Goal: Task Accomplishment & Management: Manage account settings

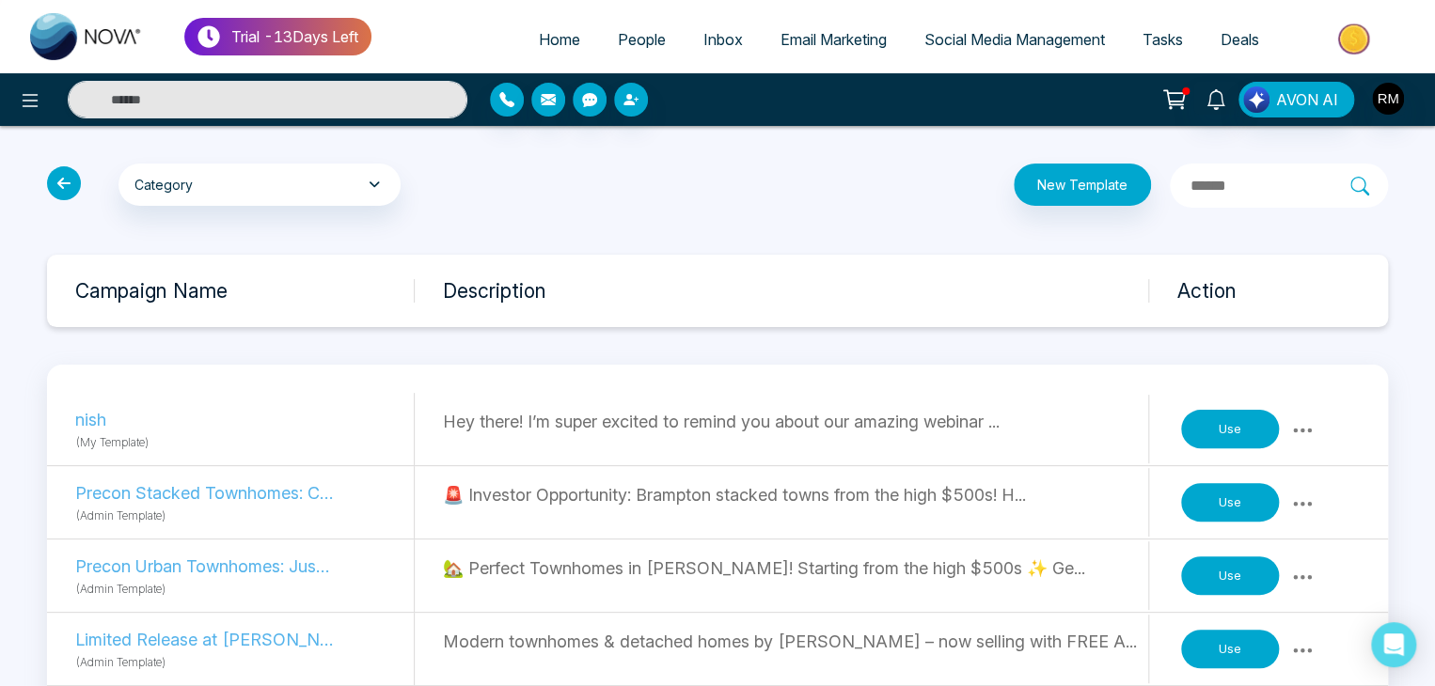
click at [59, 174] on icon at bounding box center [64, 183] width 34 height 34
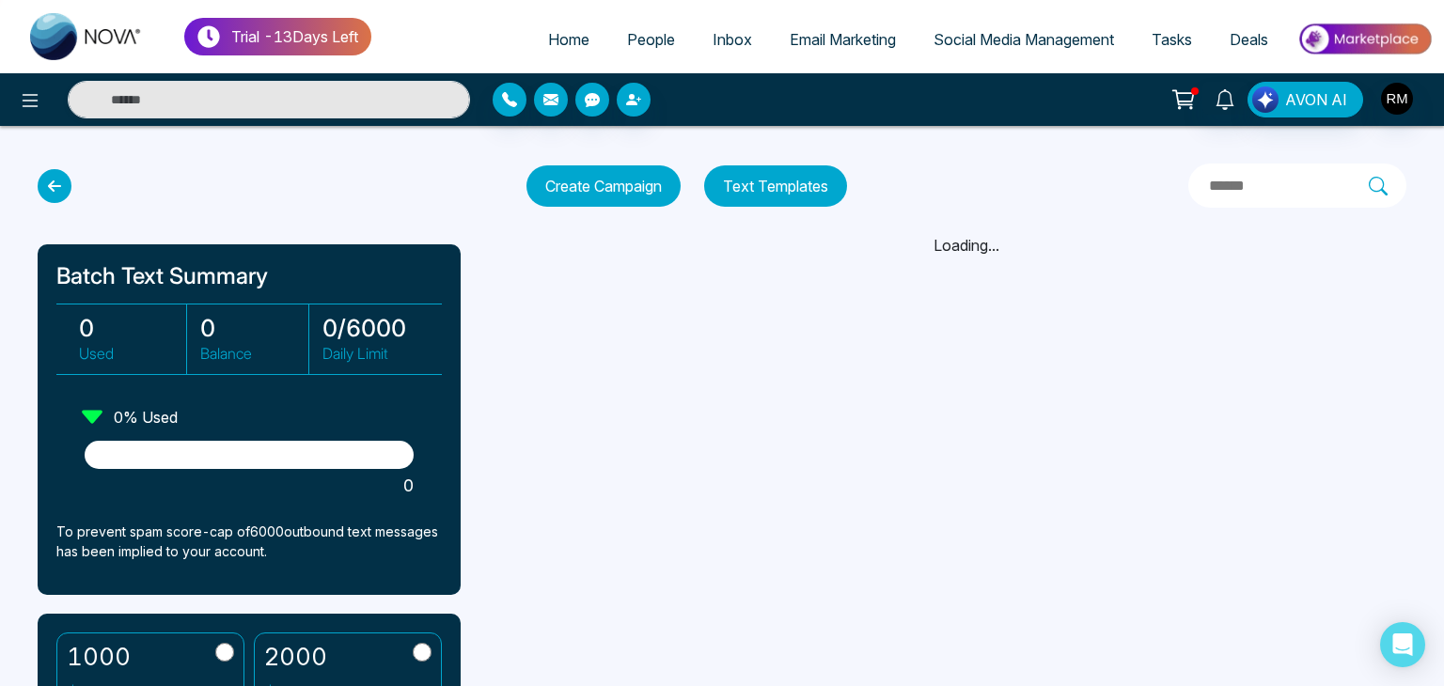
click at [30, 107] on icon at bounding box center [30, 100] width 23 height 23
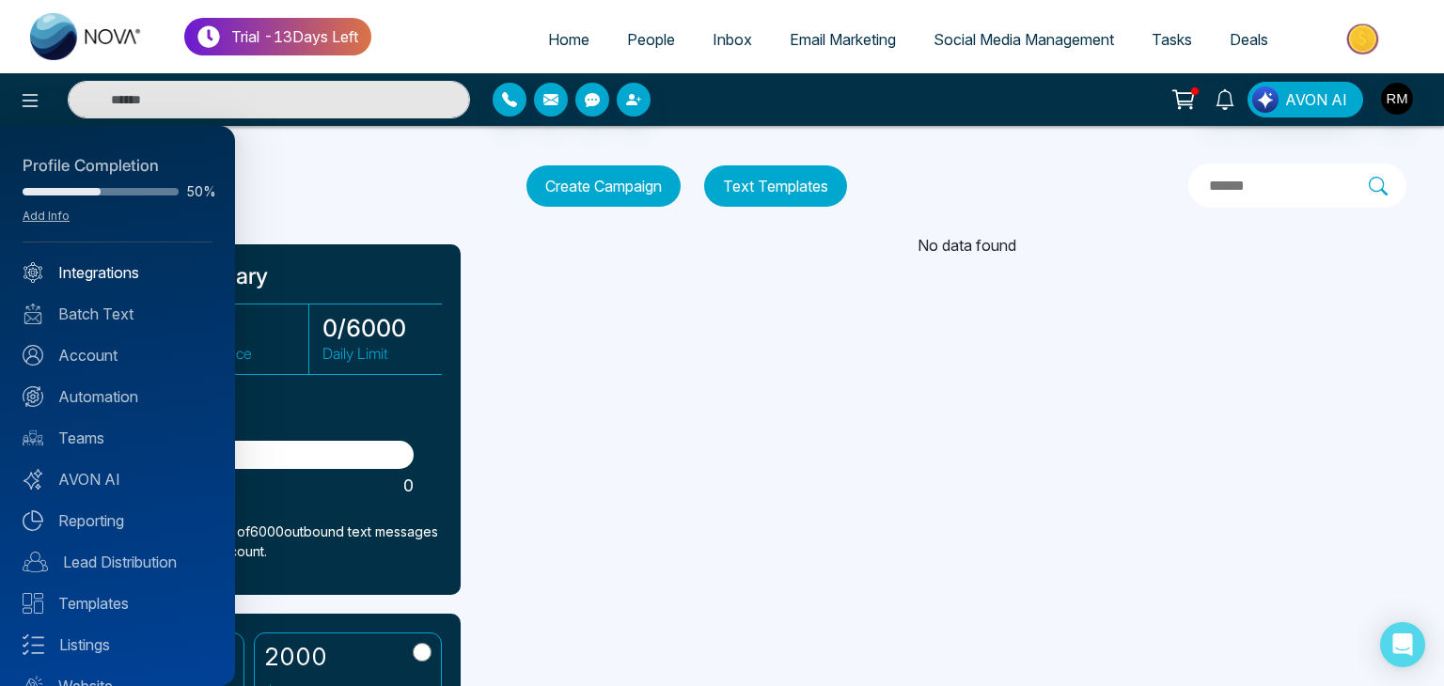
click at [90, 275] on link "Integrations" at bounding box center [118, 272] width 190 height 23
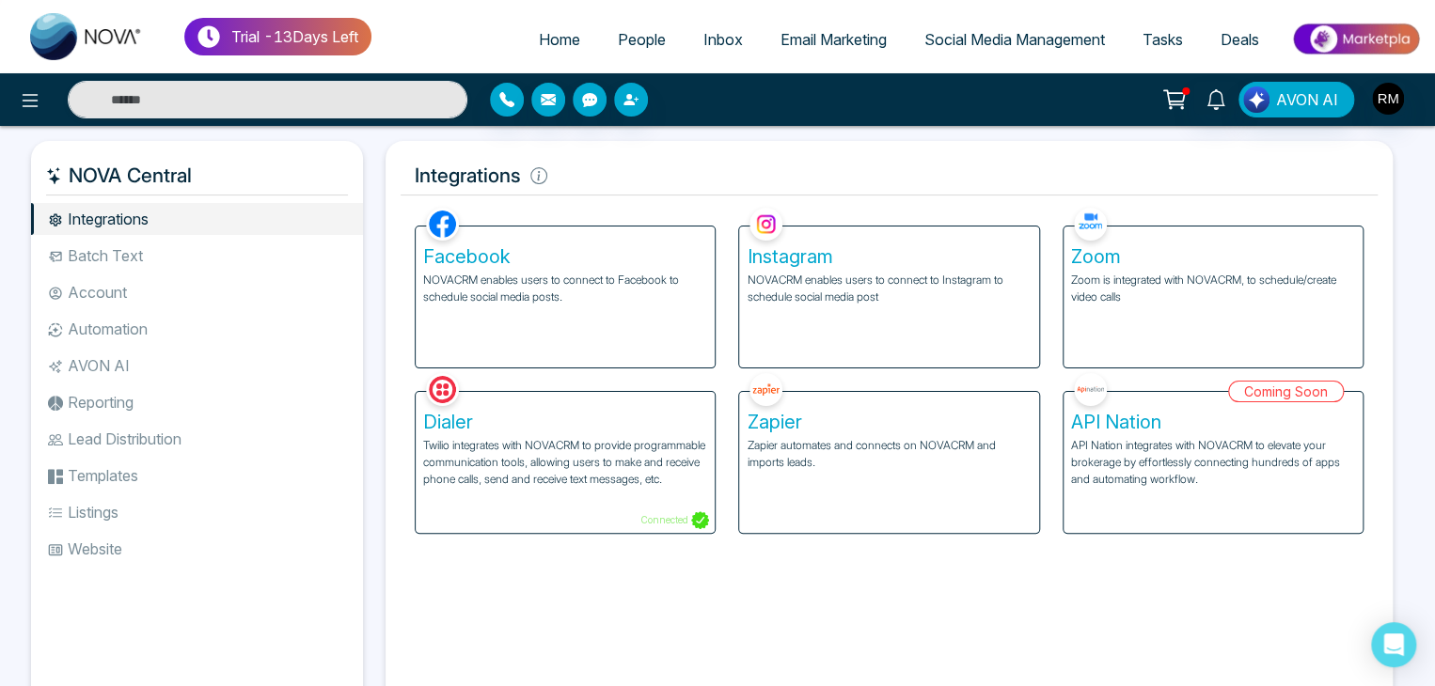
click at [149, 252] on li "Batch Text" at bounding box center [197, 256] width 332 height 32
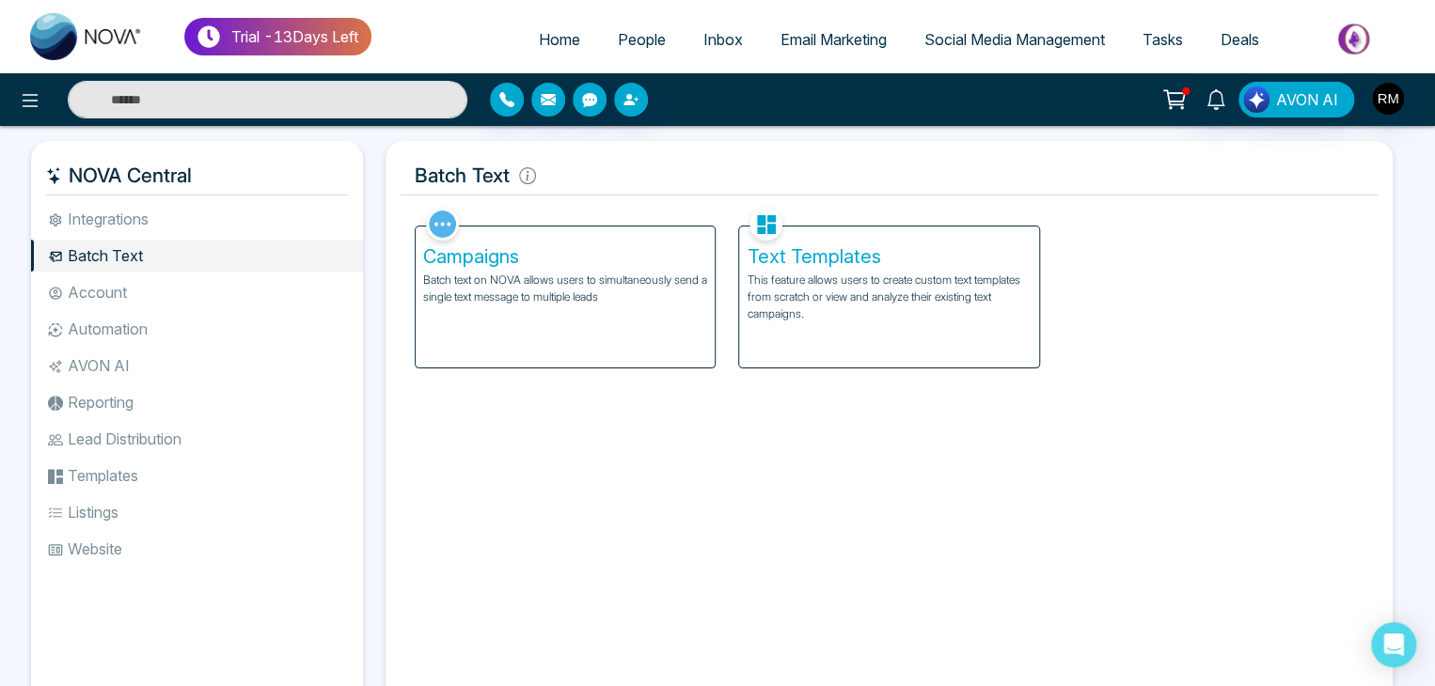
click at [471, 259] on h5 "Campaigns" at bounding box center [565, 256] width 284 height 23
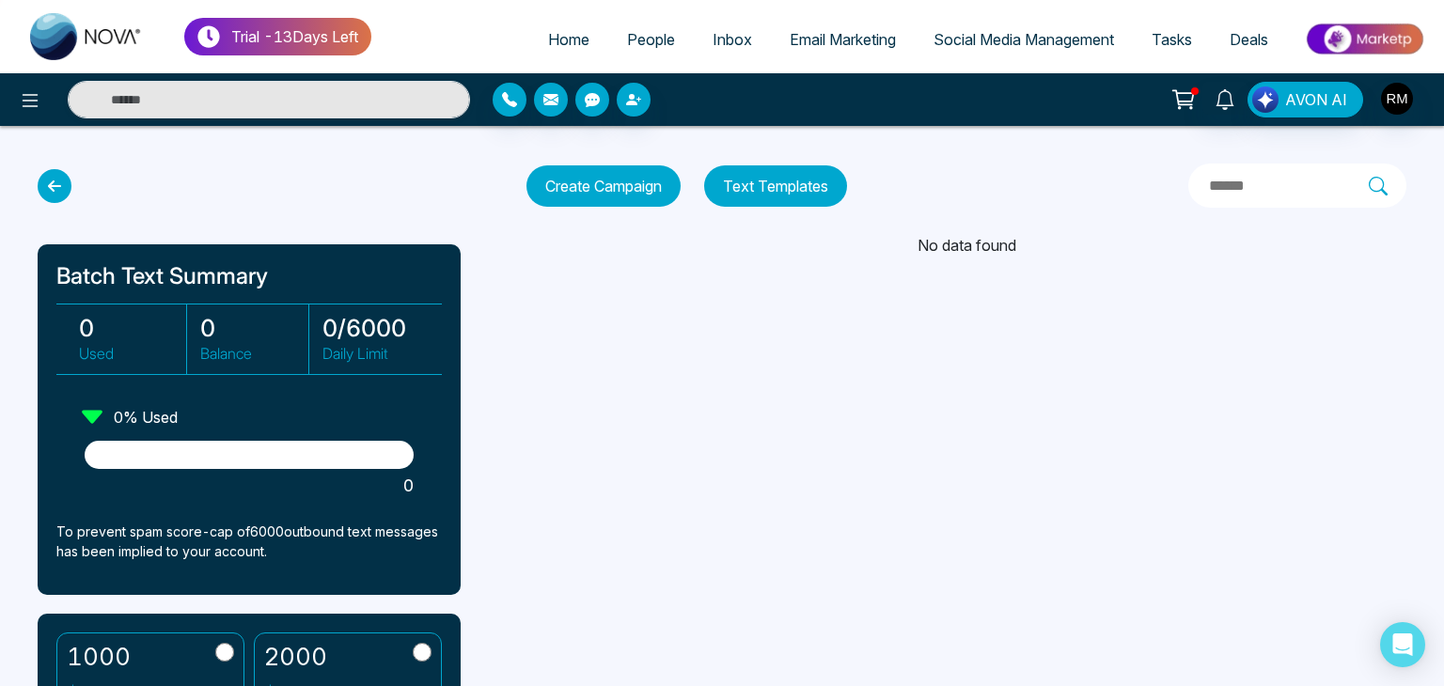
click at [597, 193] on button "Create Campaign" at bounding box center [603, 185] width 154 height 41
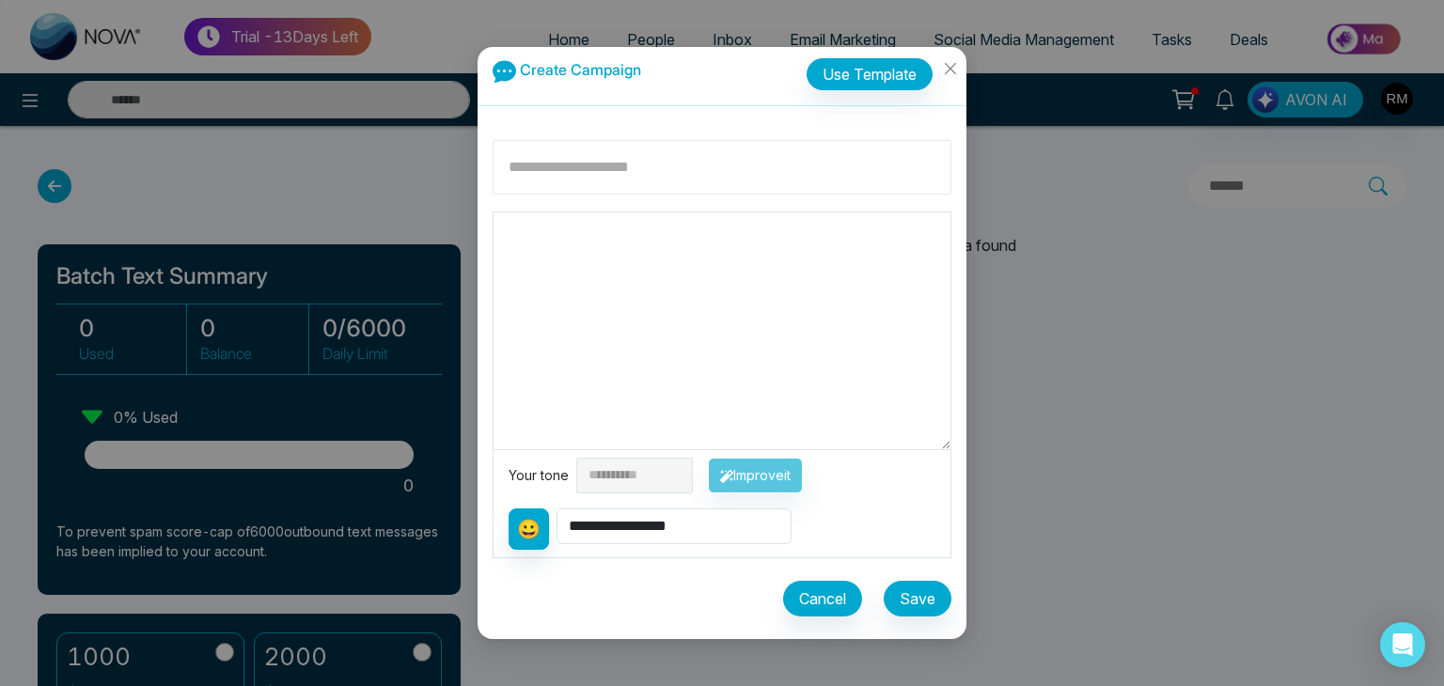
click at [688, 170] on input at bounding box center [722, 167] width 459 height 55
type input "****"
click at [639, 246] on textarea at bounding box center [722, 330] width 457 height 237
click at [947, 80] on span "Close" at bounding box center [950, 72] width 33 height 51
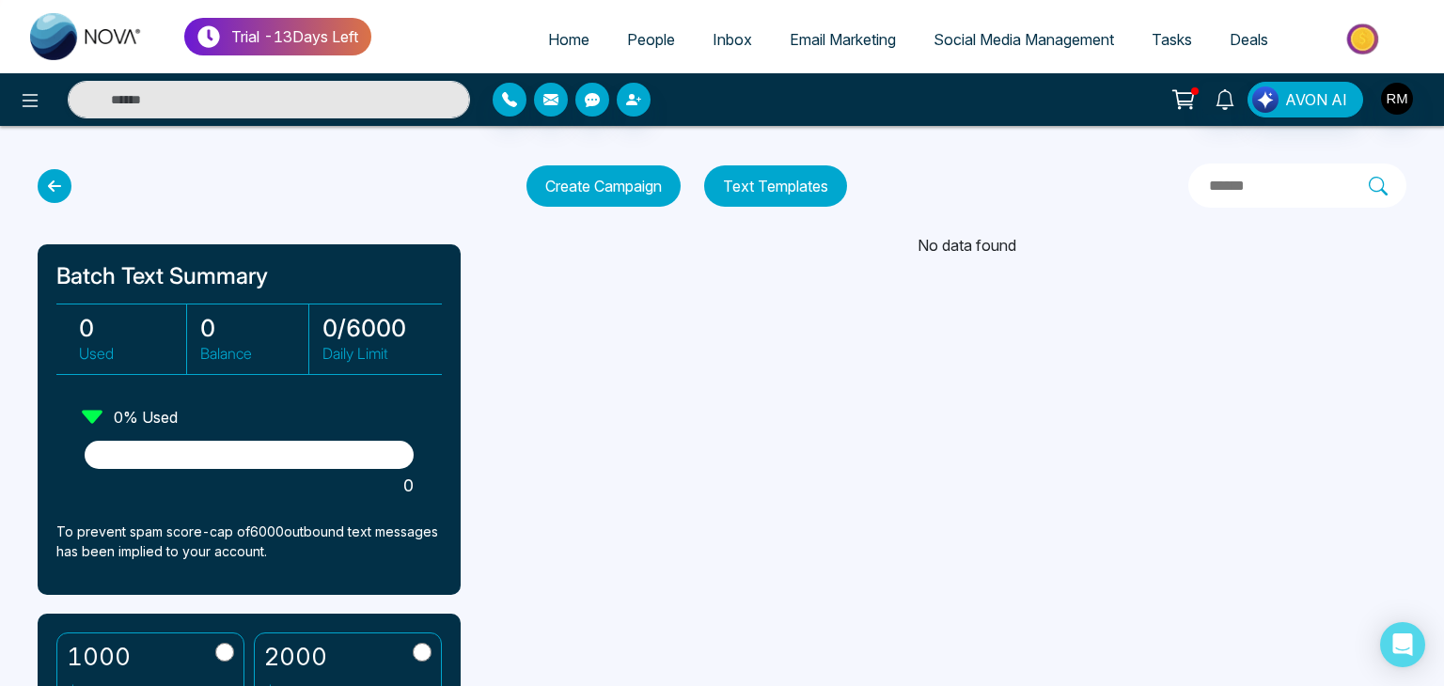
click at [824, 183] on button "Text Templates" at bounding box center [775, 185] width 143 height 41
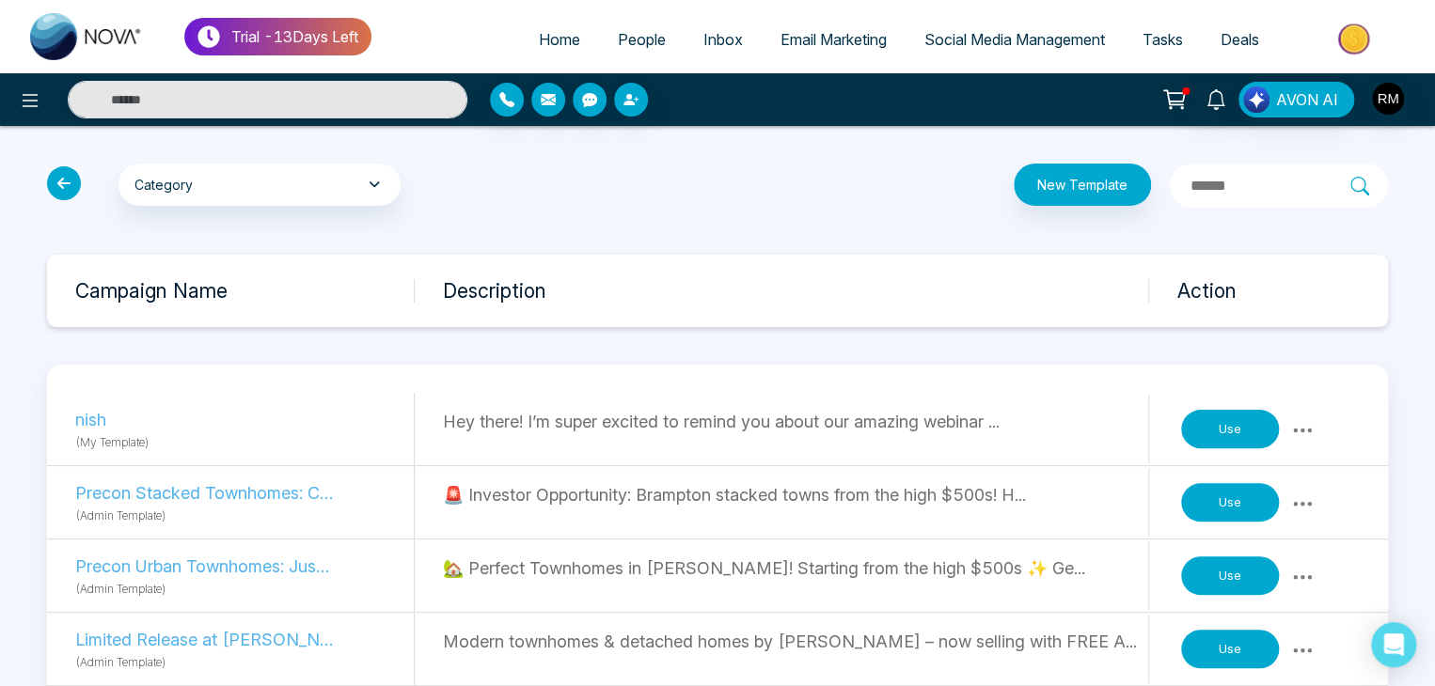
click at [1189, 430] on button "Use" at bounding box center [1230, 429] width 98 height 39
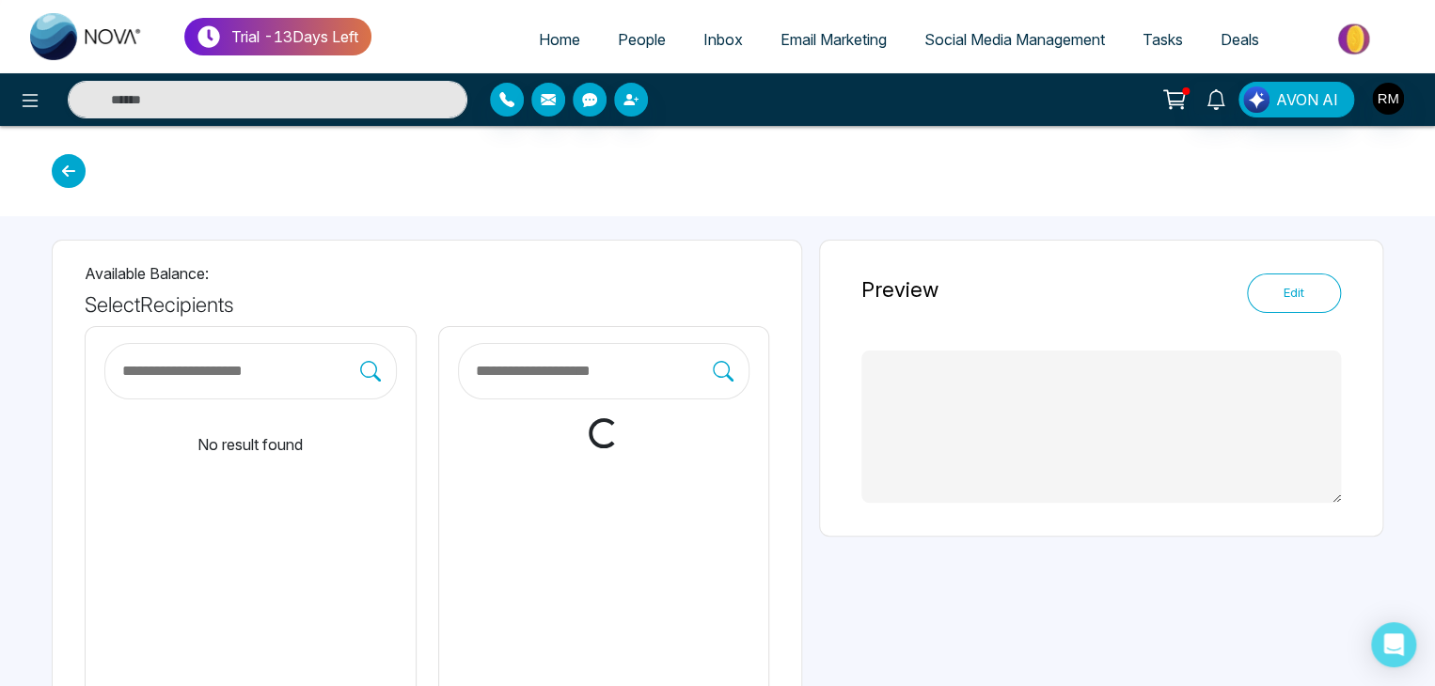
type textarea "**********"
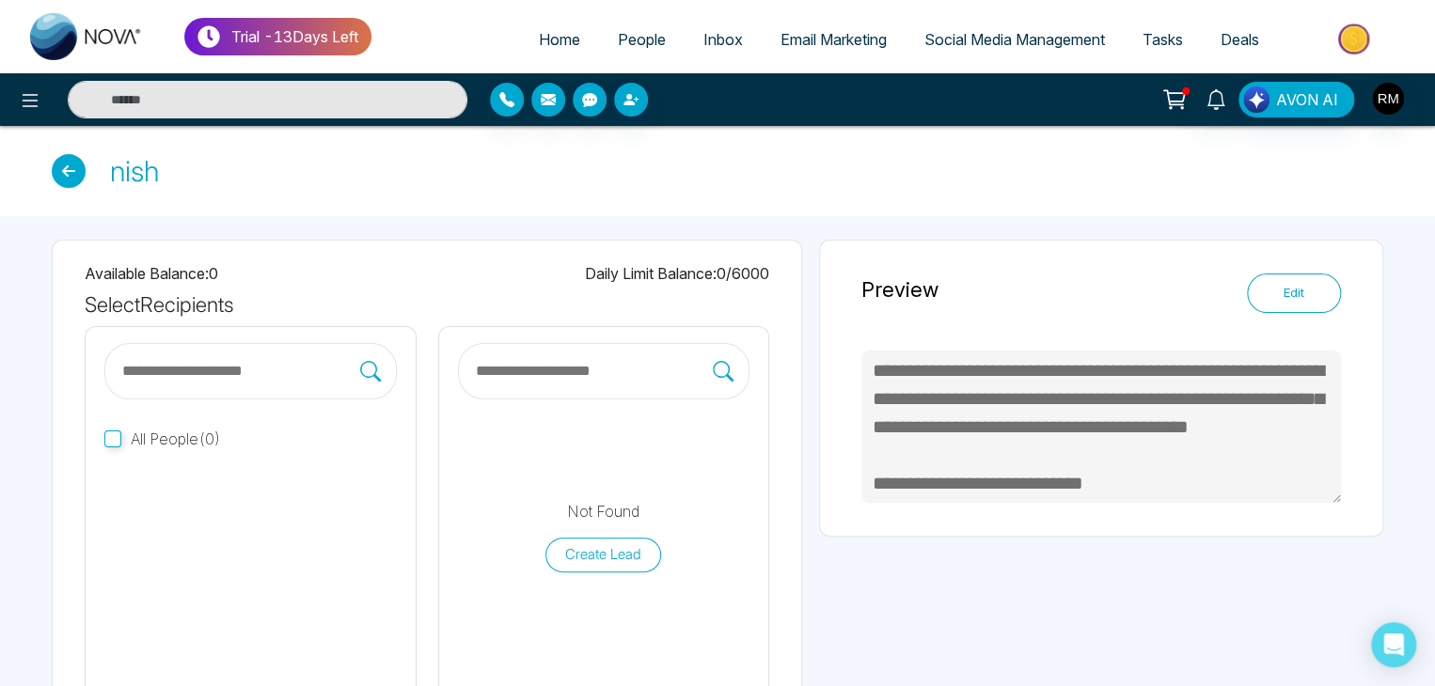
click at [66, 181] on icon at bounding box center [69, 171] width 34 height 34
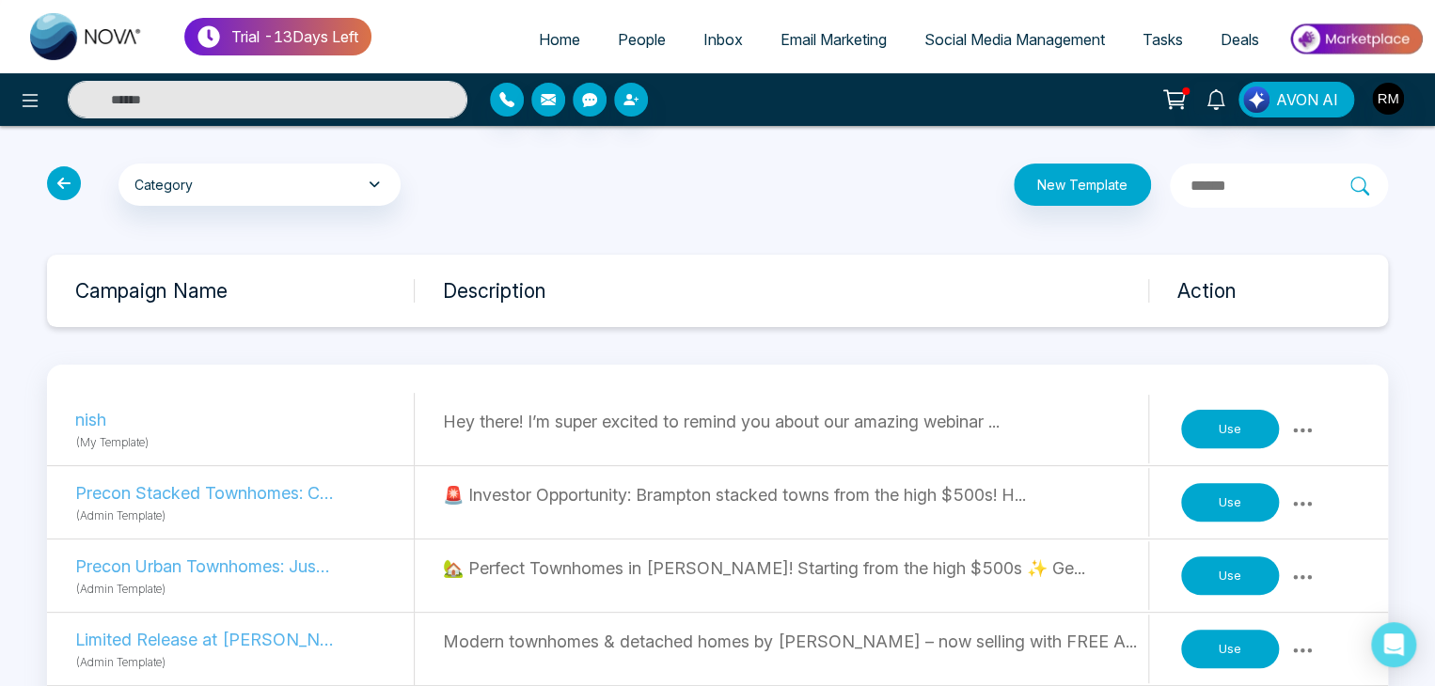
click at [68, 181] on icon at bounding box center [64, 183] width 34 height 34
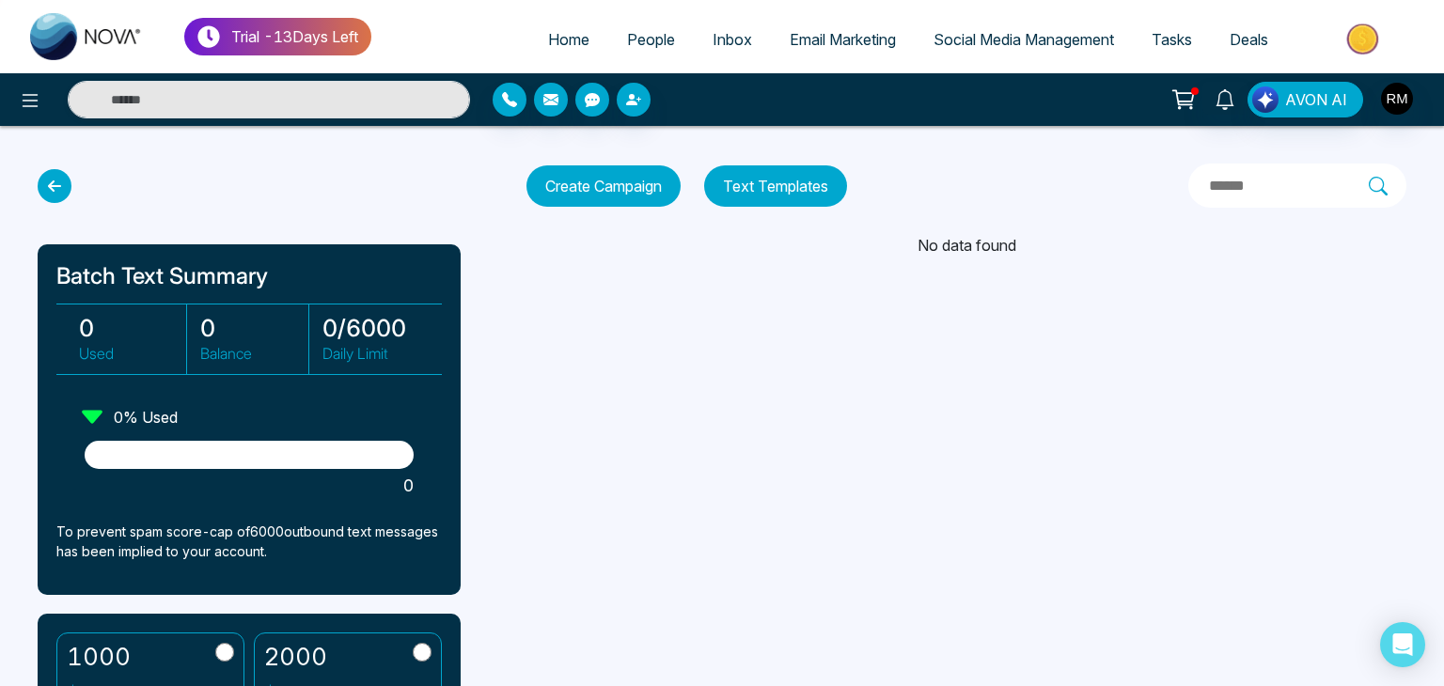
click at [49, 188] on icon at bounding box center [55, 186] width 34 height 34
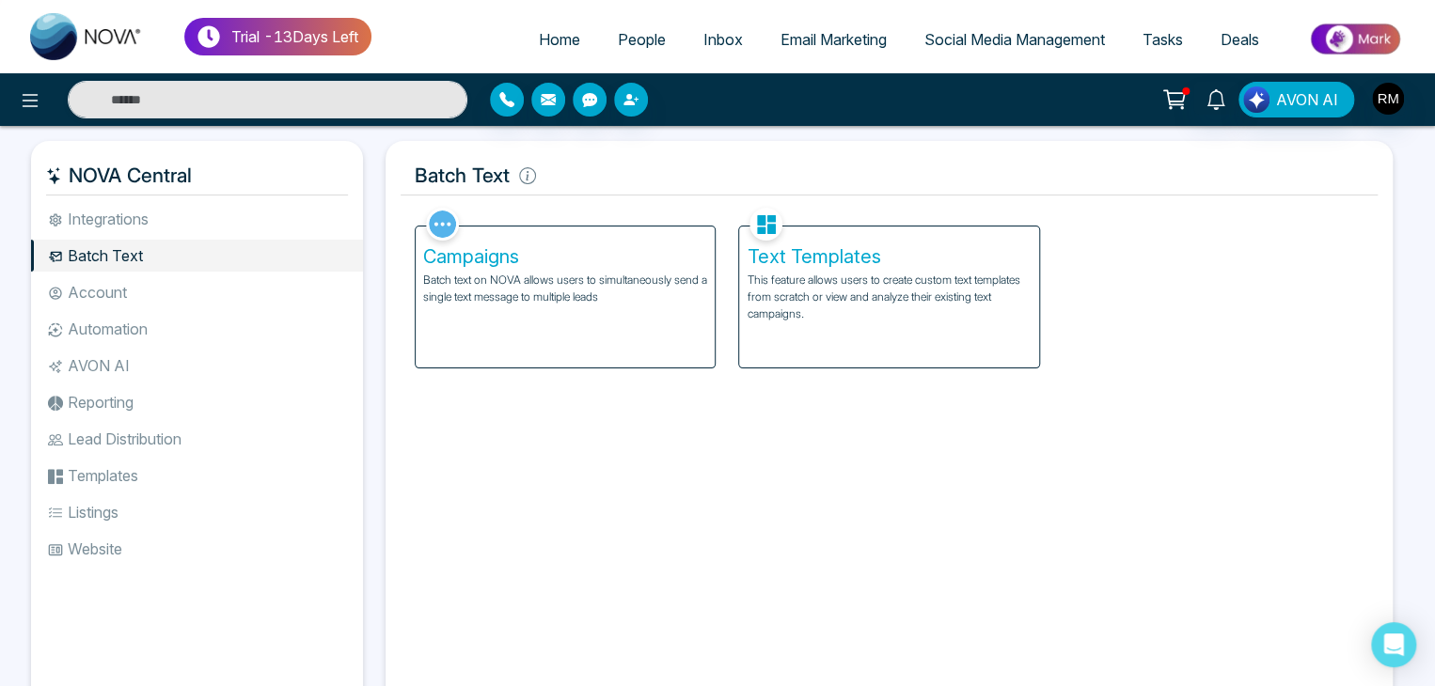
click at [83, 287] on li "Account" at bounding box center [197, 292] width 332 height 32
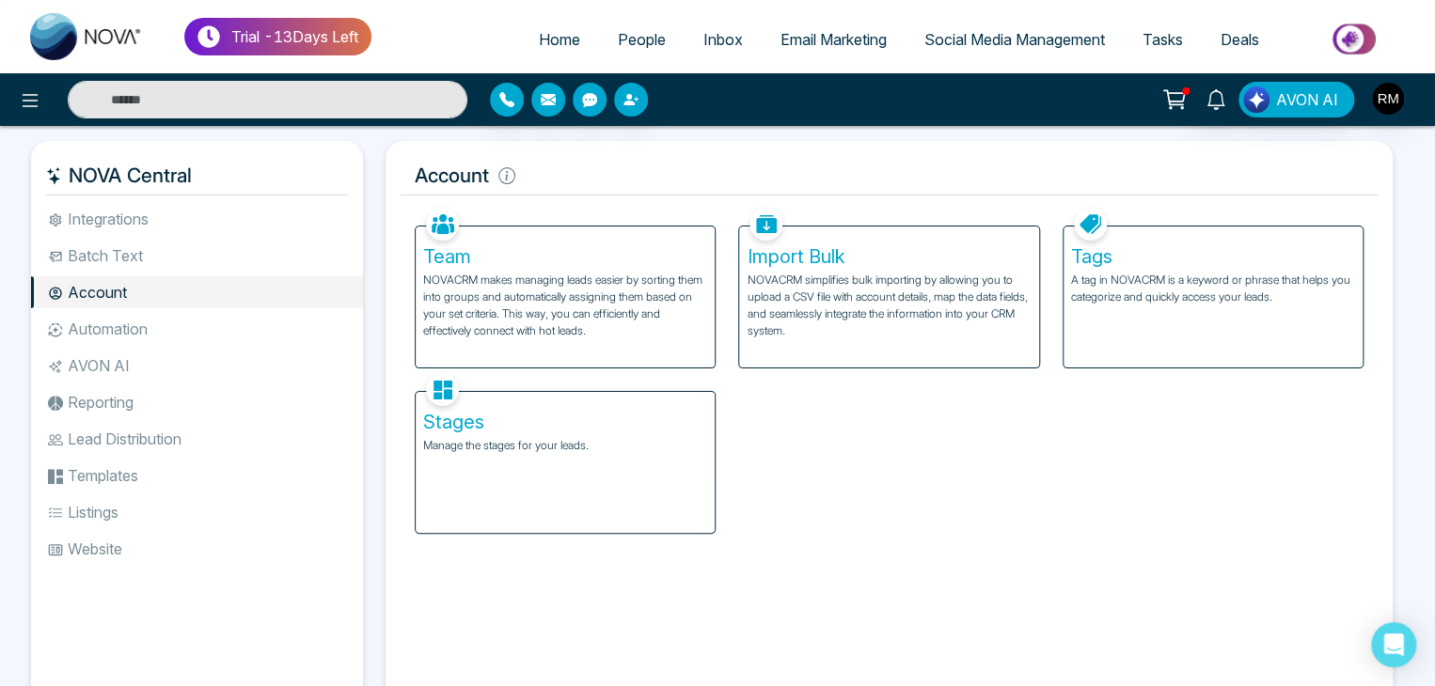
click at [566, 266] on h5 "Team" at bounding box center [565, 256] width 284 height 23
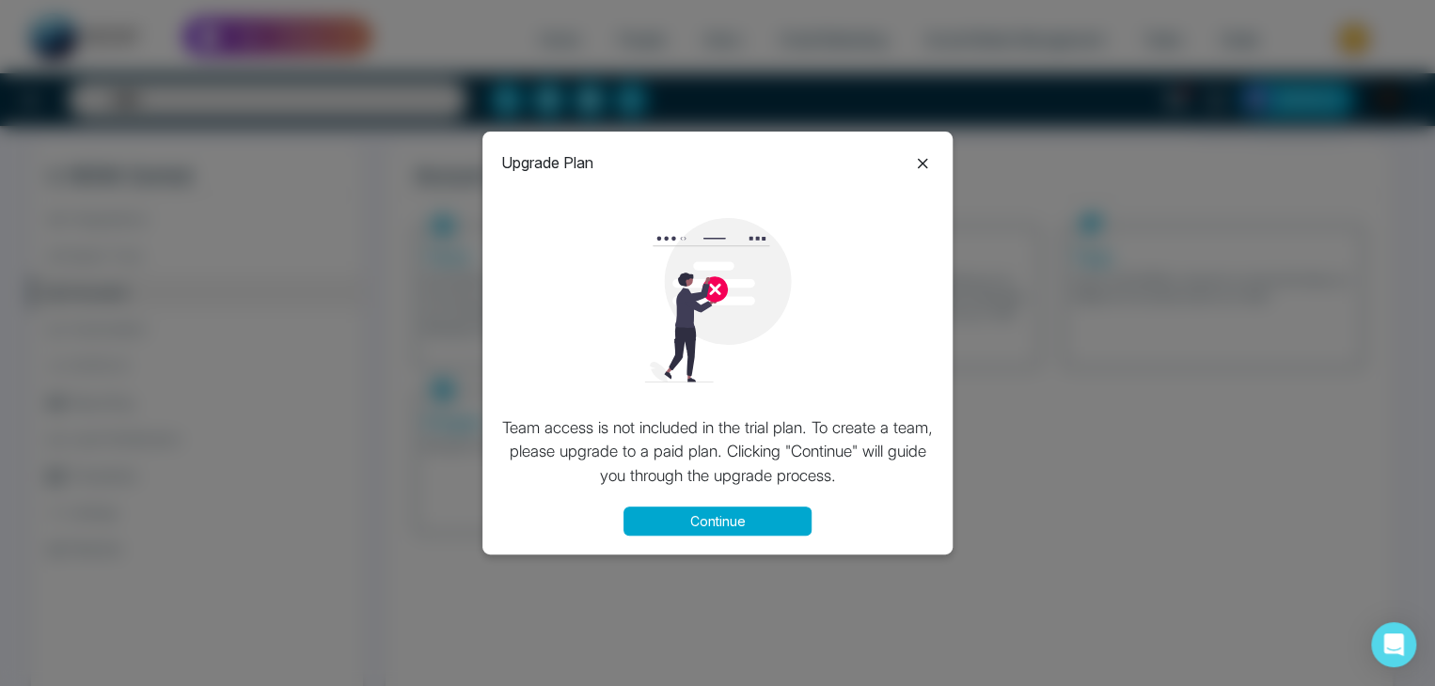
click at [740, 521] on button "Continue" at bounding box center [717, 521] width 188 height 29
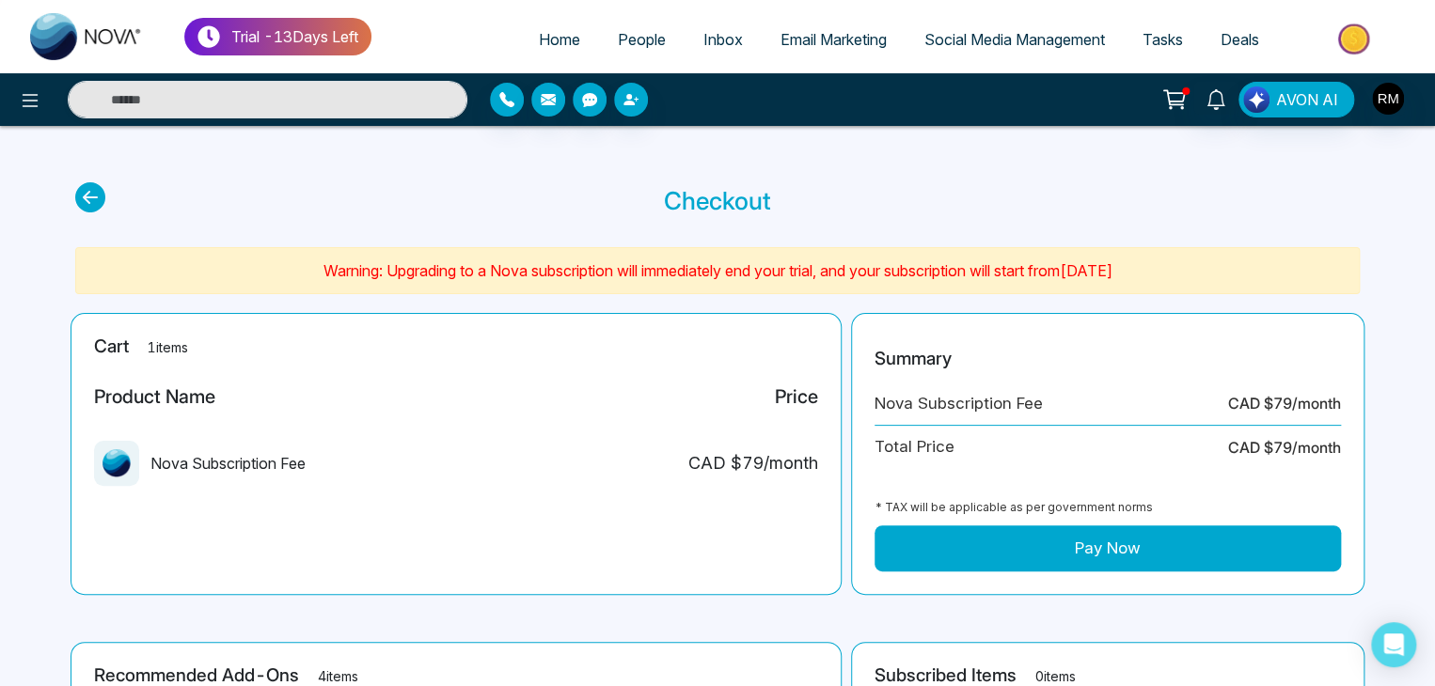
click at [93, 193] on icon at bounding box center [90, 197] width 30 height 30
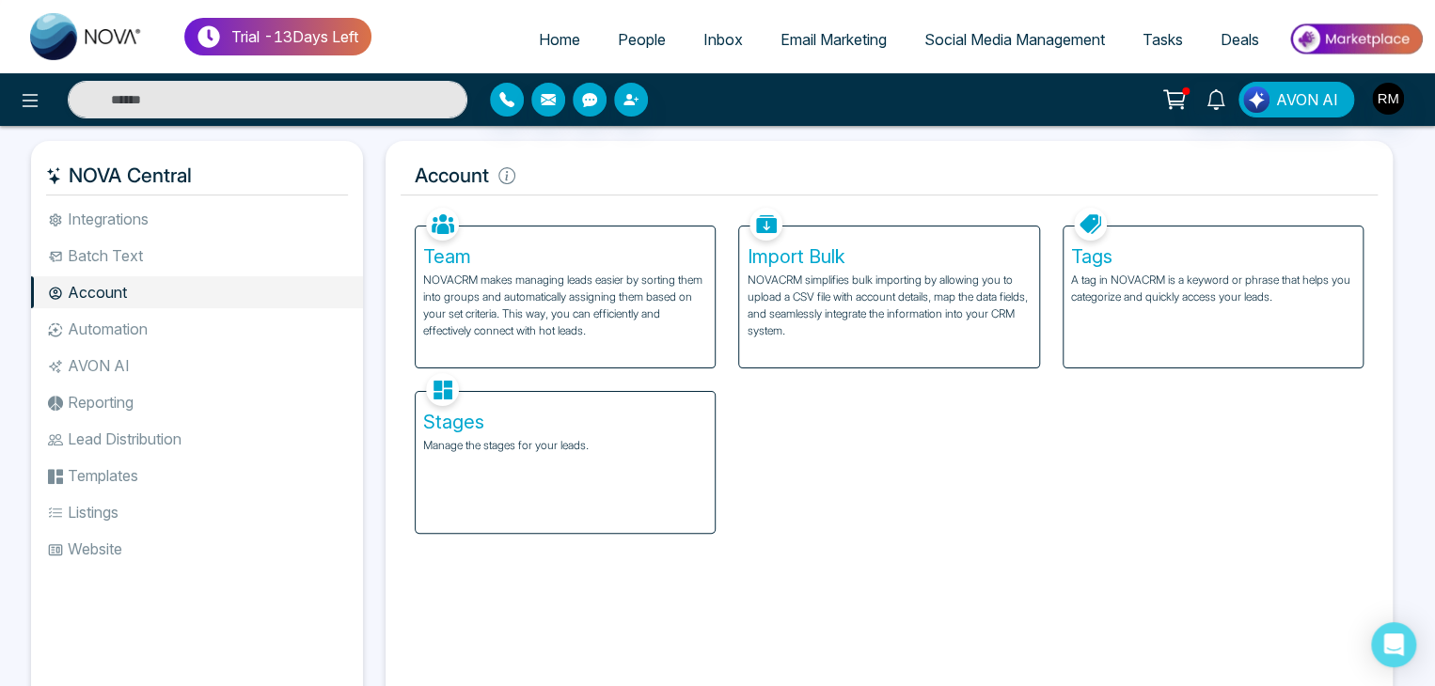
click at [1124, 306] on div "Tags A tag in NOVACRM is a keyword or phrase that helps you categorize and quic…" at bounding box center [1212, 297] width 299 height 141
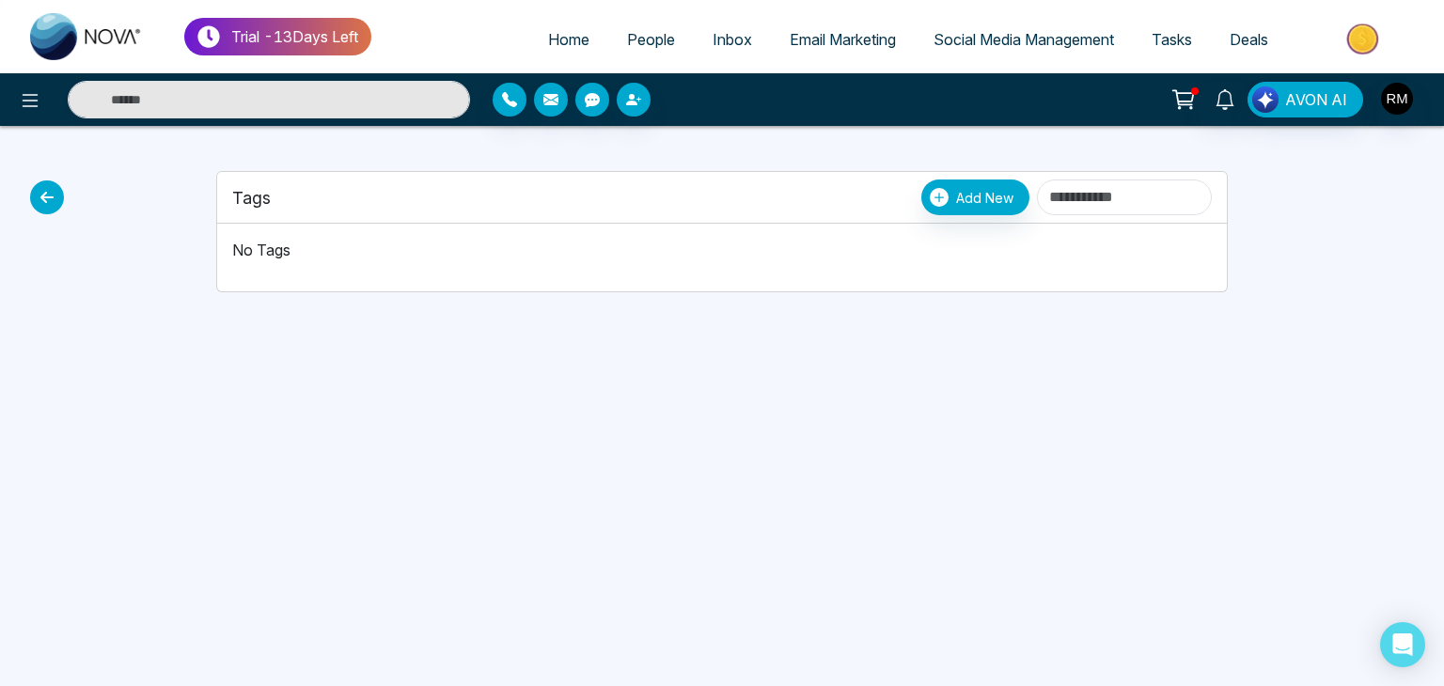
click at [39, 208] on icon at bounding box center [47, 198] width 34 height 34
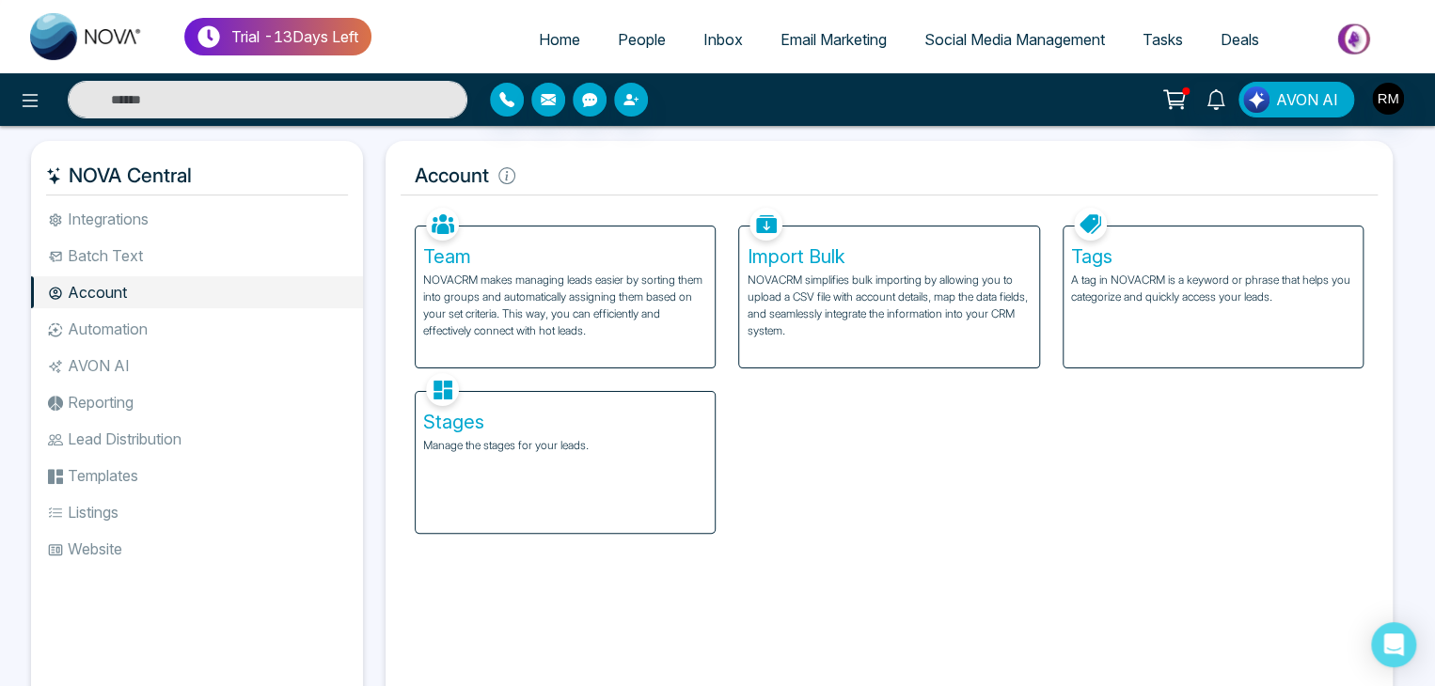
click at [480, 417] on h5 "Stages" at bounding box center [565, 422] width 284 height 23
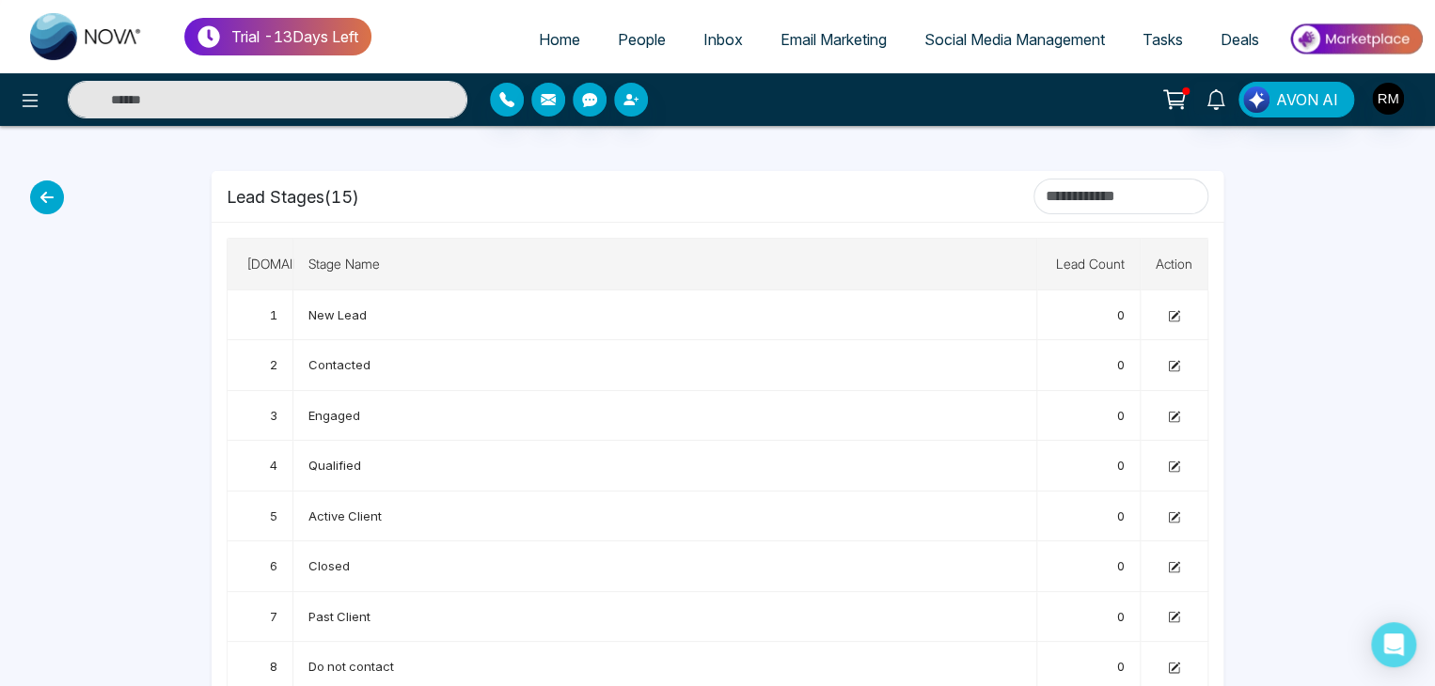
click at [52, 188] on icon at bounding box center [47, 198] width 34 height 34
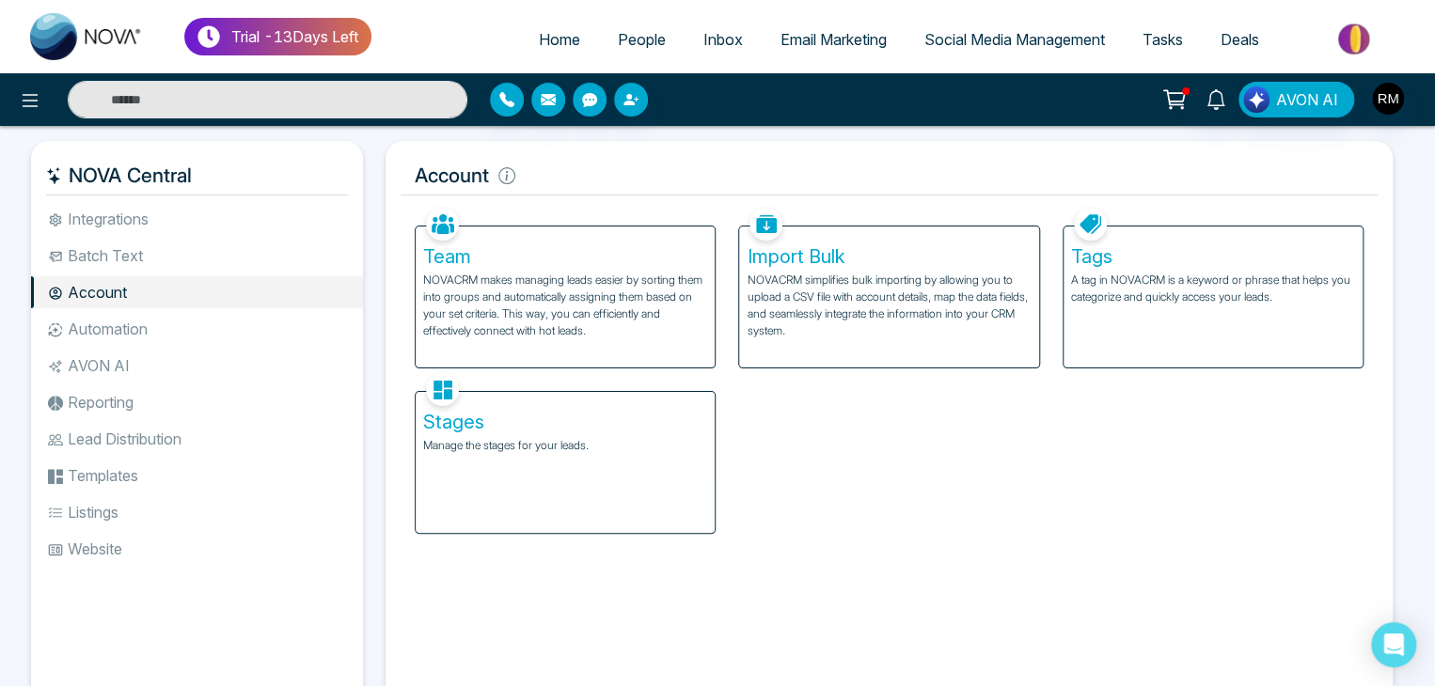
click at [90, 336] on li "Automation" at bounding box center [197, 329] width 332 height 32
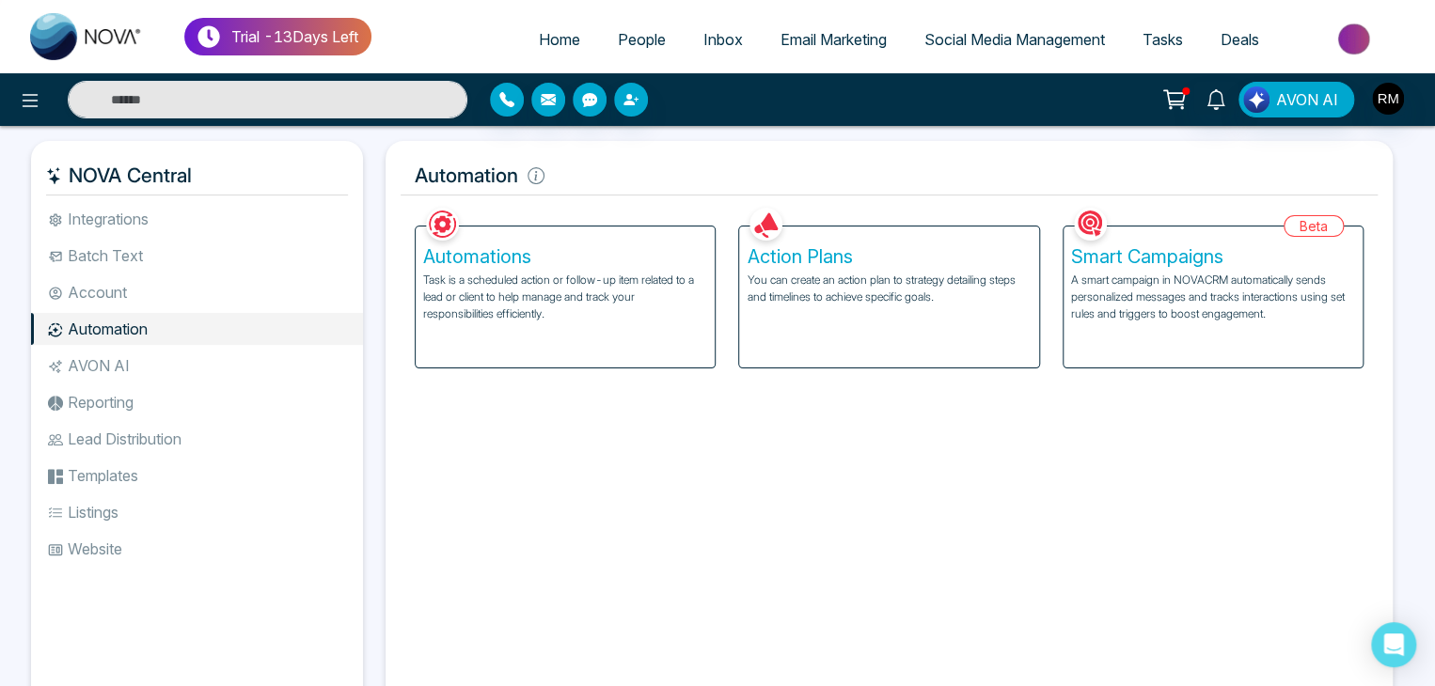
click at [778, 306] on div "Action Plans You can create an action plan to strategy detailing steps and time…" at bounding box center [888, 297] width 299 height 141
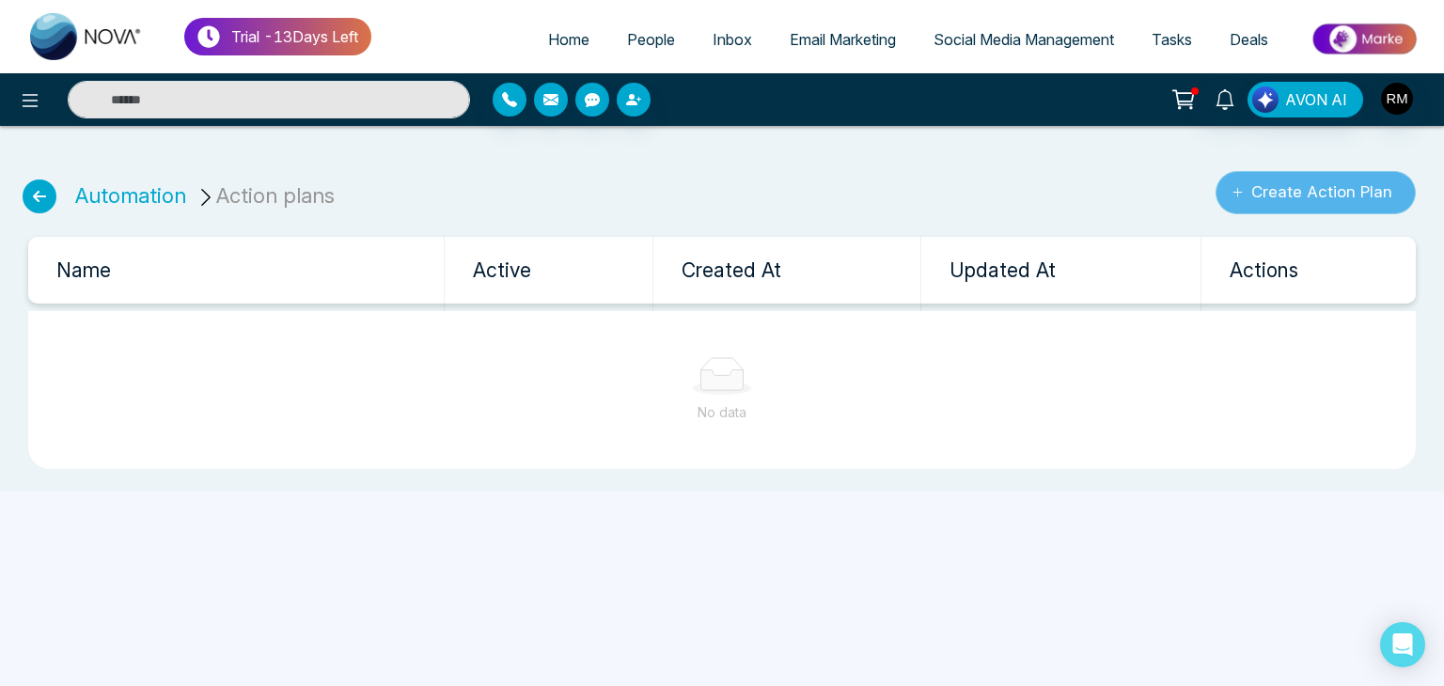
click at [1278, 174] on button "Create Action Plan" at bounding box center [1316, 192] width 200 height 43
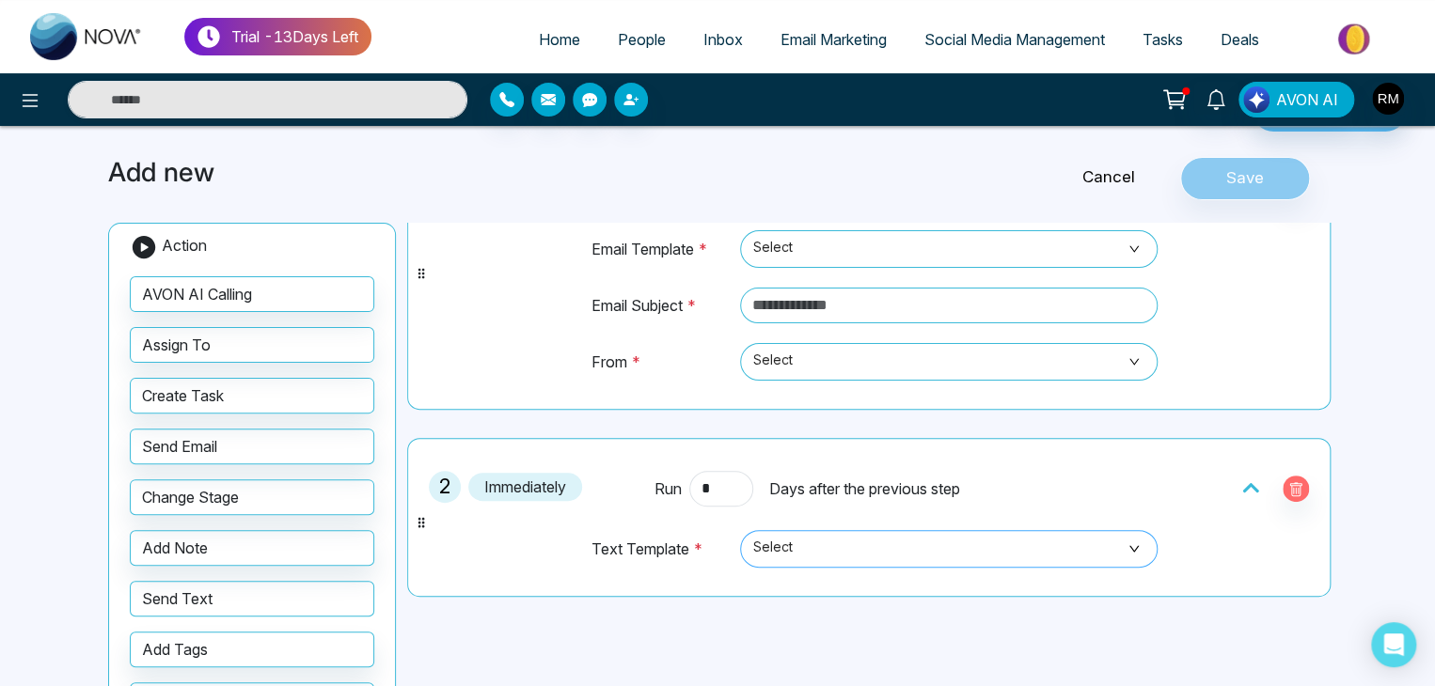
scroll to position [147, 0]
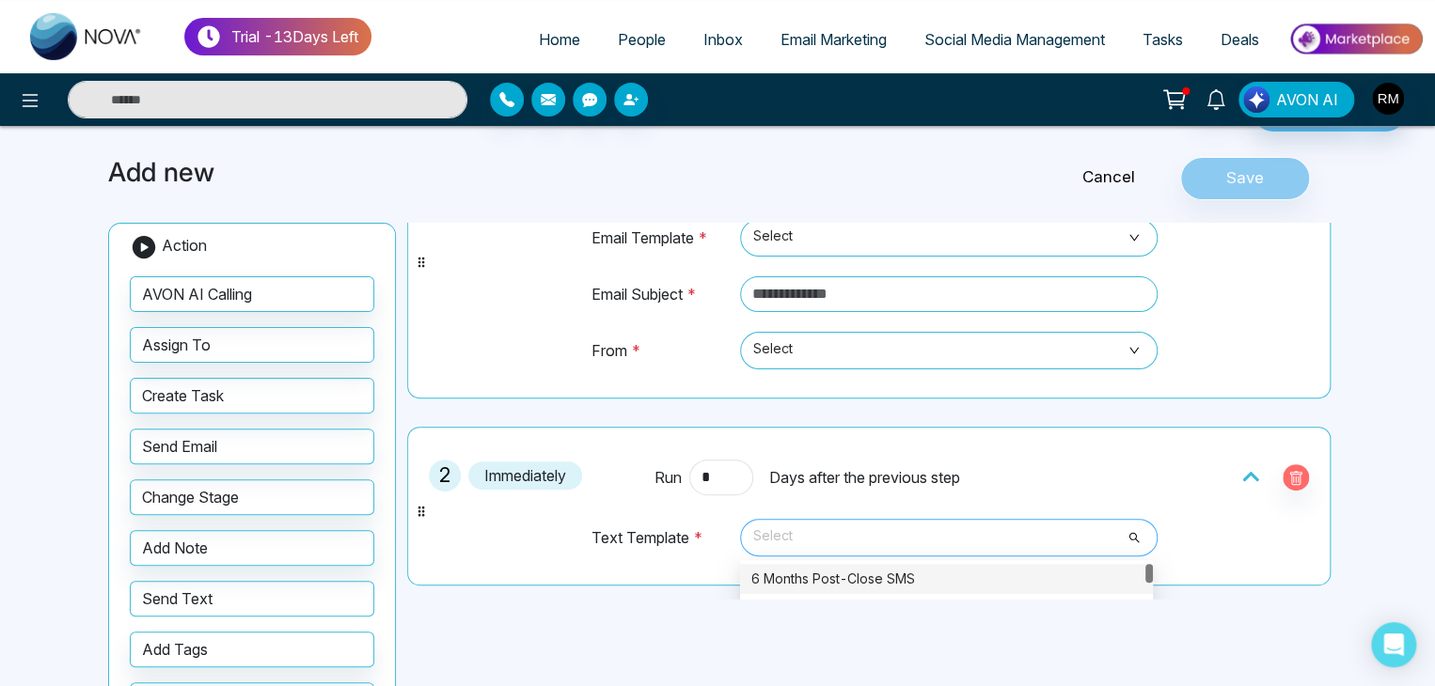
click at [933, 535] on span "Select" at bounding box center [948, 538] width 391 height 32
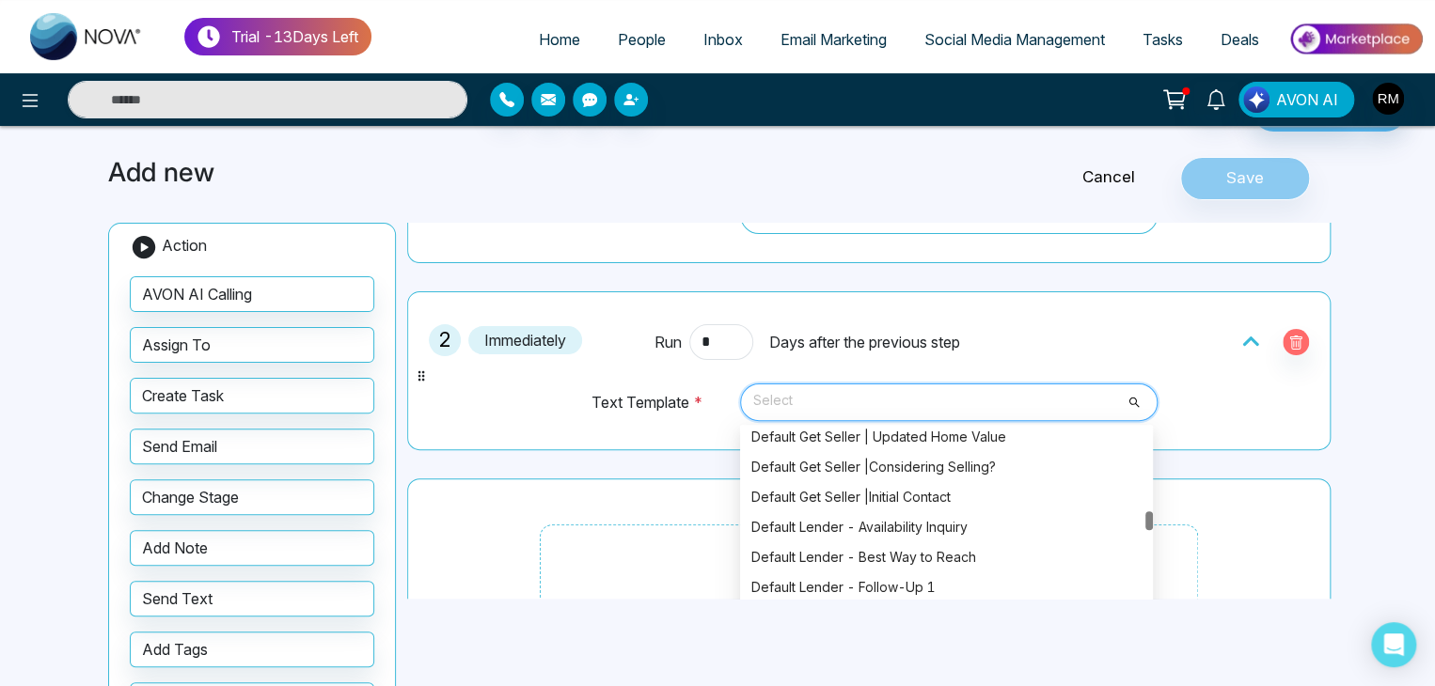
scroll to position [1637, 0]
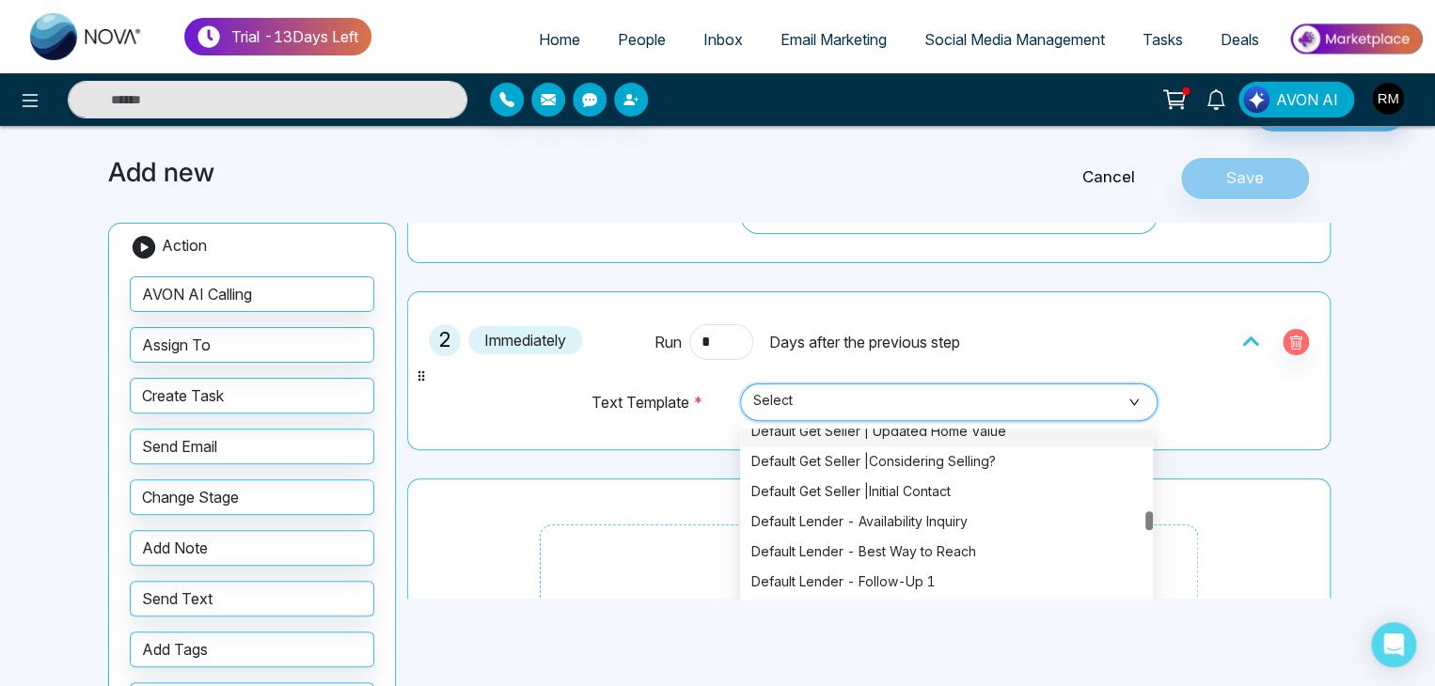
click at [847, 399] on span "Select" at bounding box center [948, 402] width 391 height 32
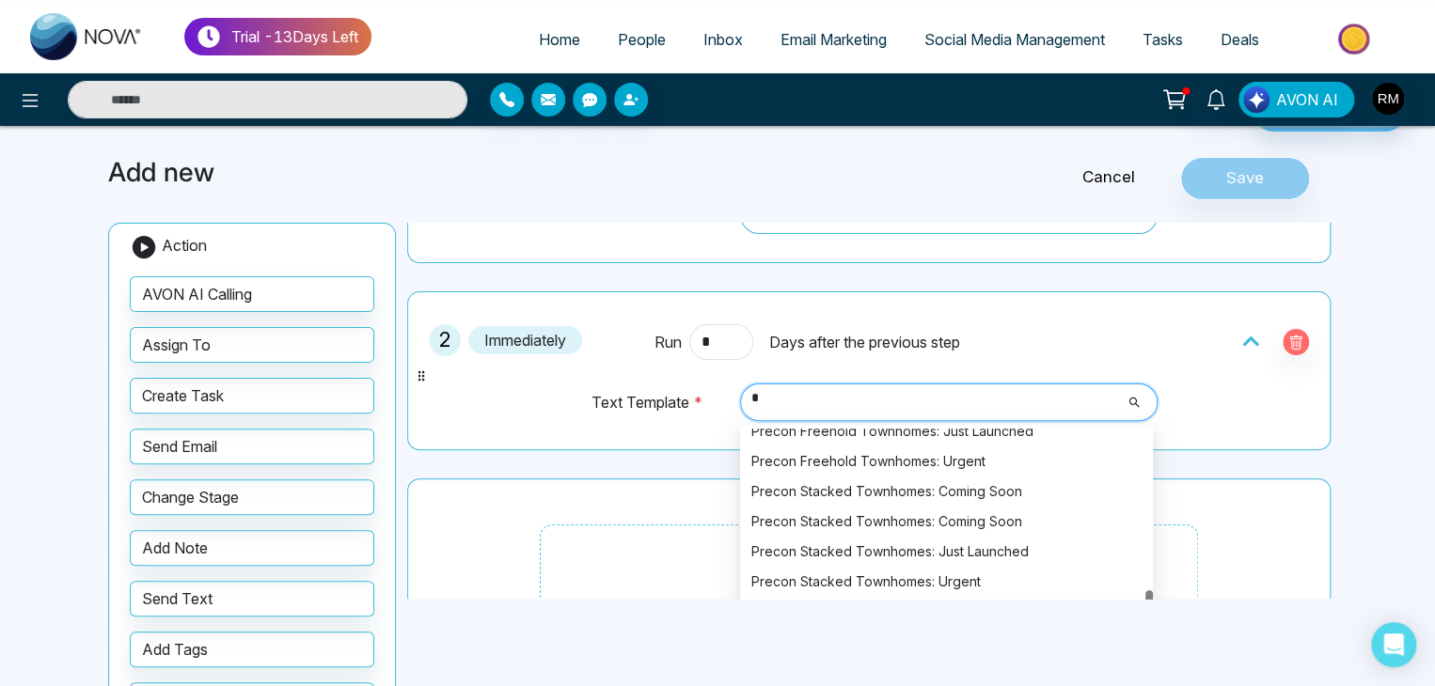
type input "**"
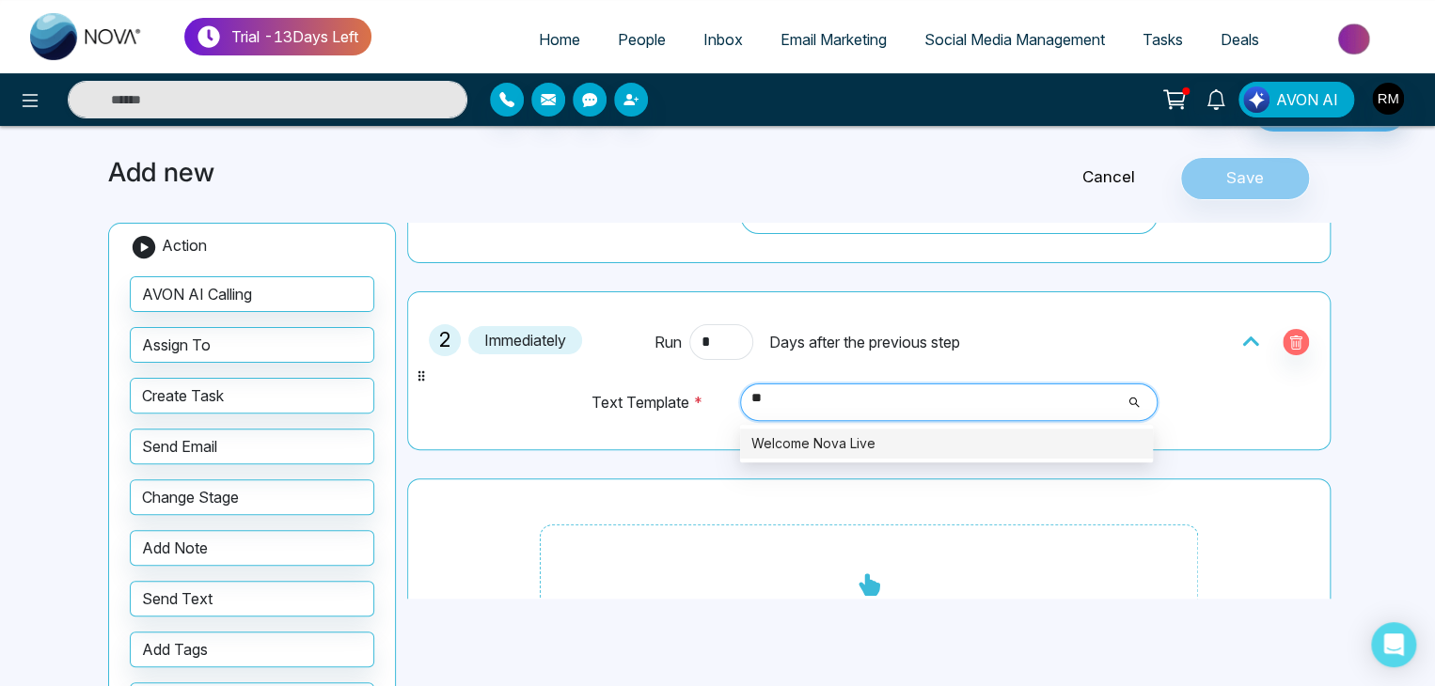
click at [832, 446] on div "Welcome Nova Live" at bounding box center [946, 443] width 390 height 21
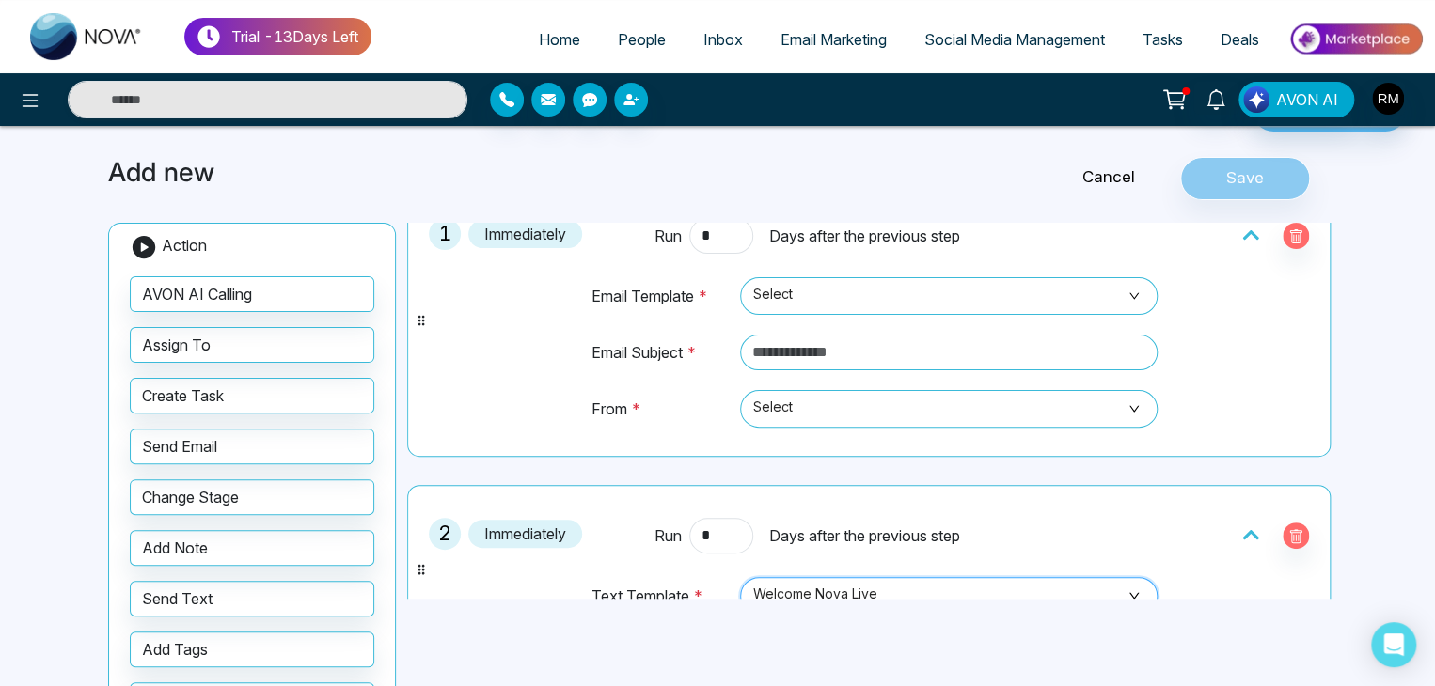
scroll to position [74, 0]
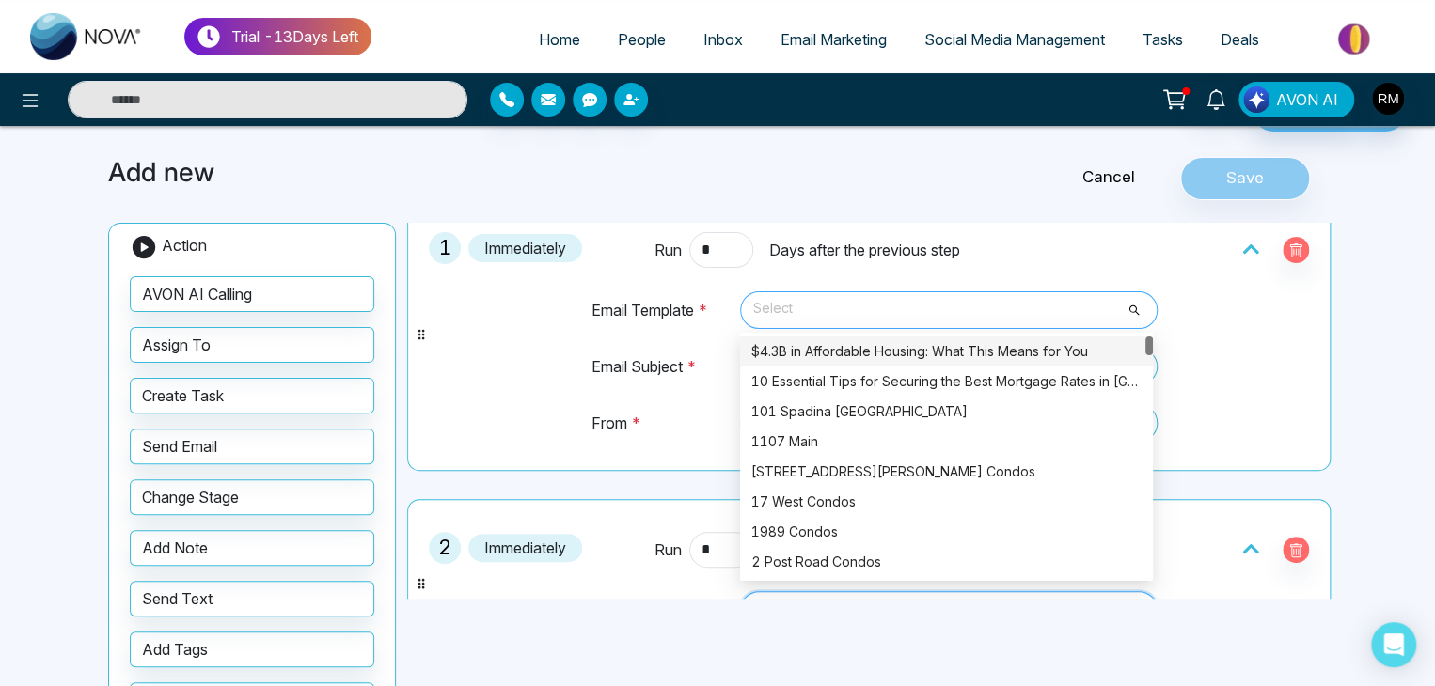
click at [899, 320] on span "Select" at bounding box center [948, 310] width 391 height 32
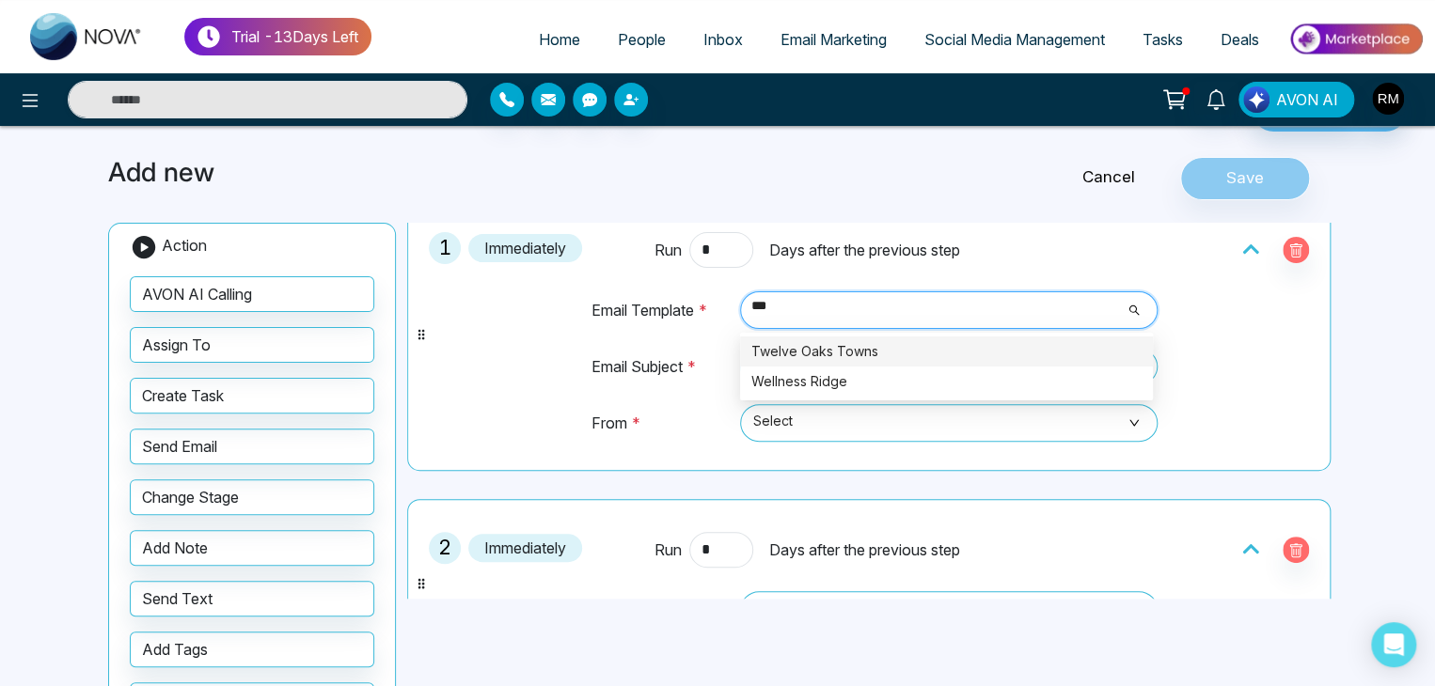
type input "**"
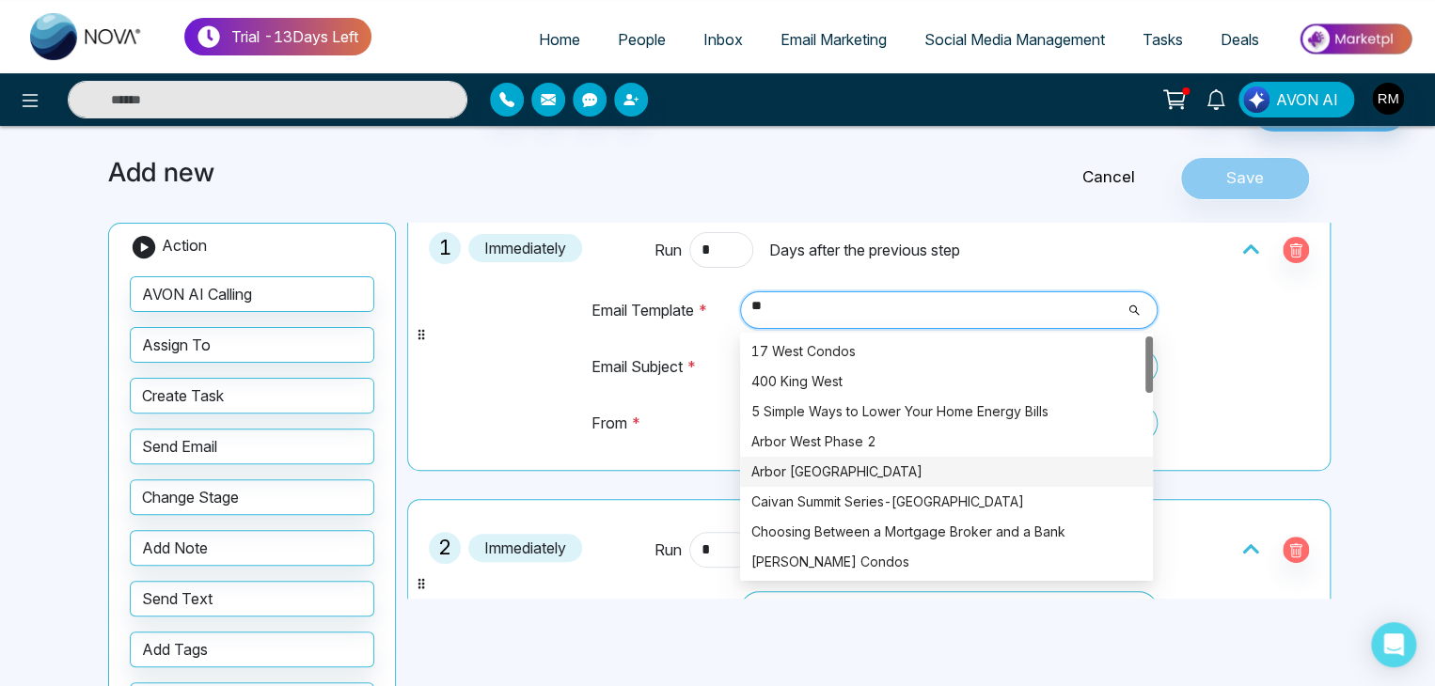
click at [797, 479] on div "Arbor West Preview" at bounding box center [946, 472] width 390 height 21
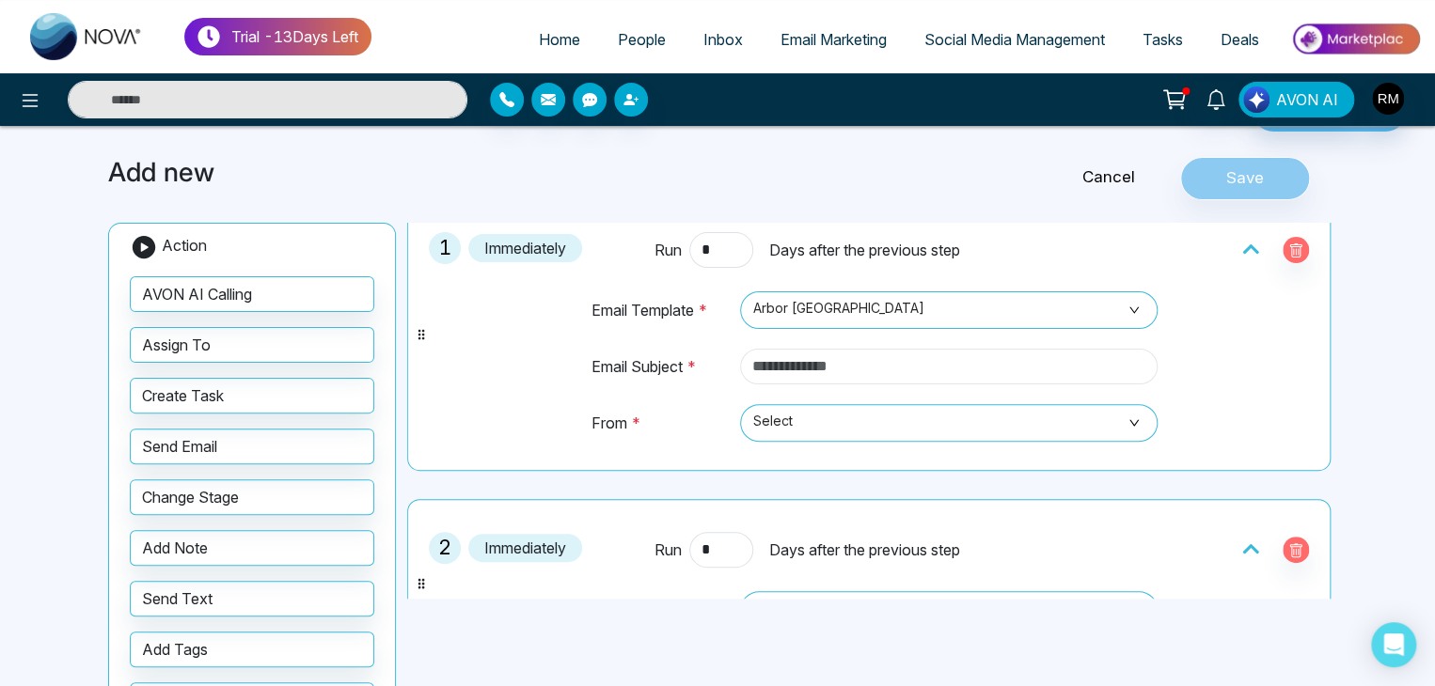
click at [797, 364] on input "text" at bounding box center [948, 367] width 417 height 36
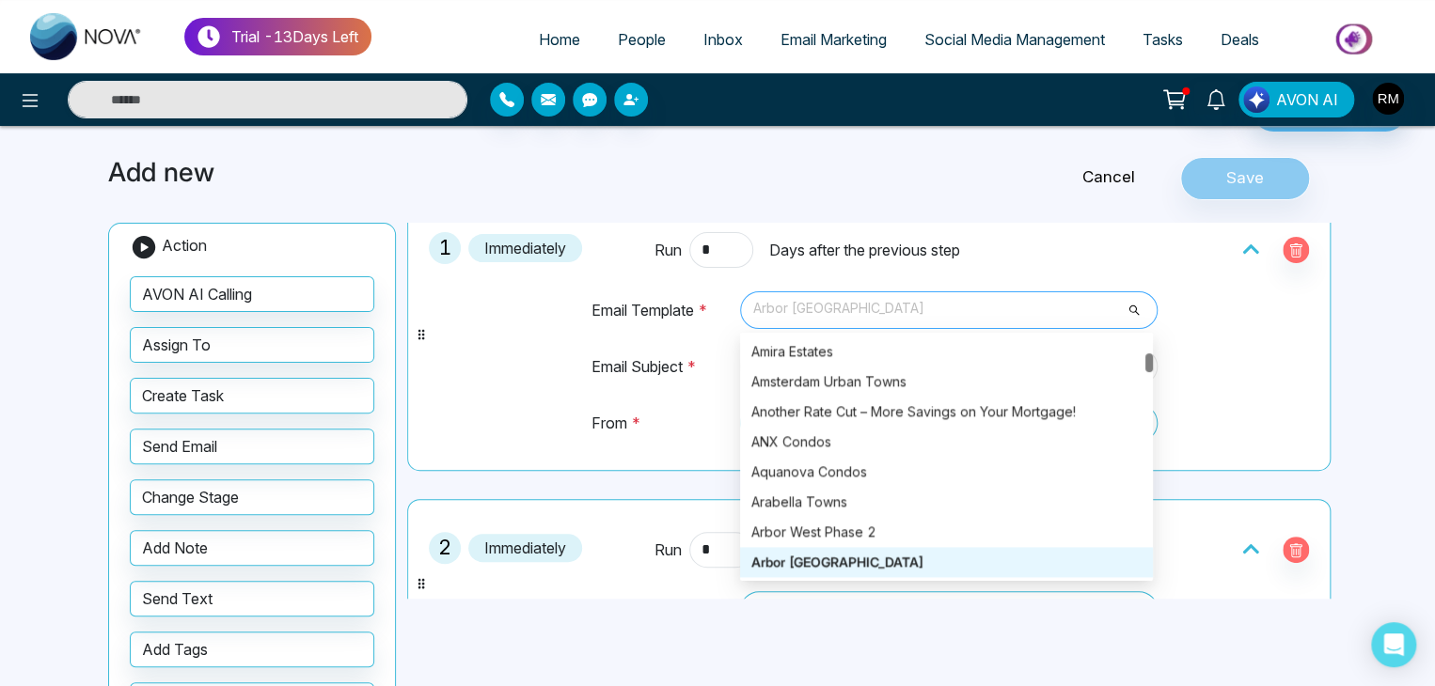
click at [824, 306] on span "Arbor West Preview" at bounding box center [948, 310] width 391 height 32
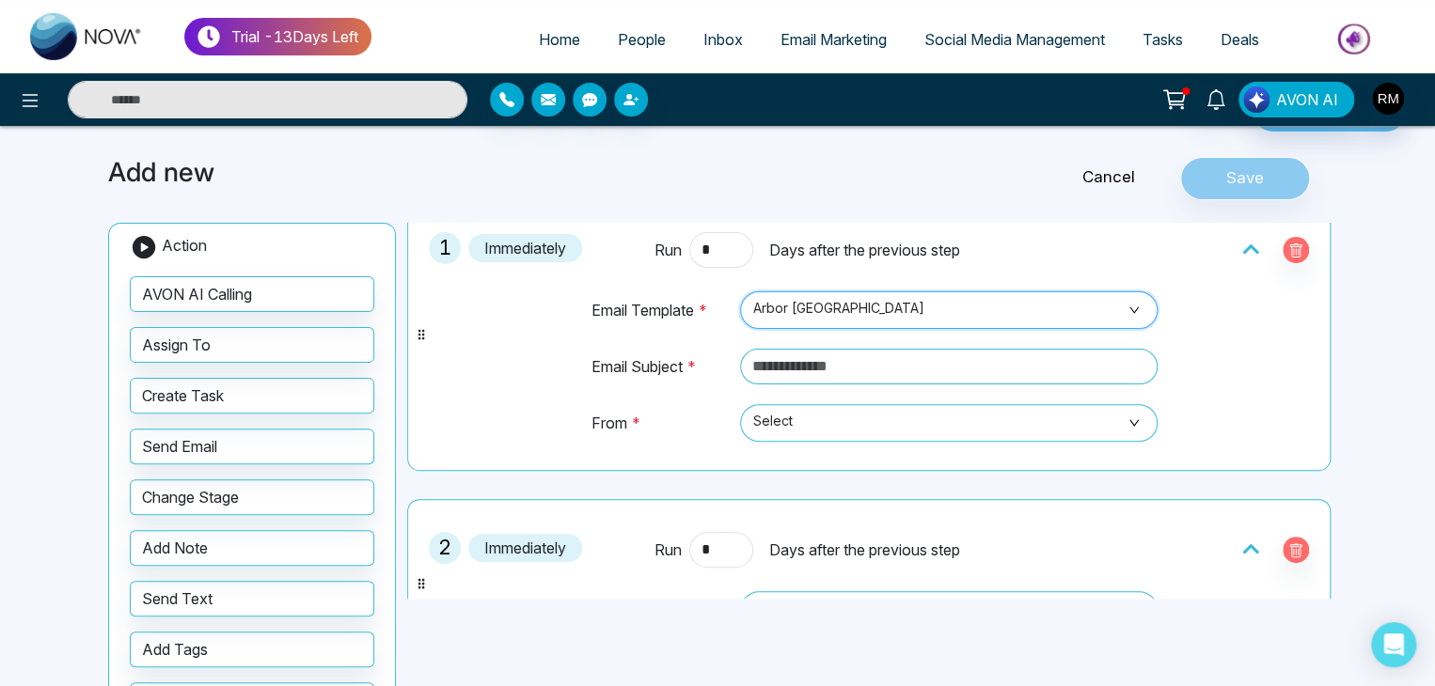
click at [824, 306] on span "Arbor West Preview" at bounding box center [948, 310] width 391 height 32
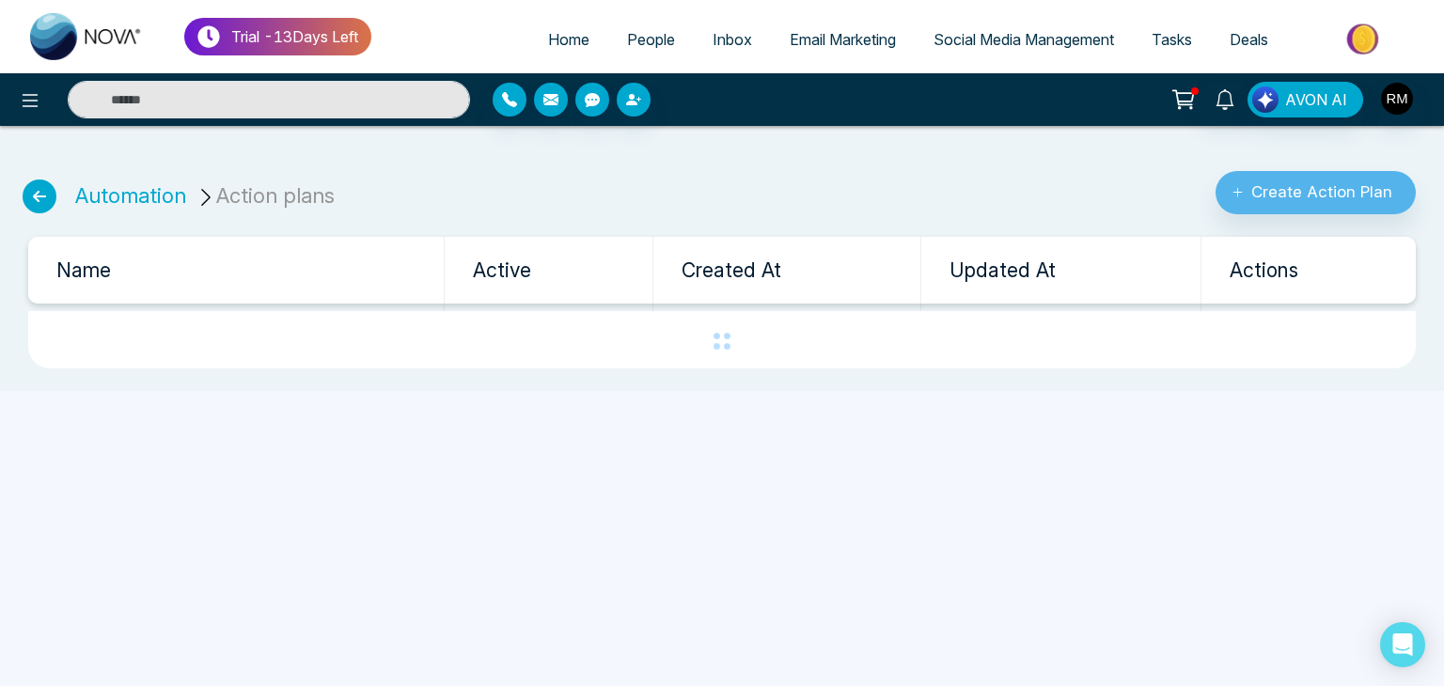
click at [38, 204] on icon at bounding box center [40, 197] width 34 height 34
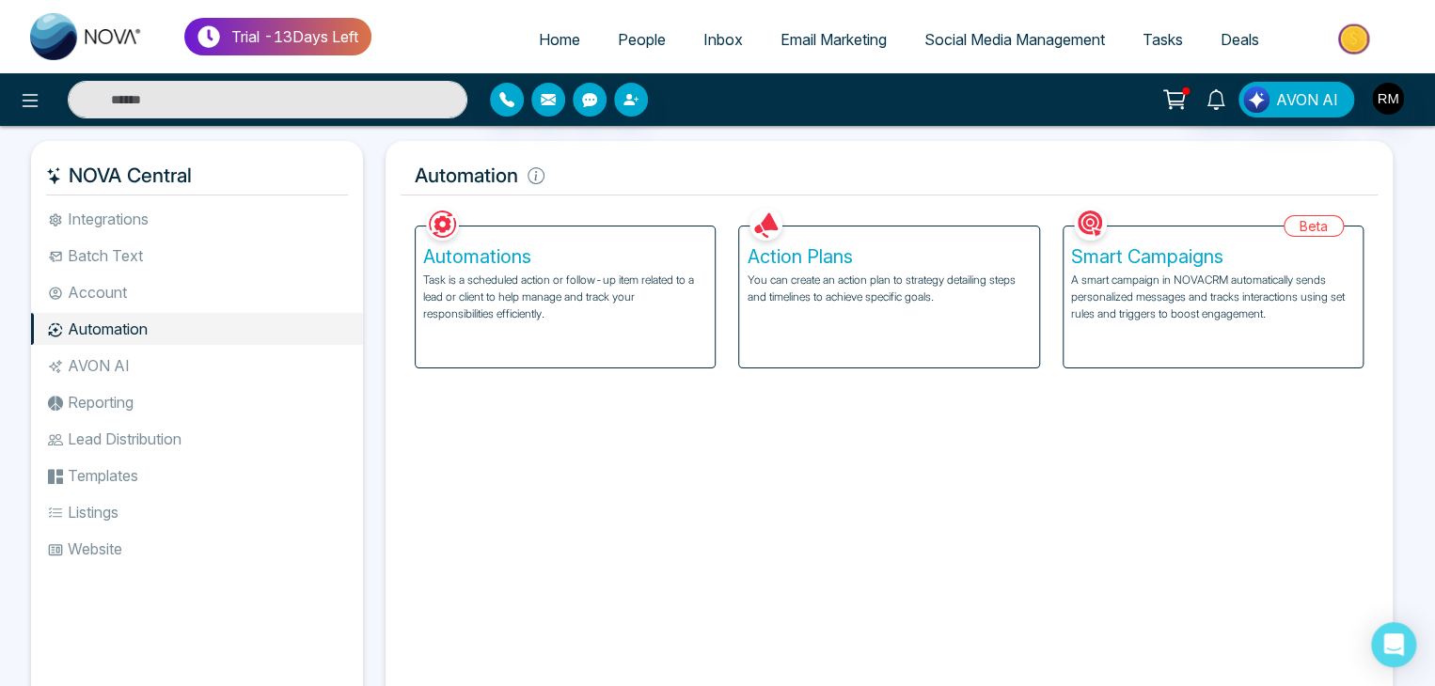
click at [542, 290] on p "Task is a scheduled action or follow-up item related to a lead or client to hel…" at bounding box center [565, 297] width 284 height 51
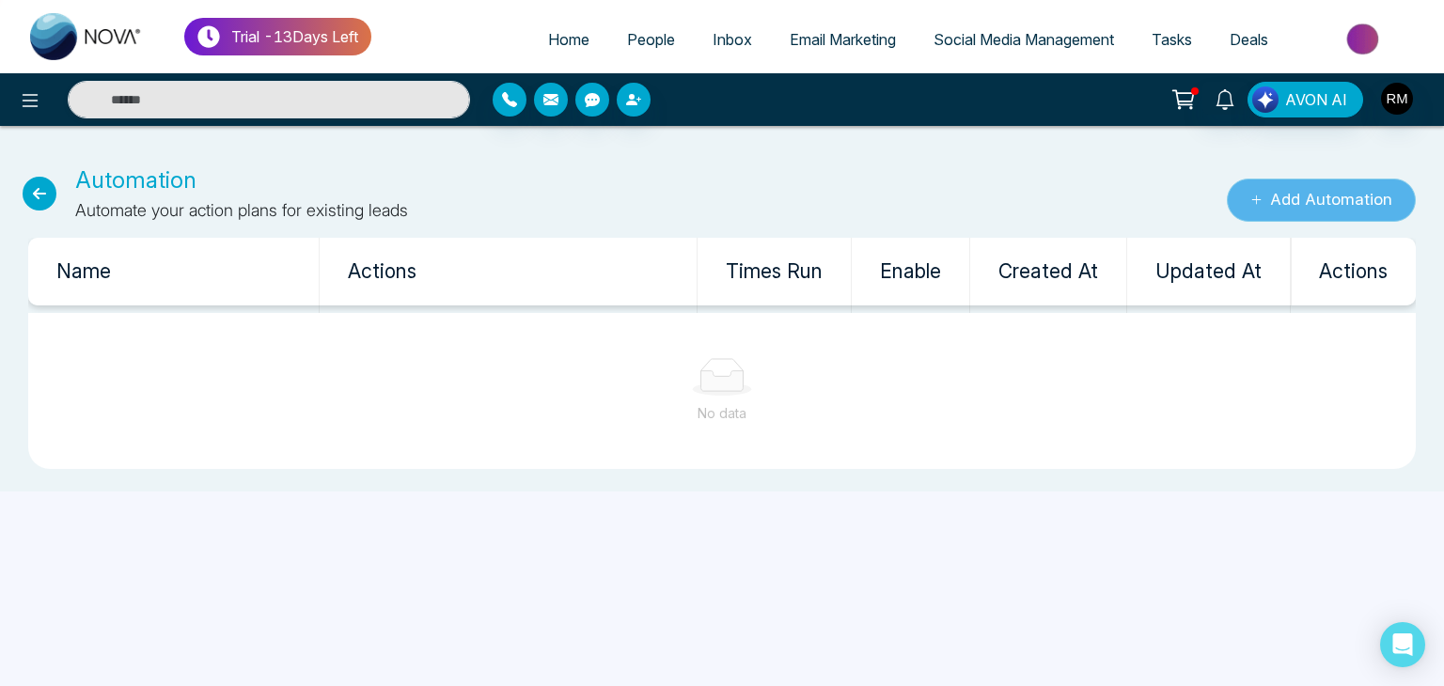
click at [1311, 209] on button "Add Automation" at bounding box center [1321, 200] width 189 height 43
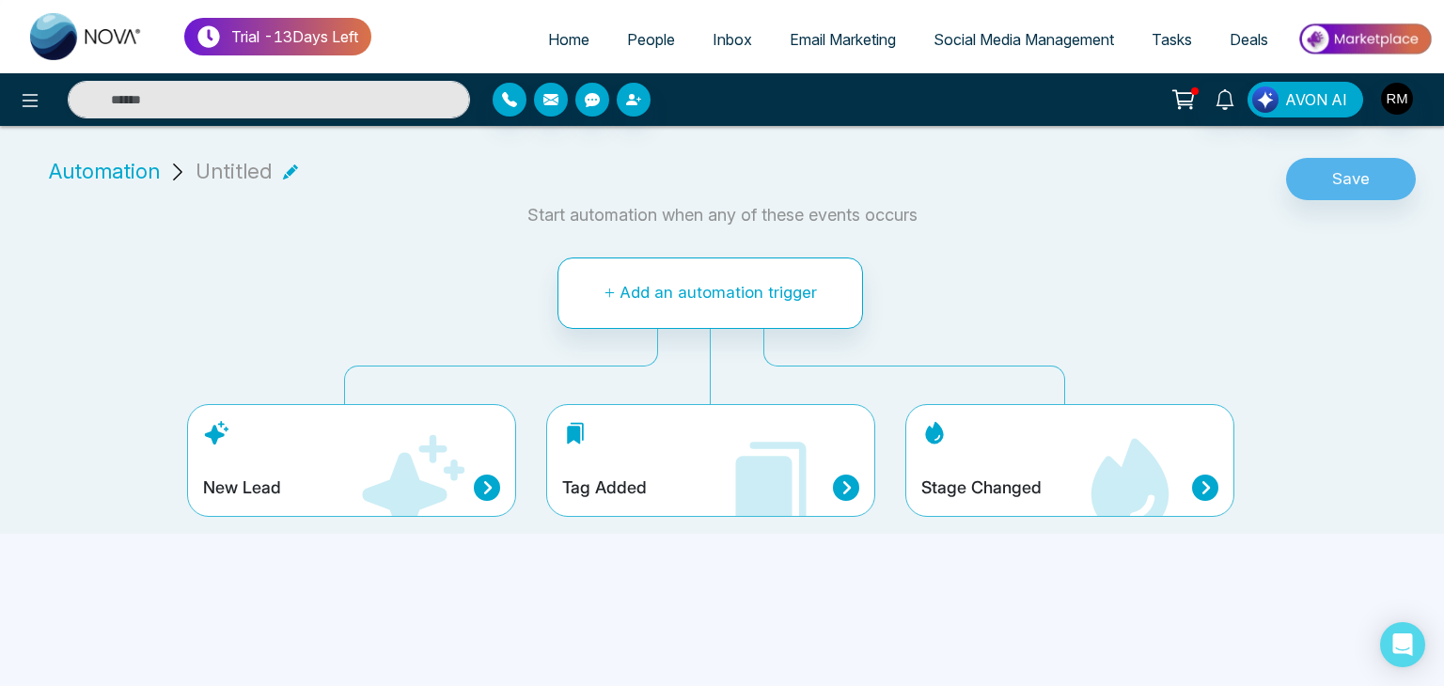
click at [381, 460] on icon at bounding box center [411, 488] width 113 height 113
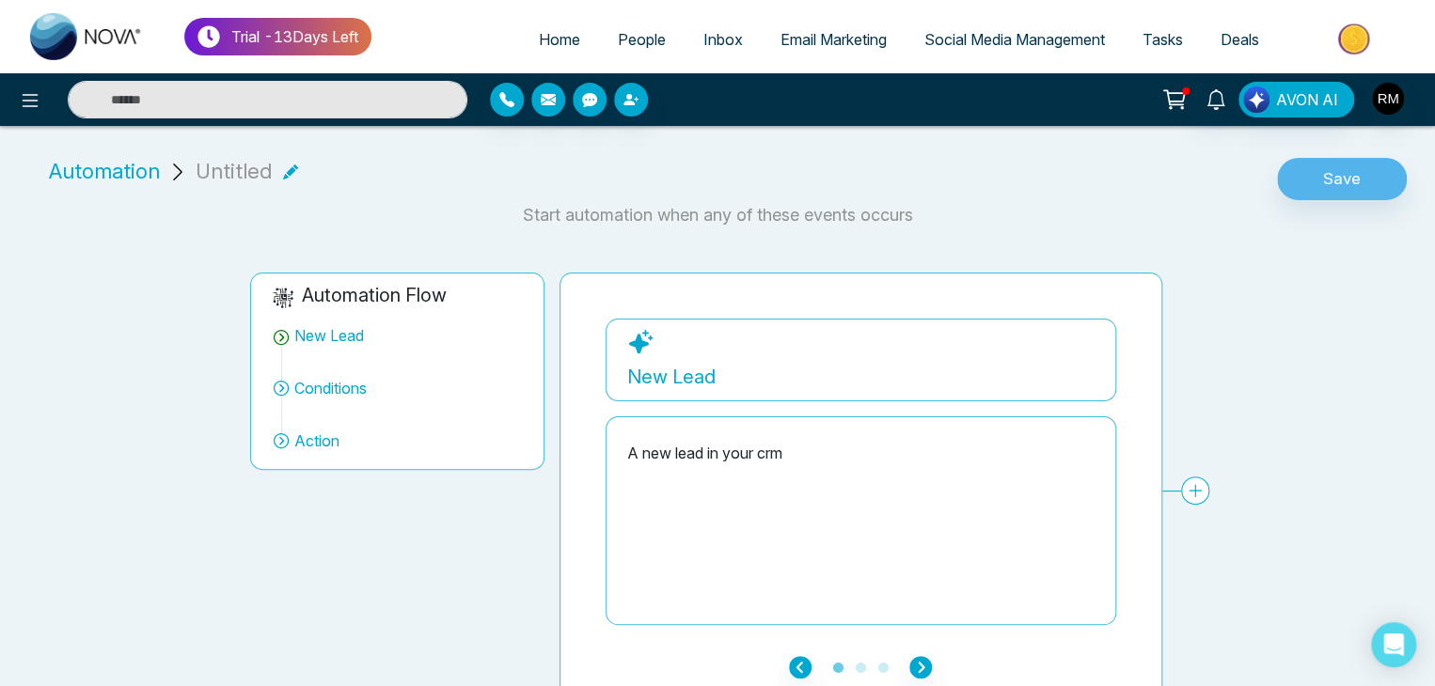
click at [331, 346] on div "New Lead" at bounding box center [329, 335] width 70 height 23
drag, startPoint x: 336, startPoint y: 339, endPoint x: 1079, endPoint y: 341, distance: 743.6
click at [1079, 341] on div "**********" at bounding box center [705, 484] width 941 height 452
click at [1079, 341] on icon at bounding box center [1086, 344] width 23 height 23
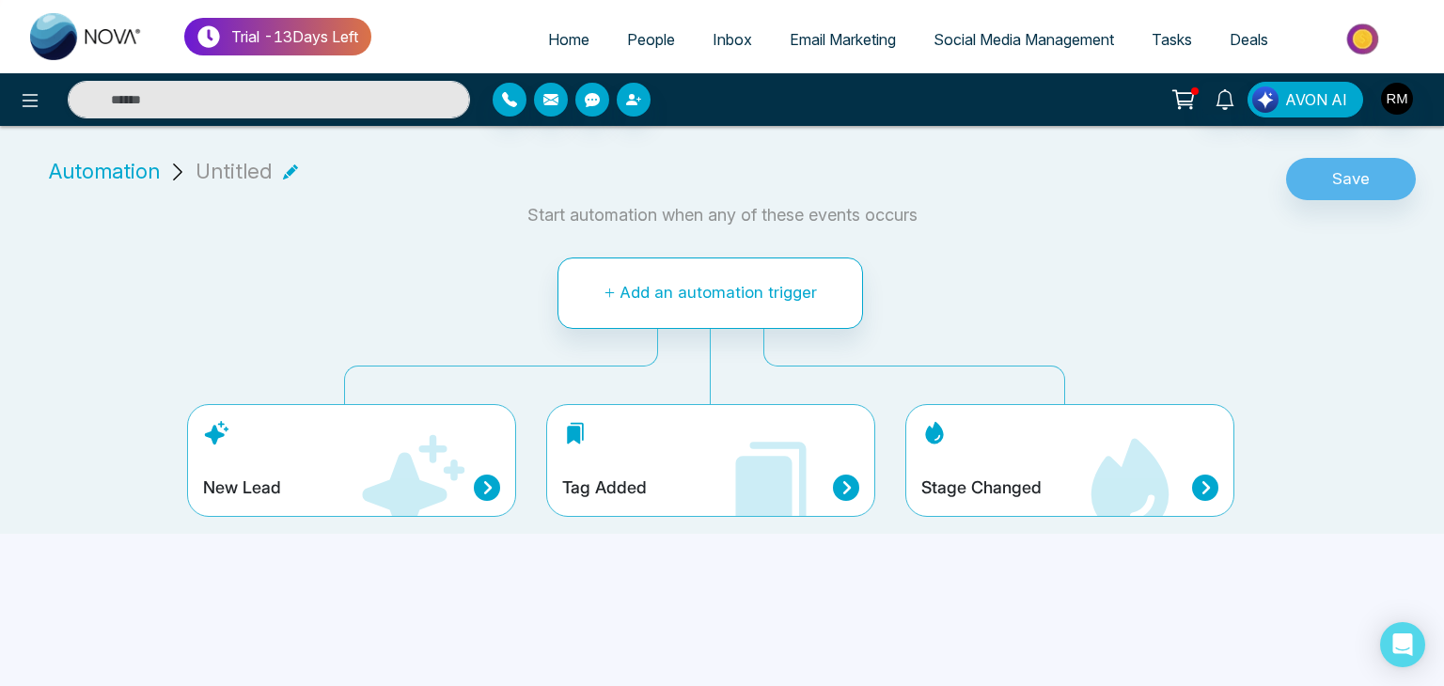
click at [756, 489] on icon at bounding box center [764, 495] width 56 height 78
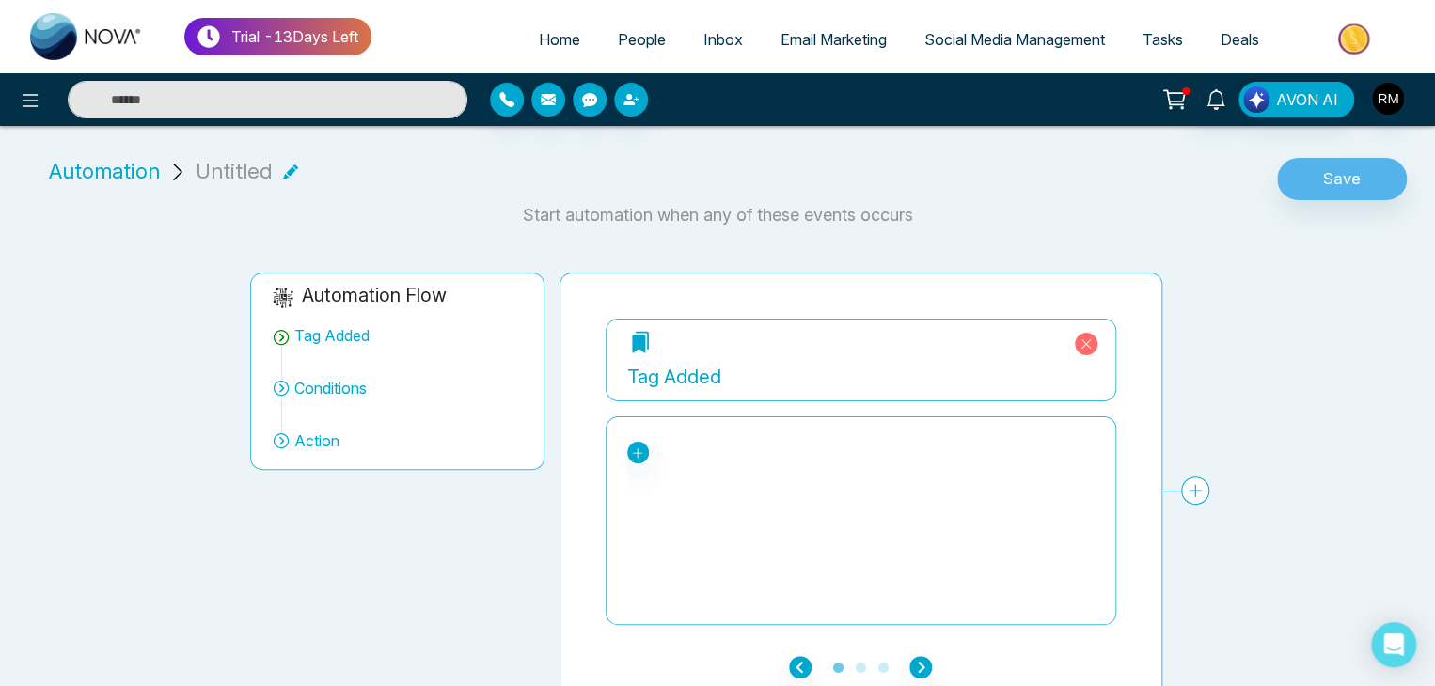
scroll to position [13, 0]
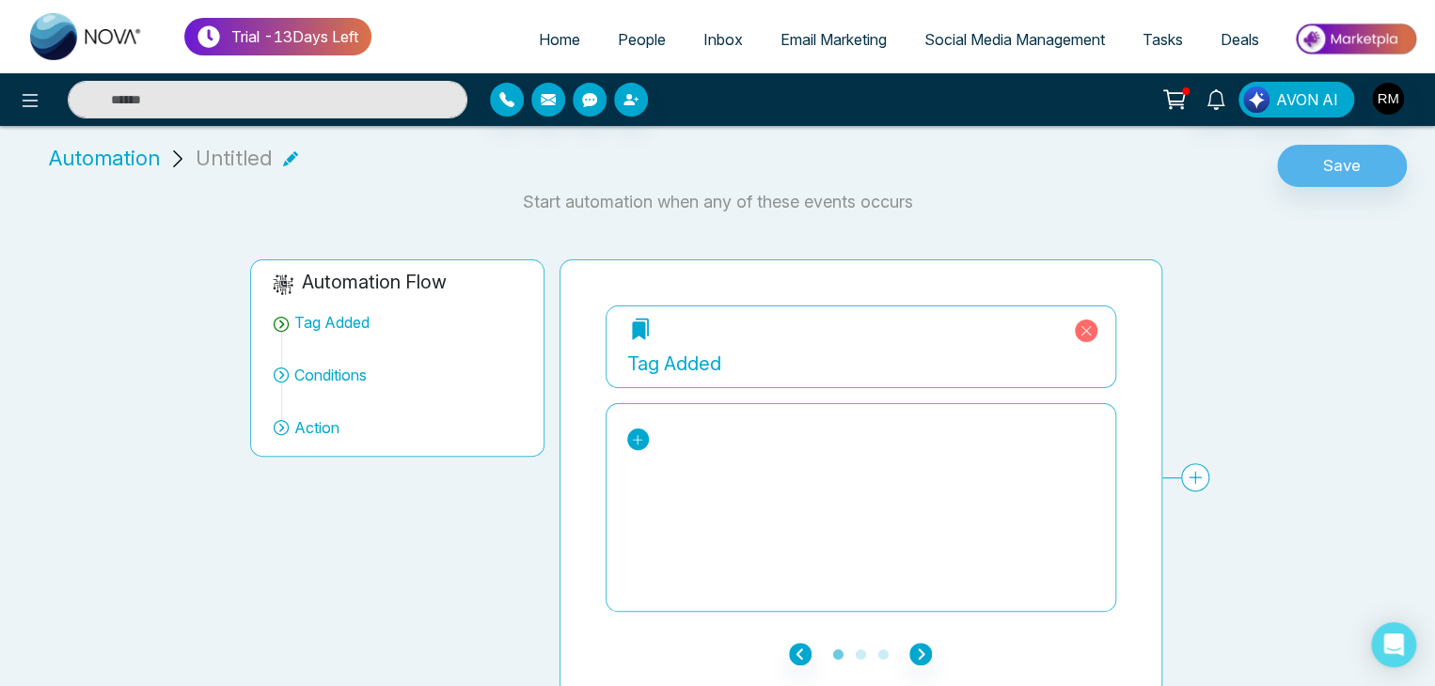
click at [636, 437] on icon at bounding box center [637, 439] width 13 height 13
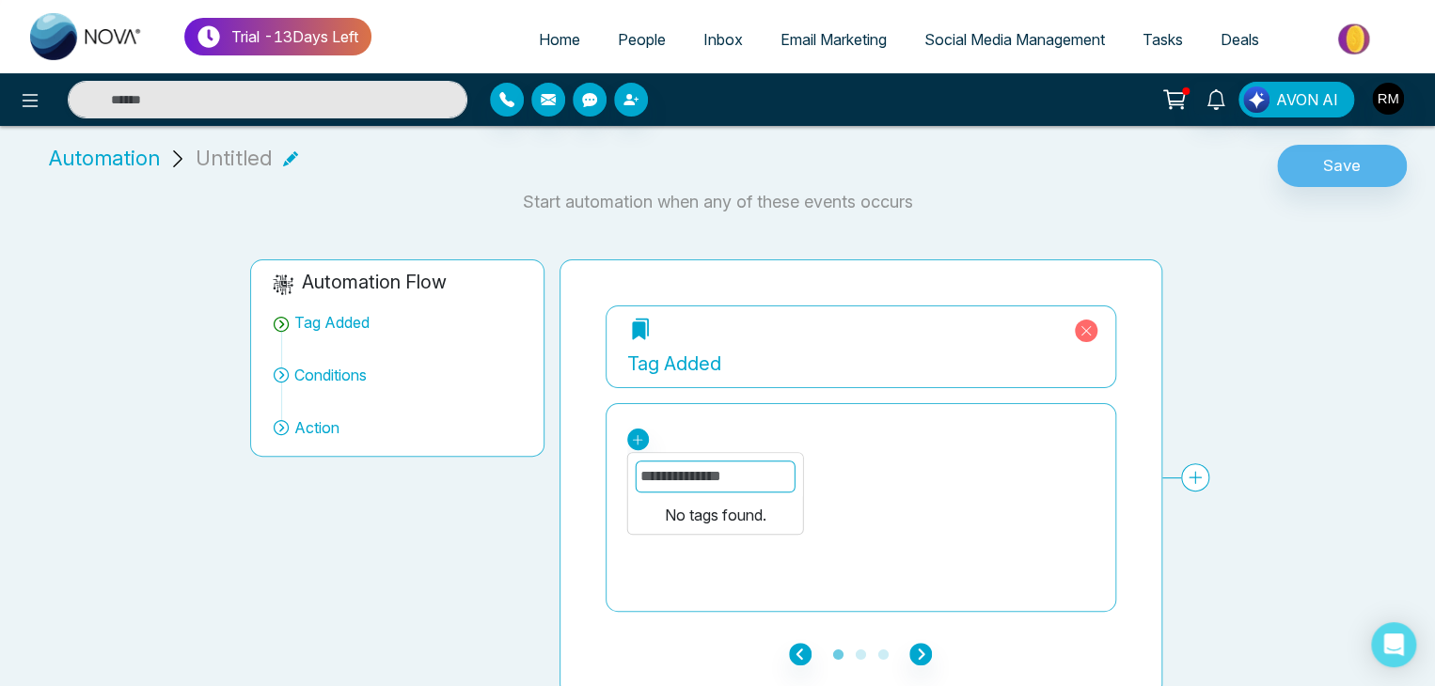
click at [693, 476] on input "text" at bounding box center [715, 477] width 160 height 32
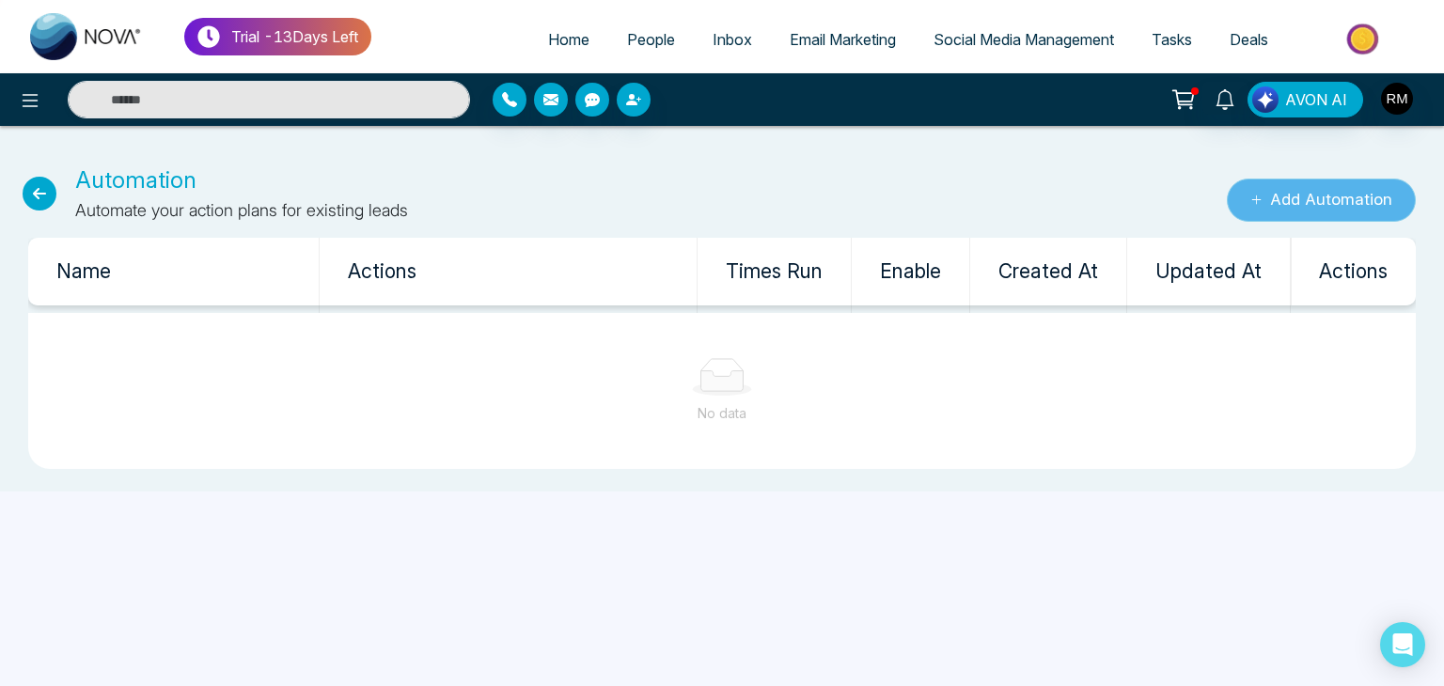
click at [1266, 186] on button "Add Automation" at bounding box center [1321, 200] width 189 height 43
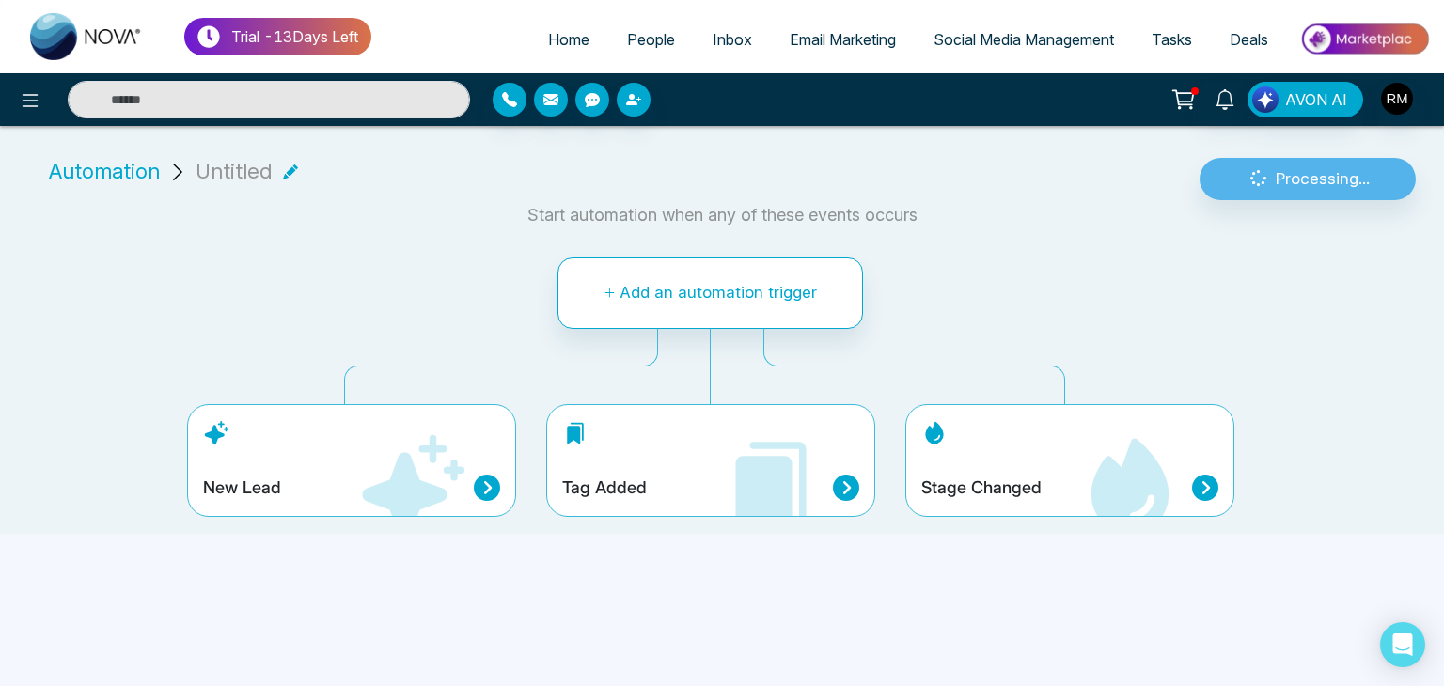
click at [418, 490] on icon at bounding box center [413, 485] width 102 height 102
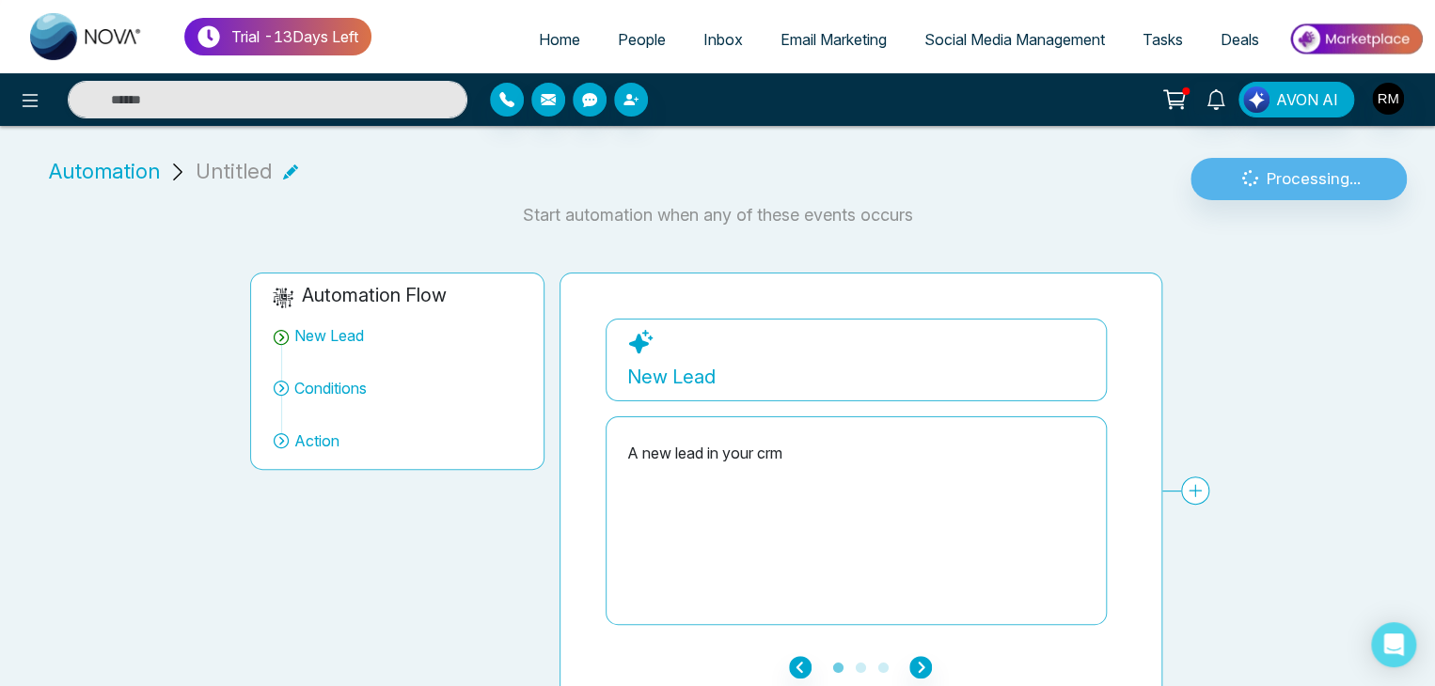
click at [418, 490] on div "Automation Flow New Lead Conditions Action" at bounding box center [397, 491] width 308 height 437
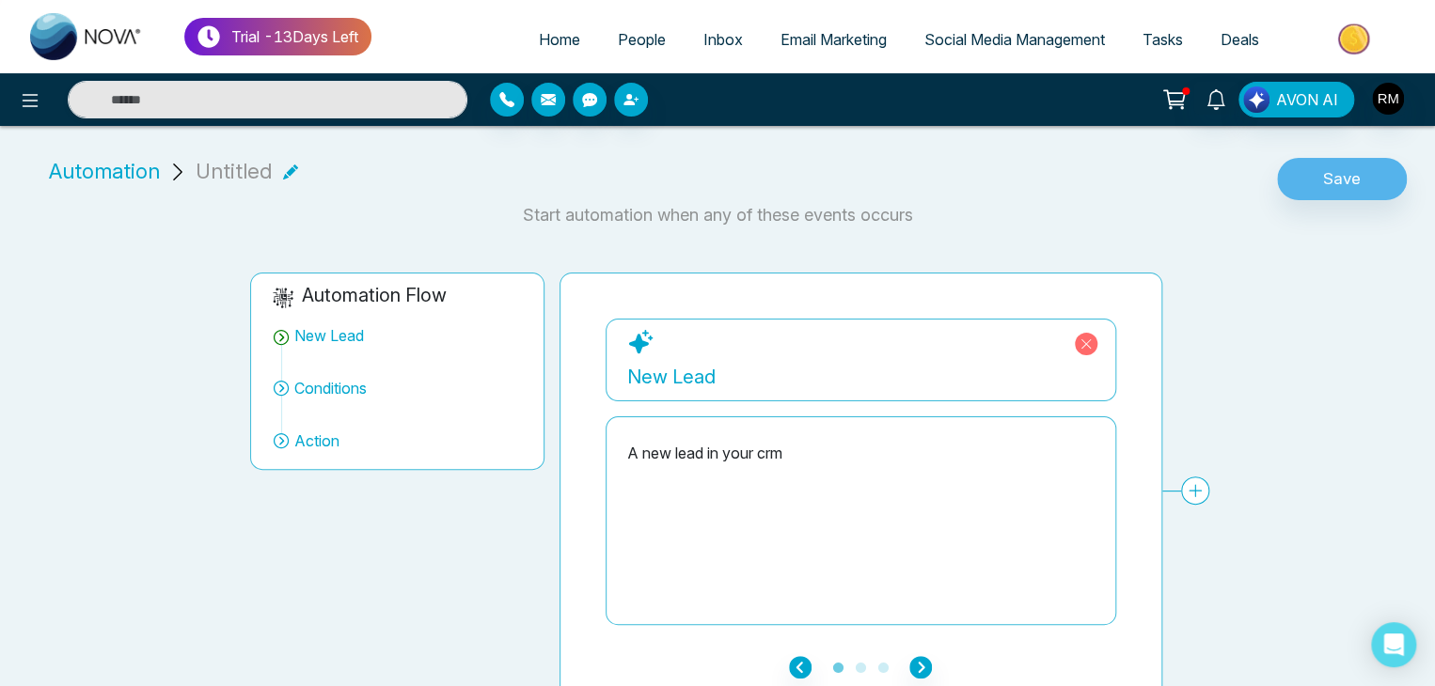
click at [697, 456] on div "A new lead in your crm" at bounding box center [860, 453] width 467 height 23
click at [1183, 497] on icon at bounding box center [1195, 491] width 28 height 28
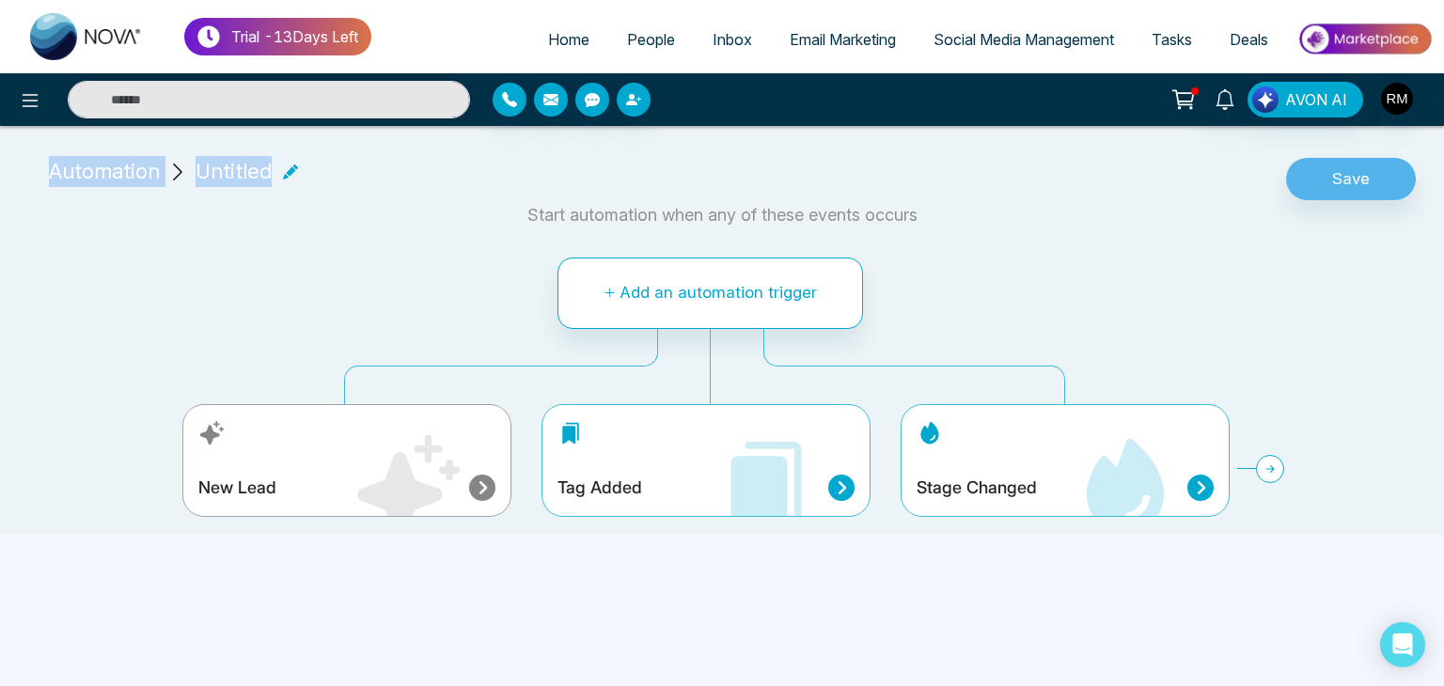
click at [1183, 497] on div "Stage Changed" at bounding box center [1065, 488] width 297 height 26
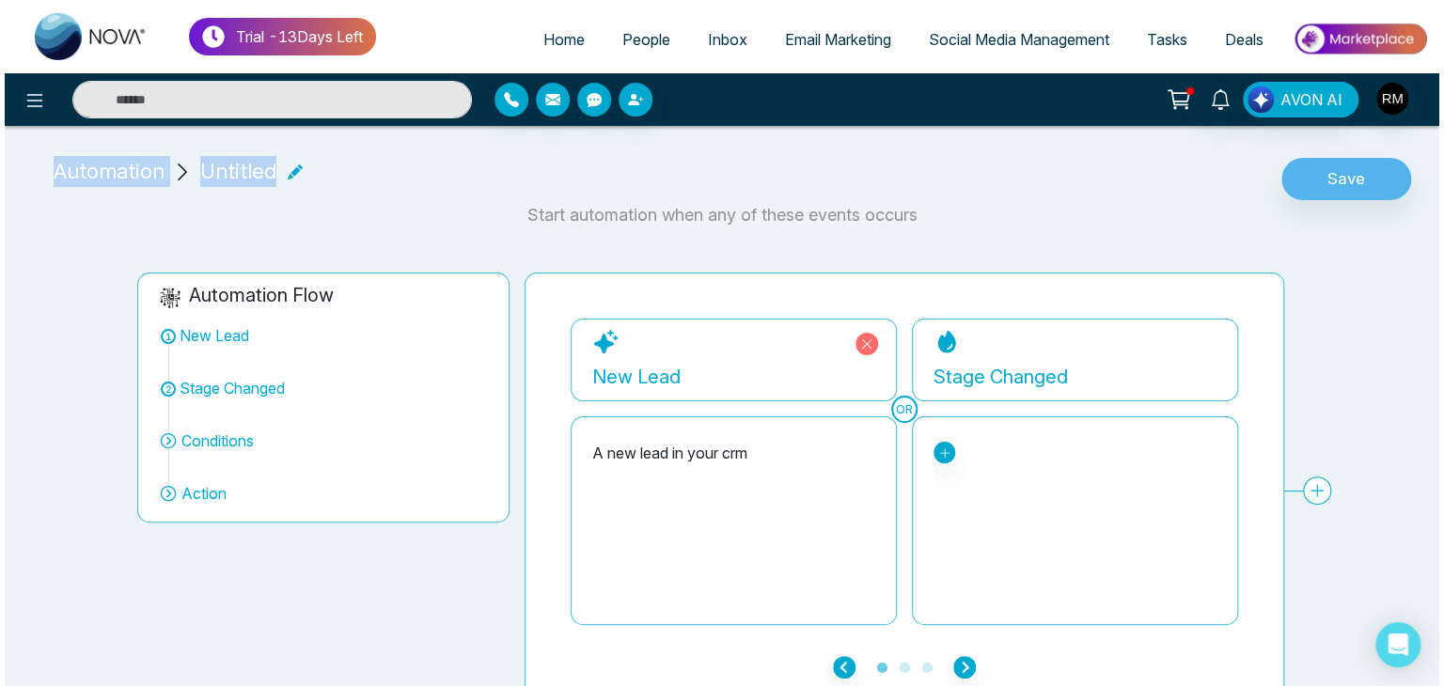
scroll to position [22, 0]
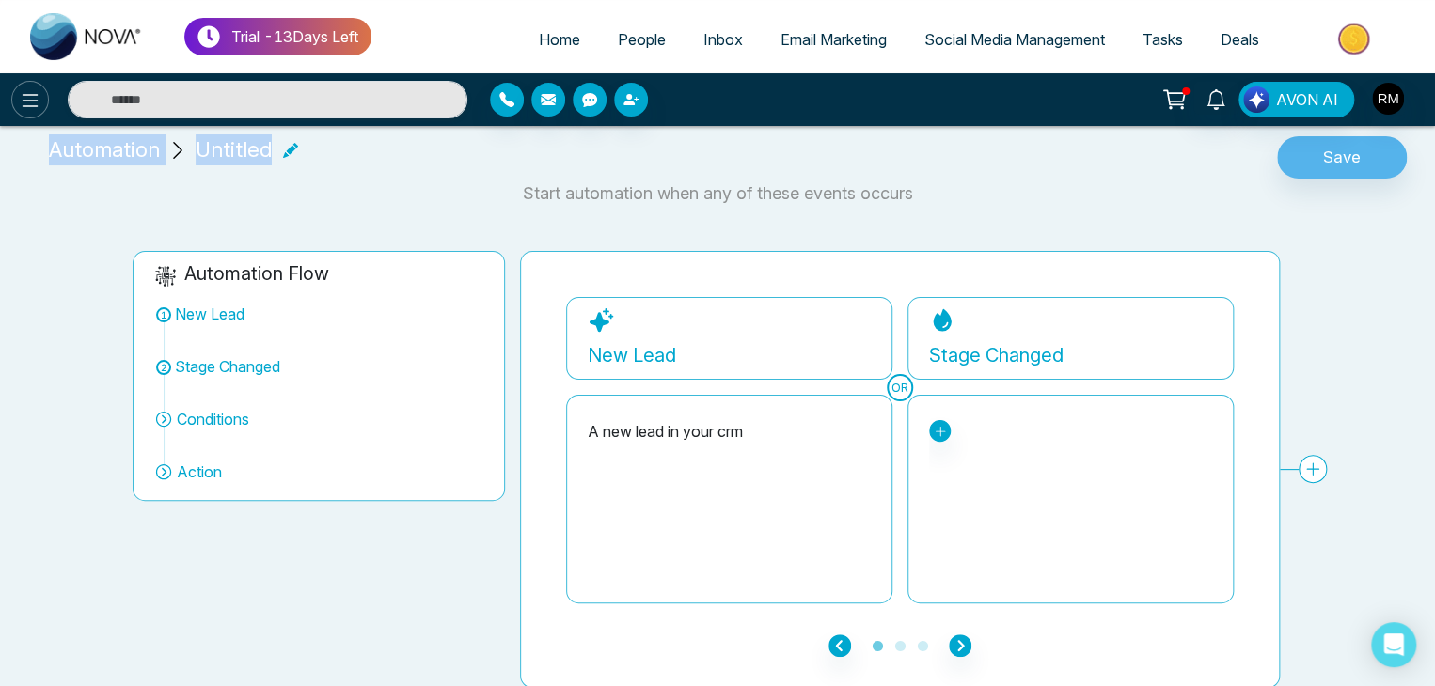
click at [28, 97] on icon at bounding box center [30, 100] width 23 height 23
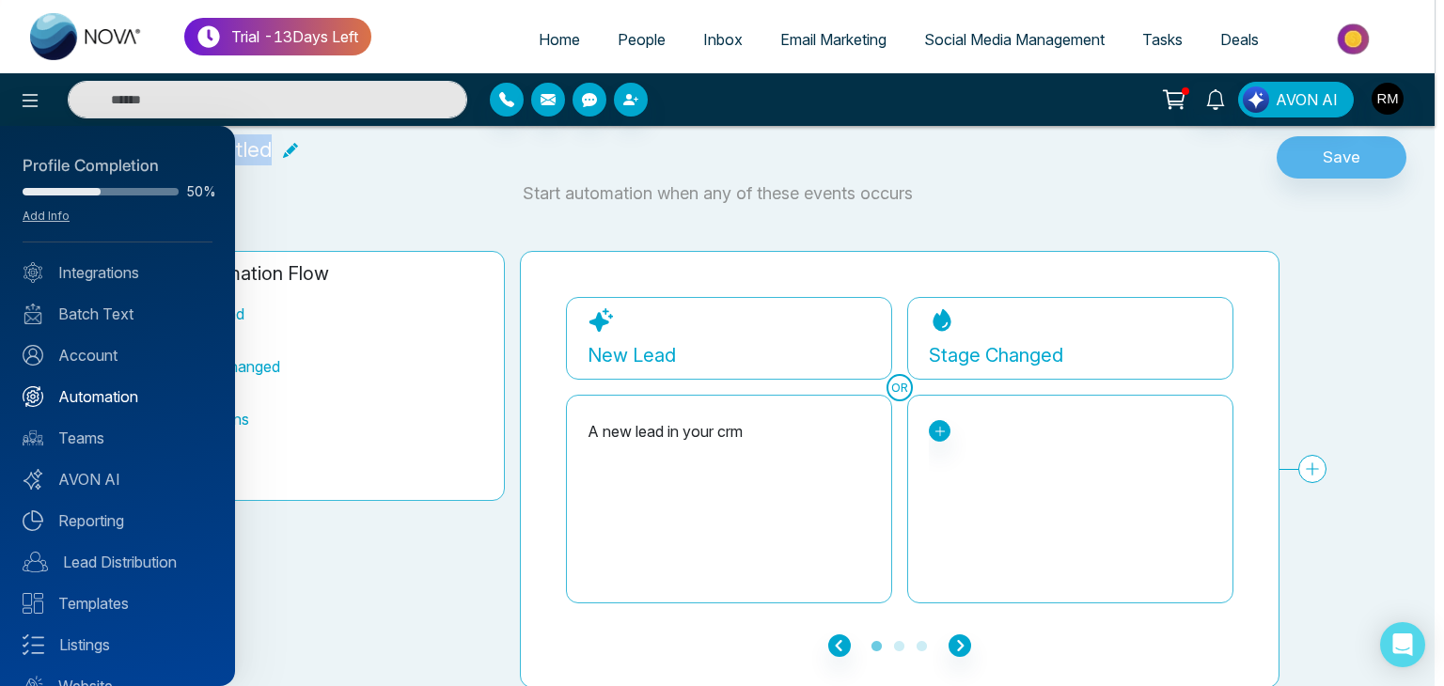
click at [91, 395] on link "Automation" at bounding box center [118, 396] width 190 height 23
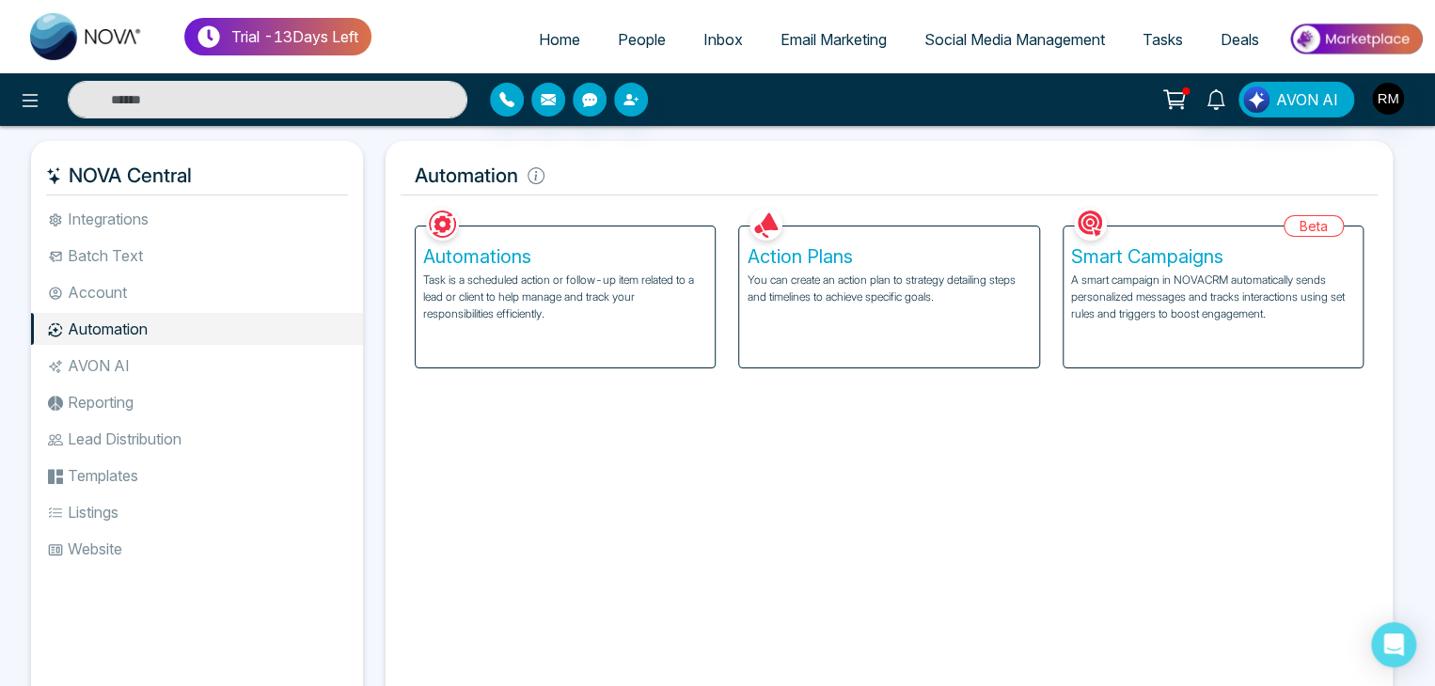
click at [1150, 256] on h5 "Smart Campaigns" at bounding box center [1213, 256] width 284 height 23
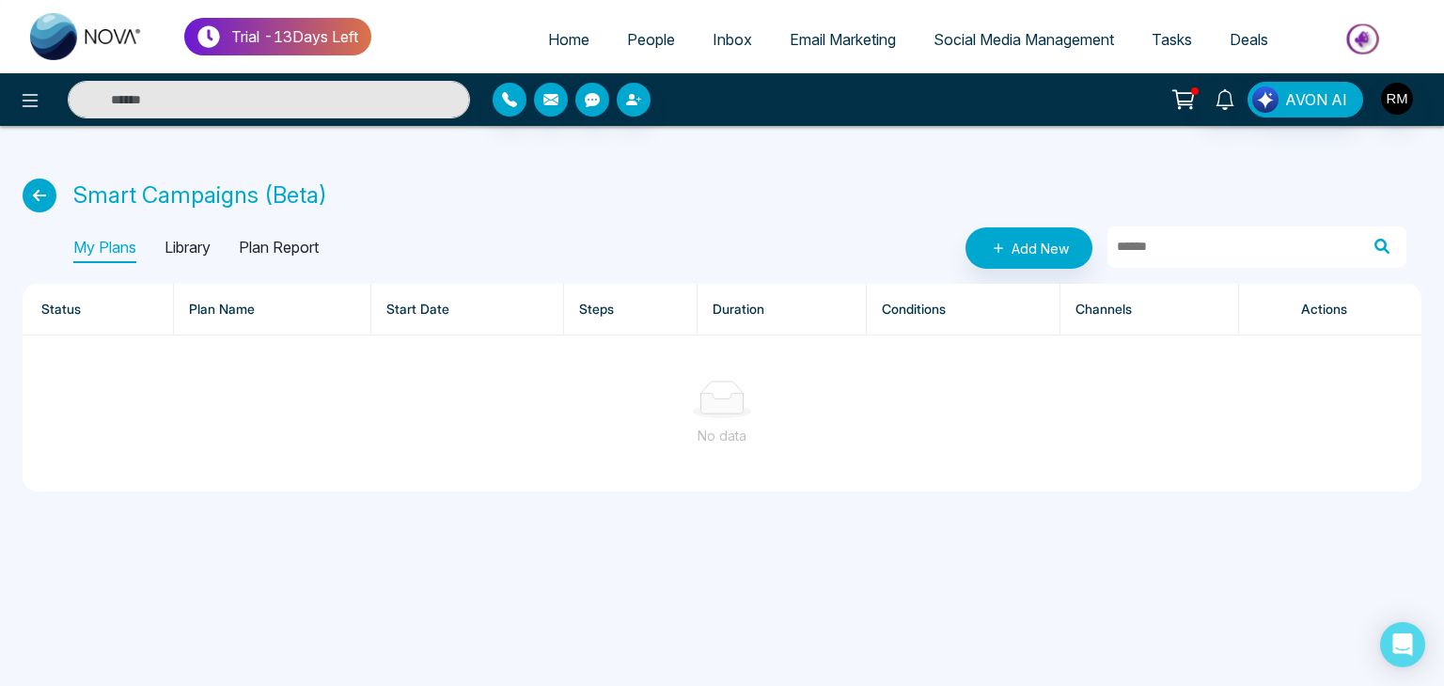
click at [202, 246] on p "Library" at bounding box center [188, 248] width 46 height 30
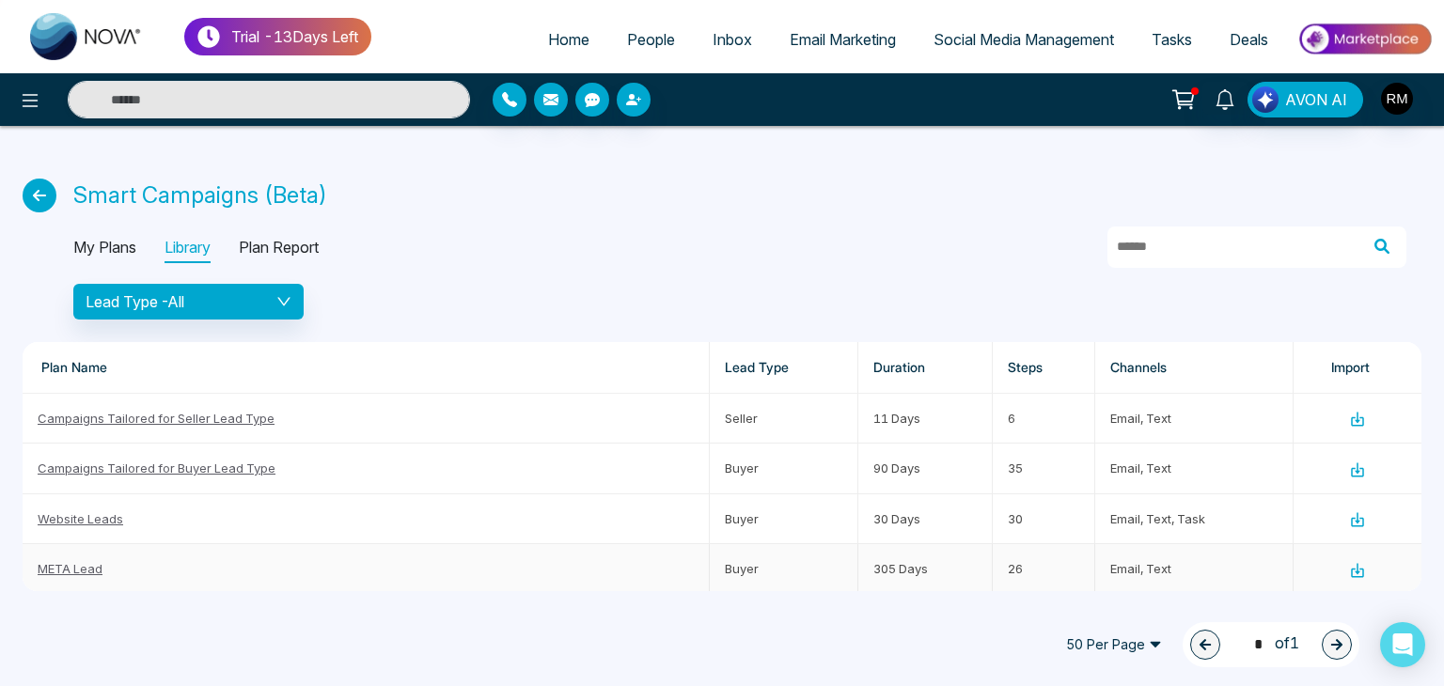
click at [77, 571] on link "META Lead" at bounding box center [70, 568] width 65 height 15
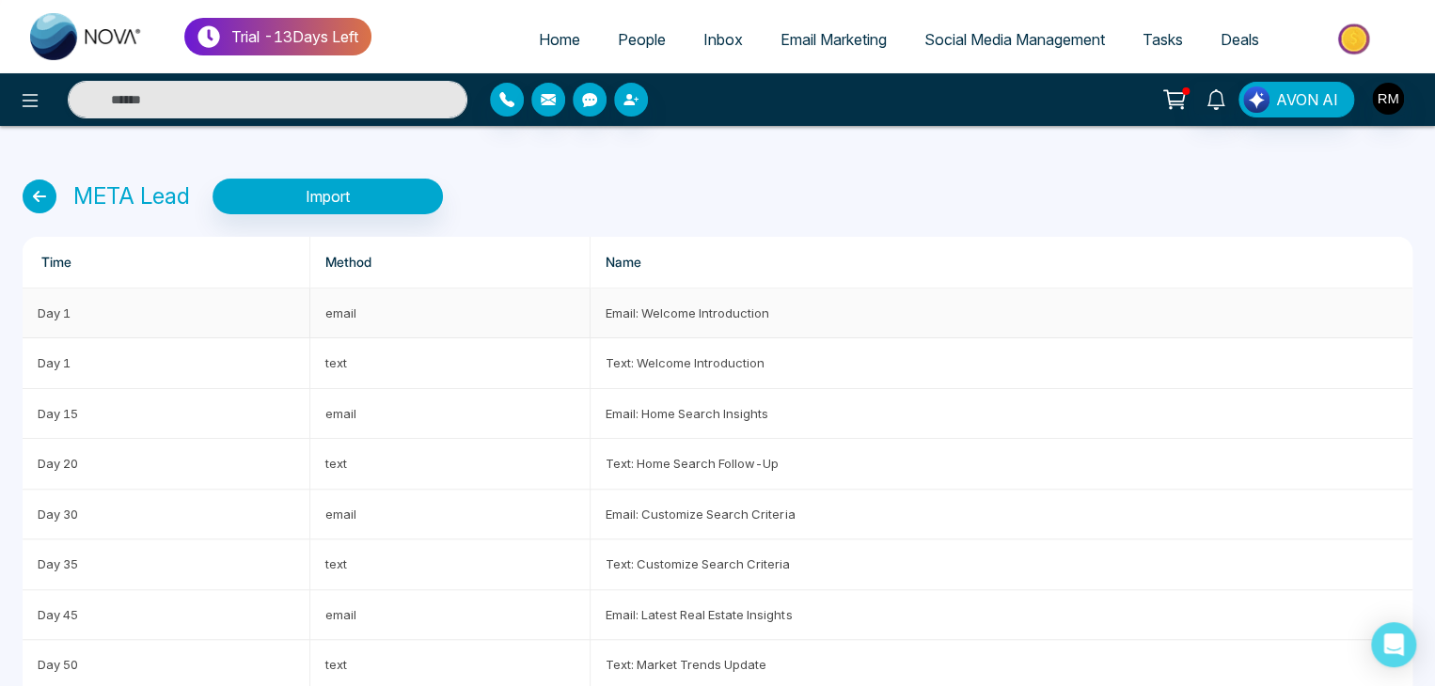
click at [663, 313] on td "Email: Welcome Introduction" at bounding box center [1001, 314] width 822 height 50
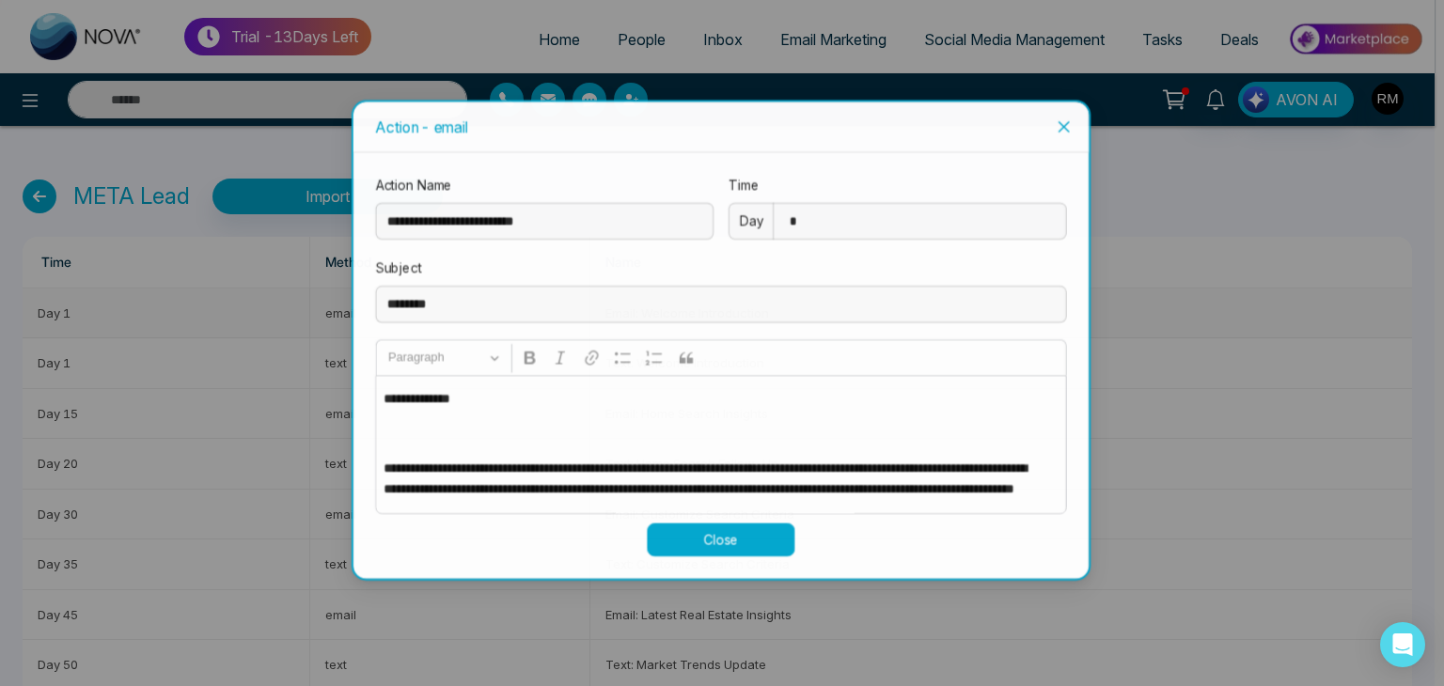
click at [663, 313] on div "**********" at bounding box center [722, 343] width 1444 height 686
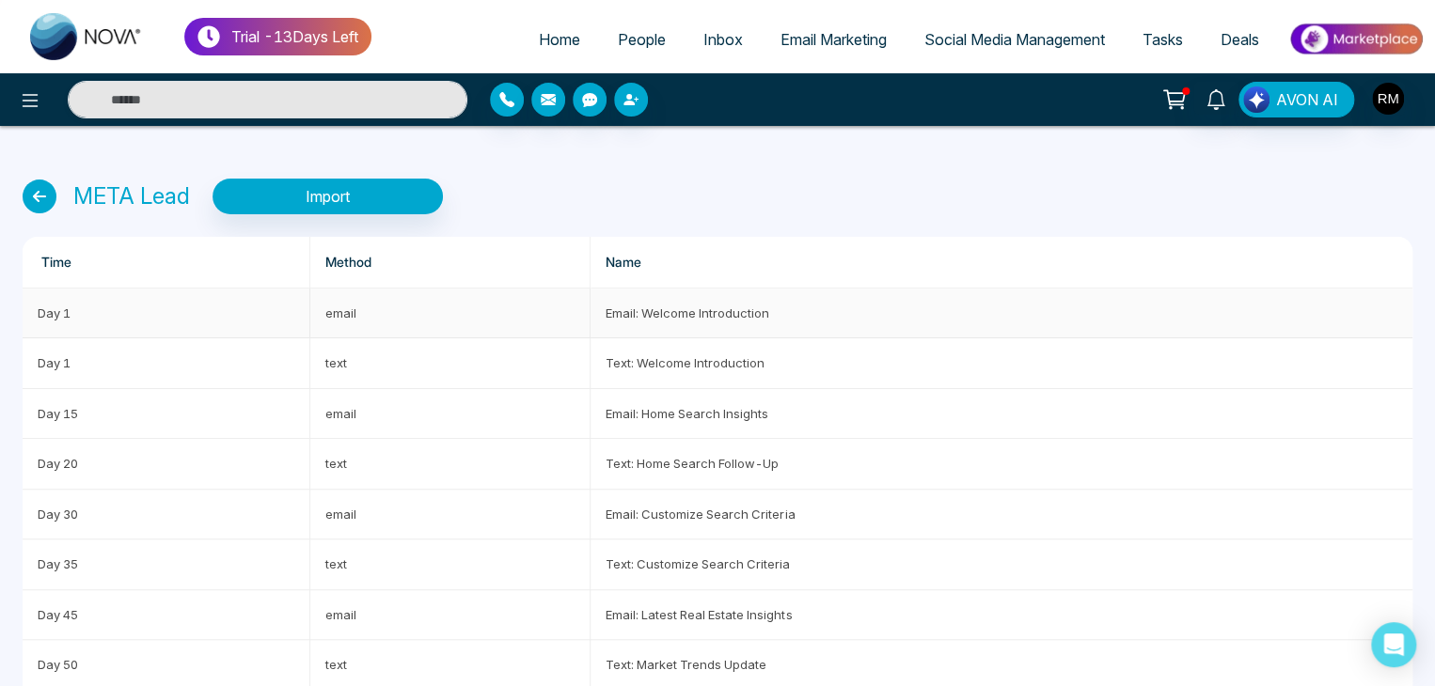
click at [663, 313] on td "Email: Welcome Introduction" at bounding box center [1001, 314] width 822 height 50
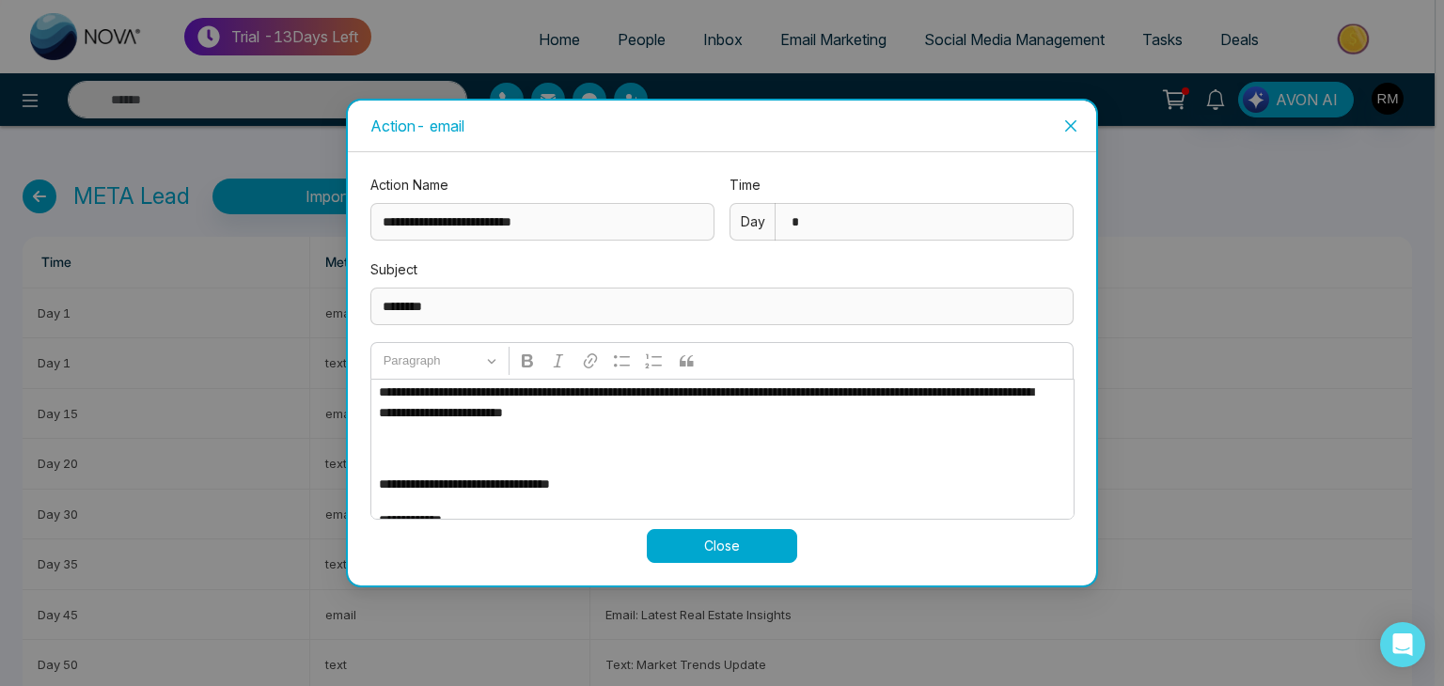
scroll to position [252, 0]
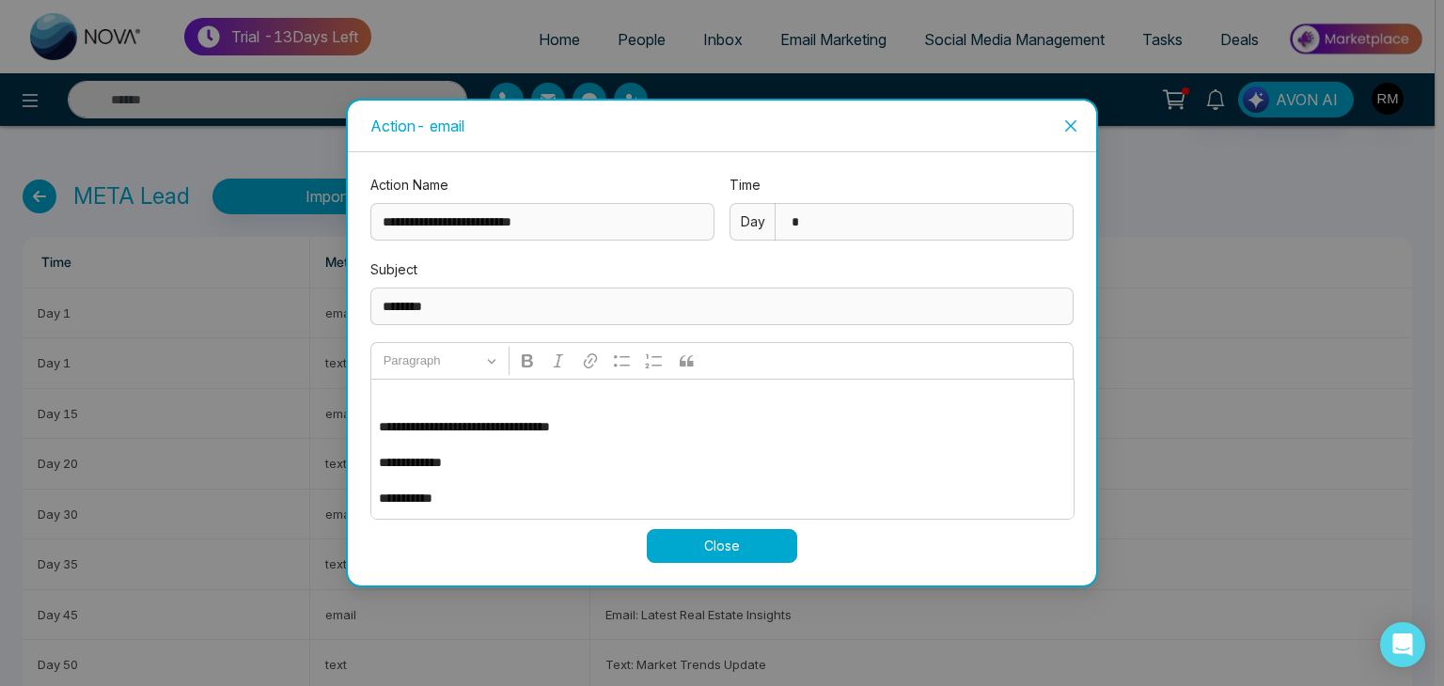
click at [1191, 339] on div "**********" at bounding box center [722, 343] width 1444 height 686
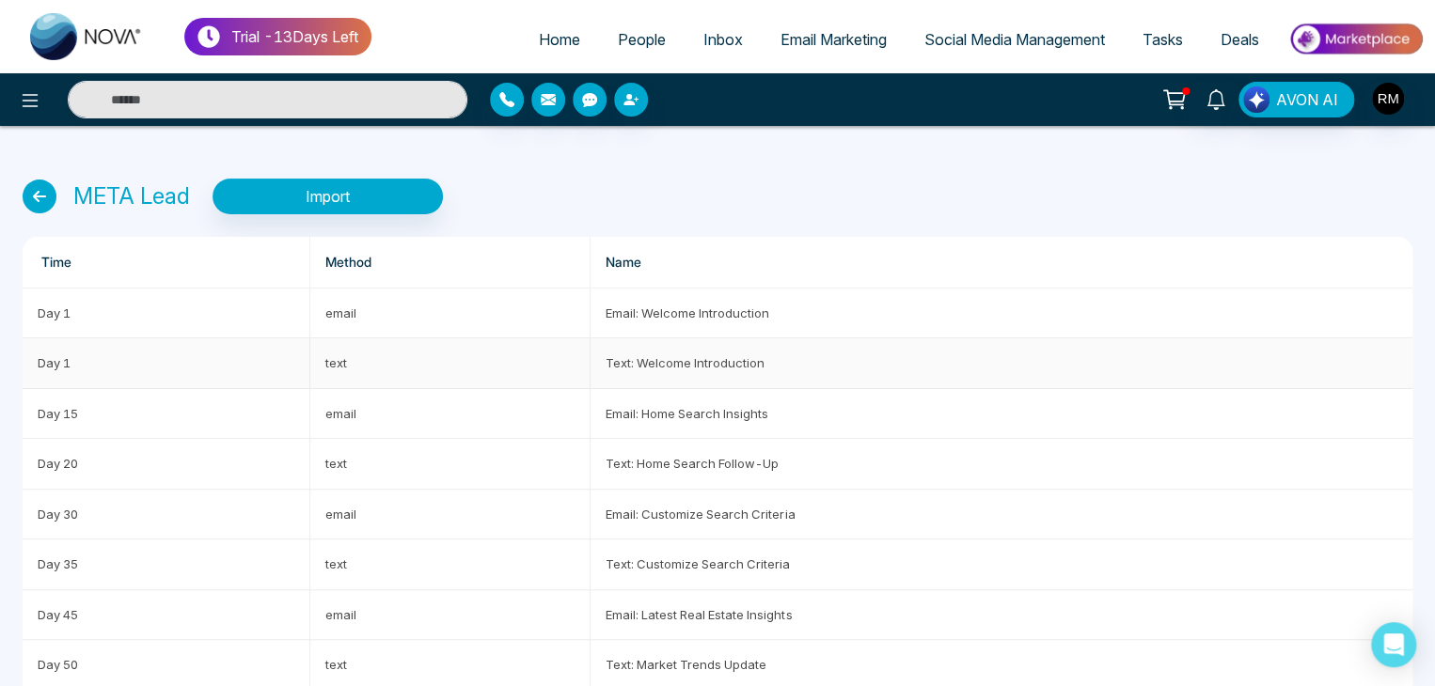
click at [336, 362] on td "text" at bounding box center [450, 363] width 281 height 50
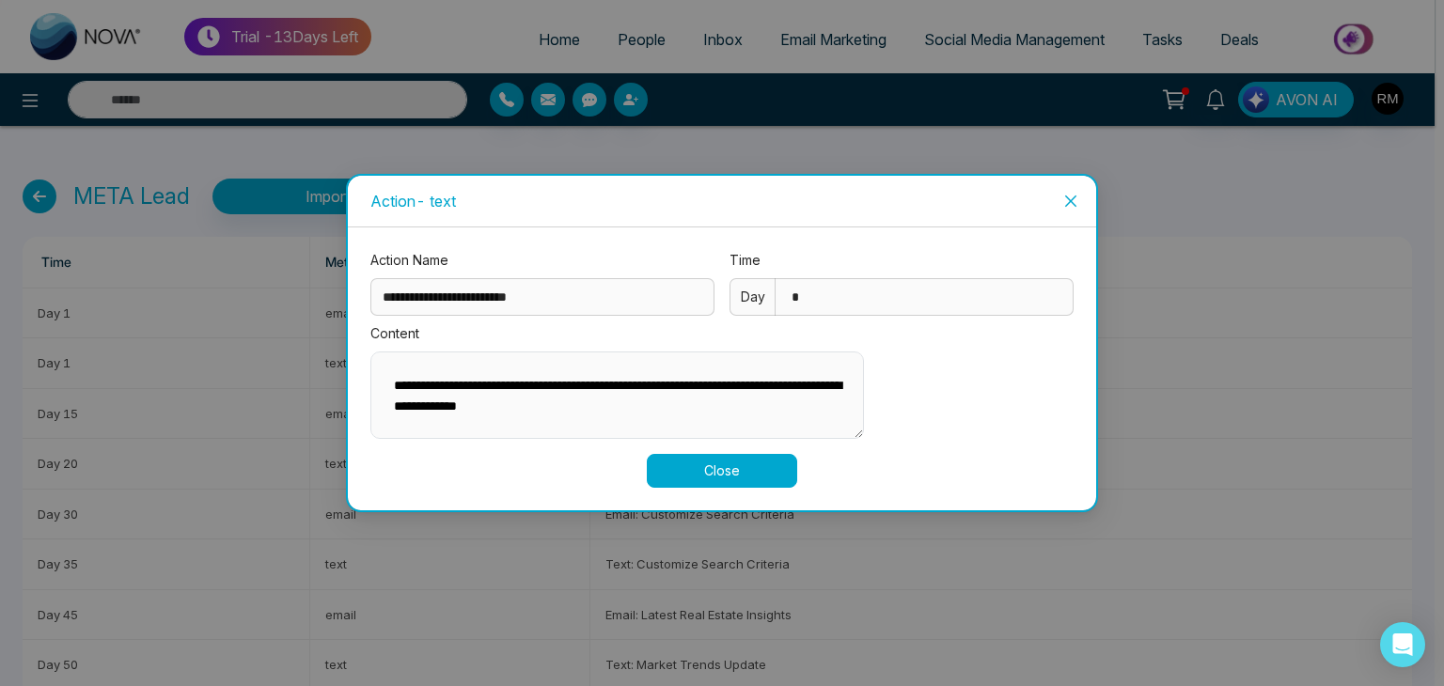
click at [1196, 309] on div "**********" at bounding box center [722, 343] width 1444 height 686
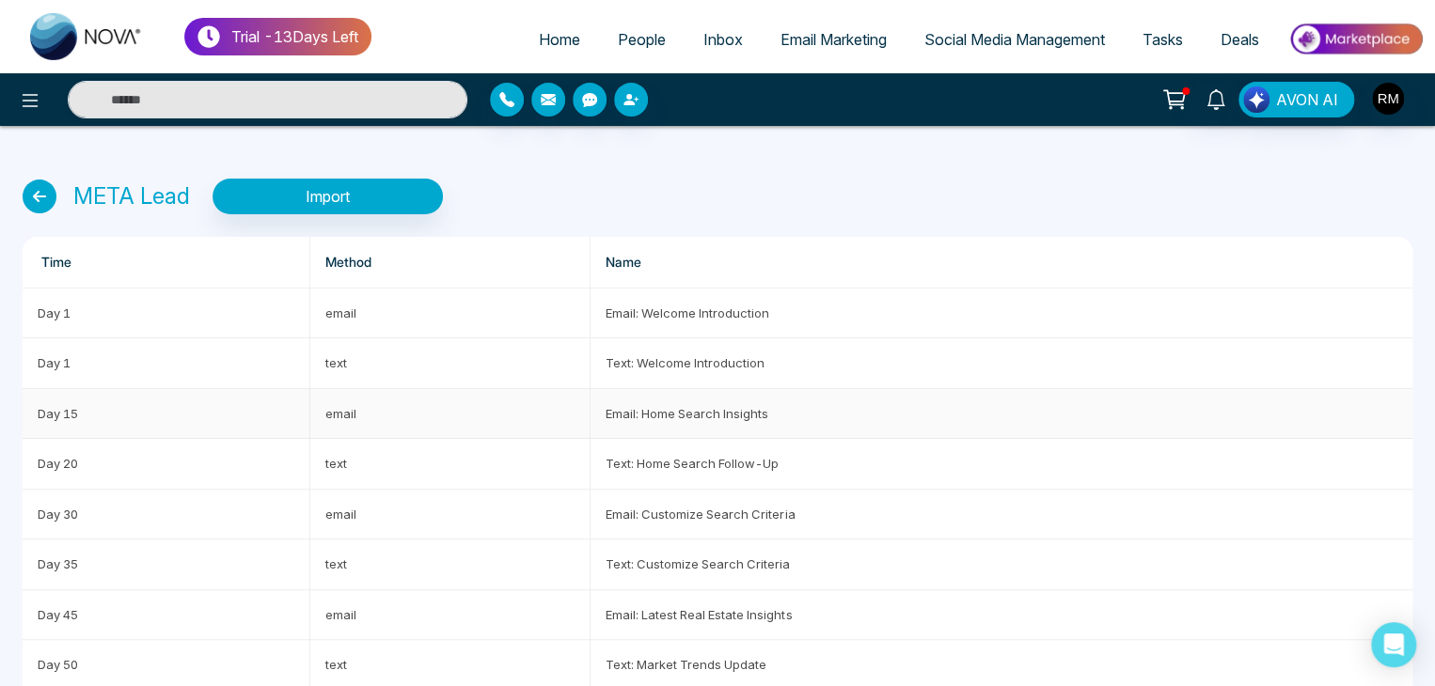
click at [425, 418] on td "email" at bounding box center [450, 414] width 281 height 50
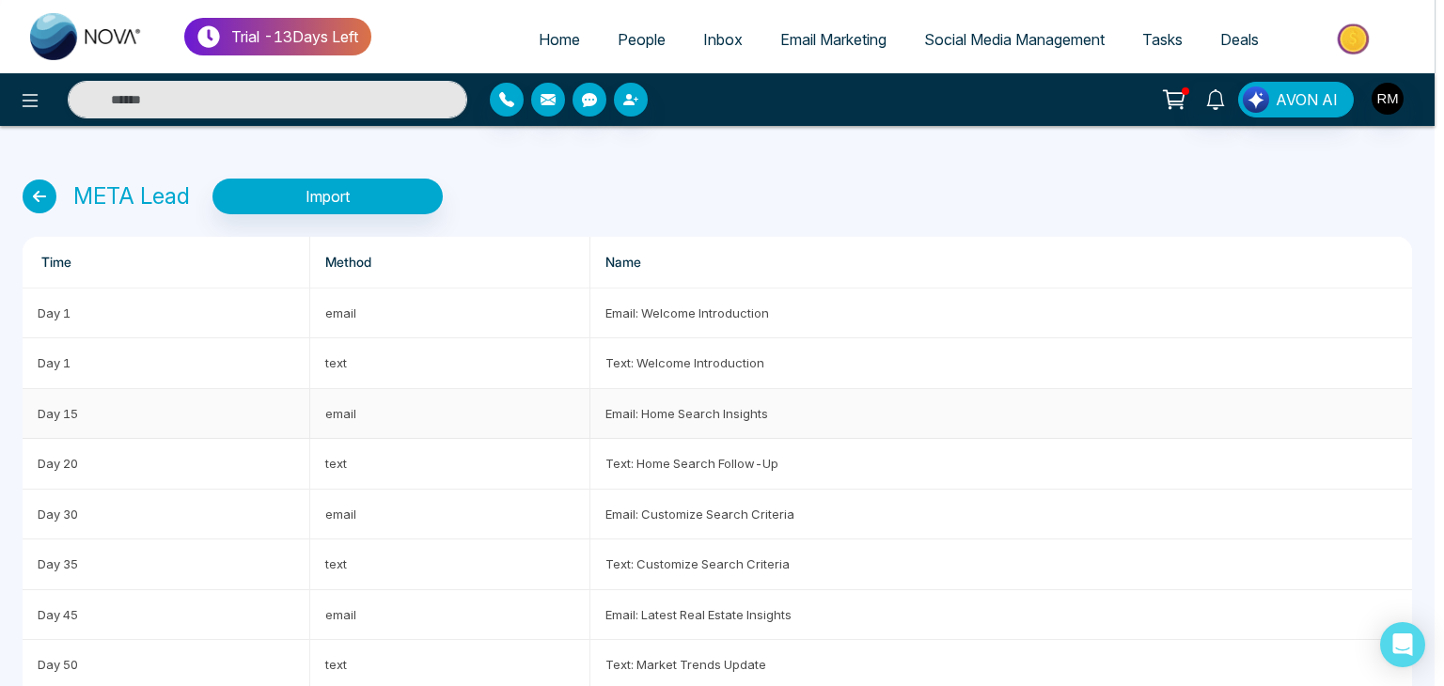
click at [425, 418] on div "**********" at bounding box center [722, 343] width 1444 height 686
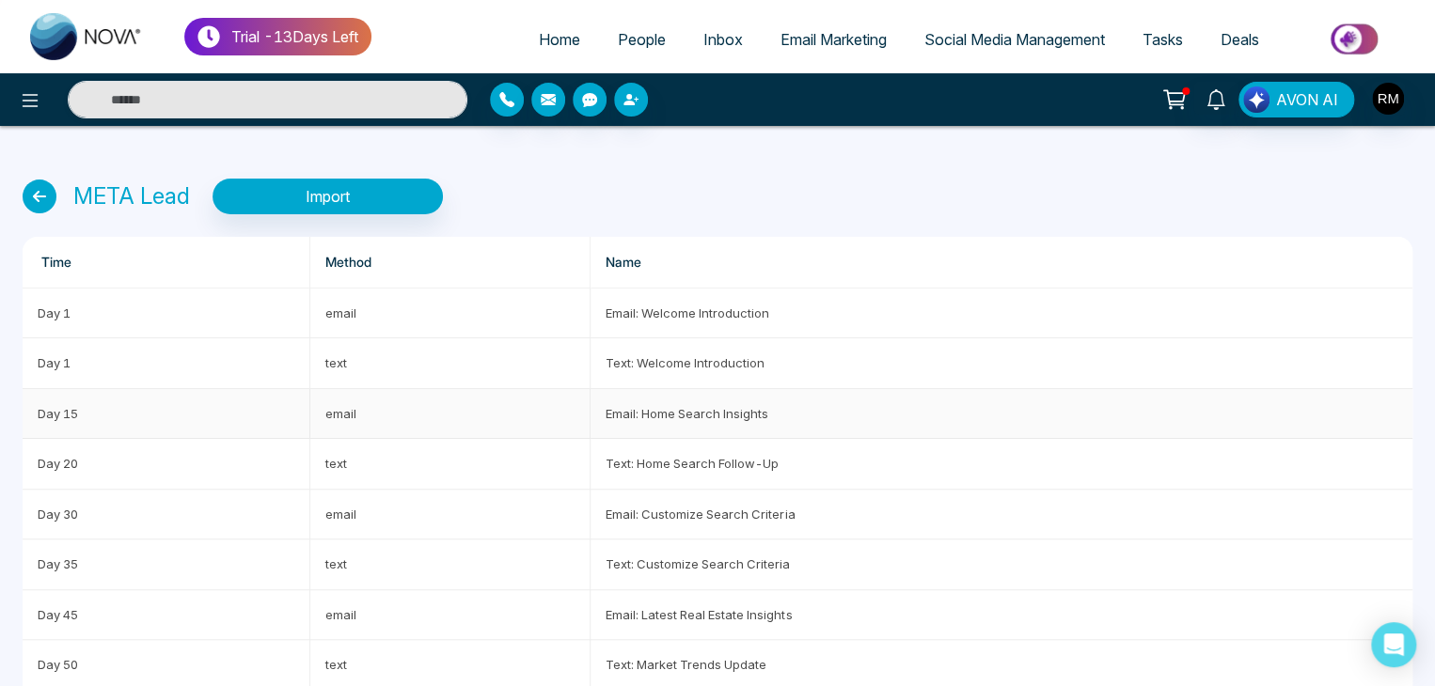
click at [673, 412] on td "Email: Home Search Insights" at bounding box center [1001, 414] width 822 height 50
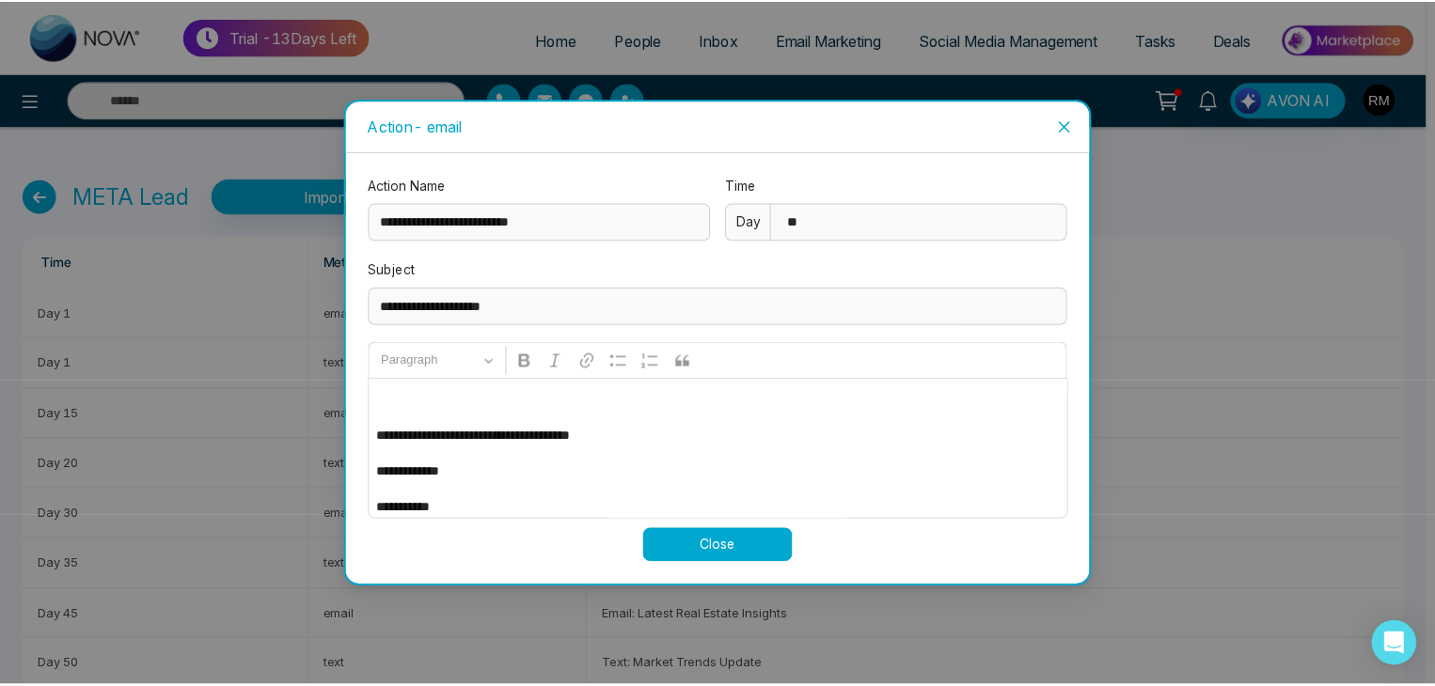
scroll to position [231, 0]
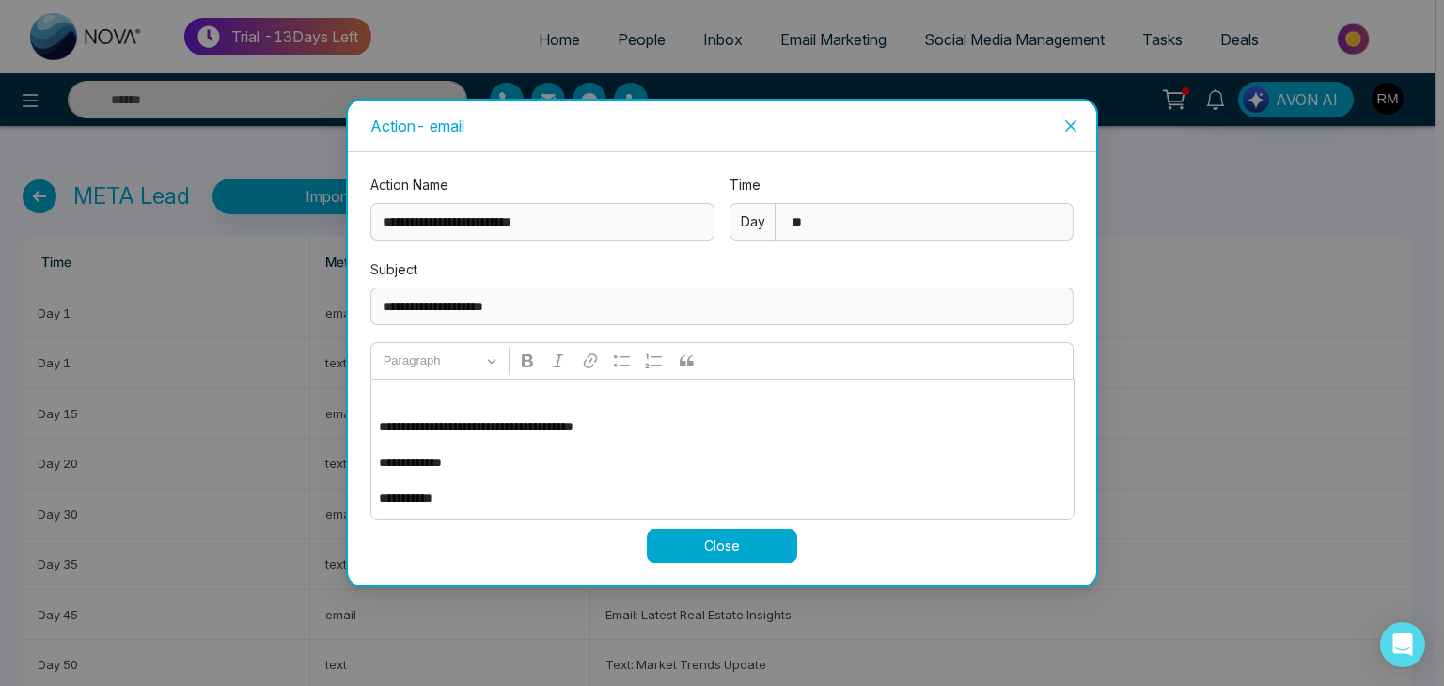
click at [1145, 453] on div "**********" at bounding box center [722, 343] width 1444 height 686
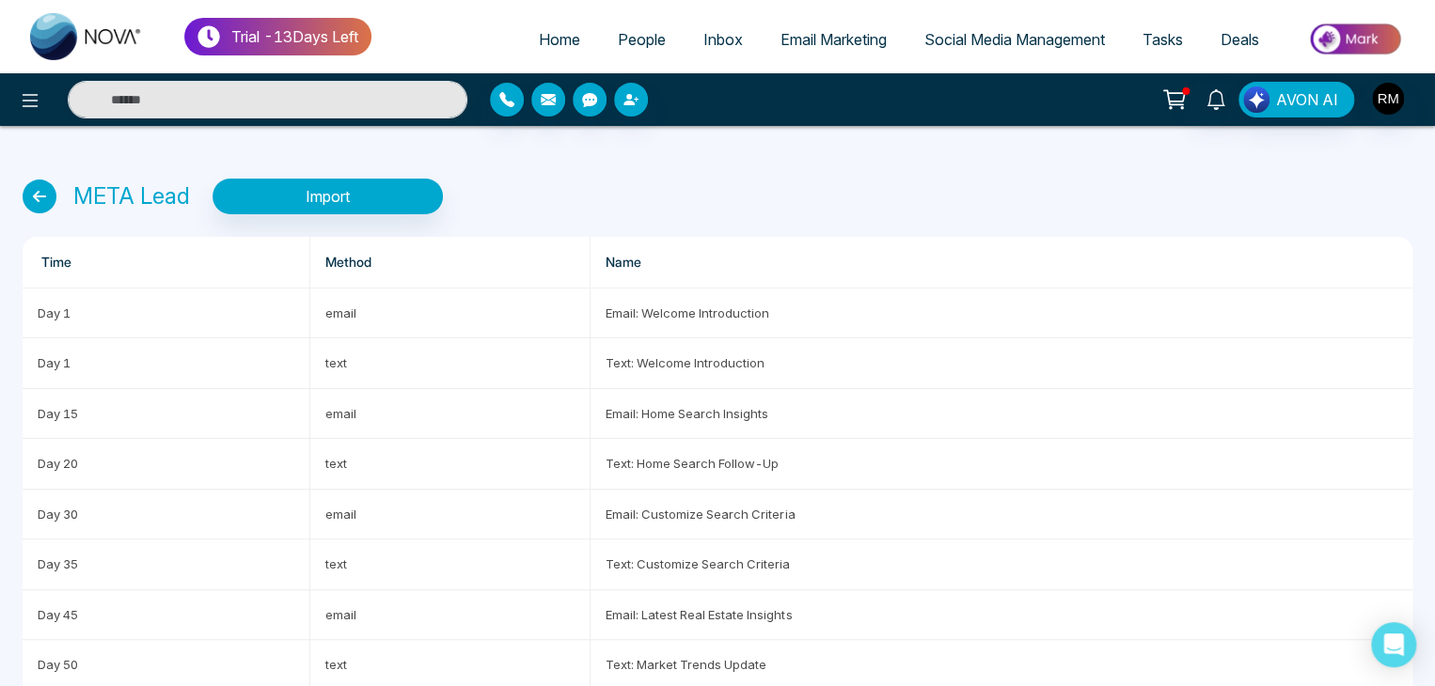
click at [41, 193] on icon at bounding box center [40, 197] width 34 height 34
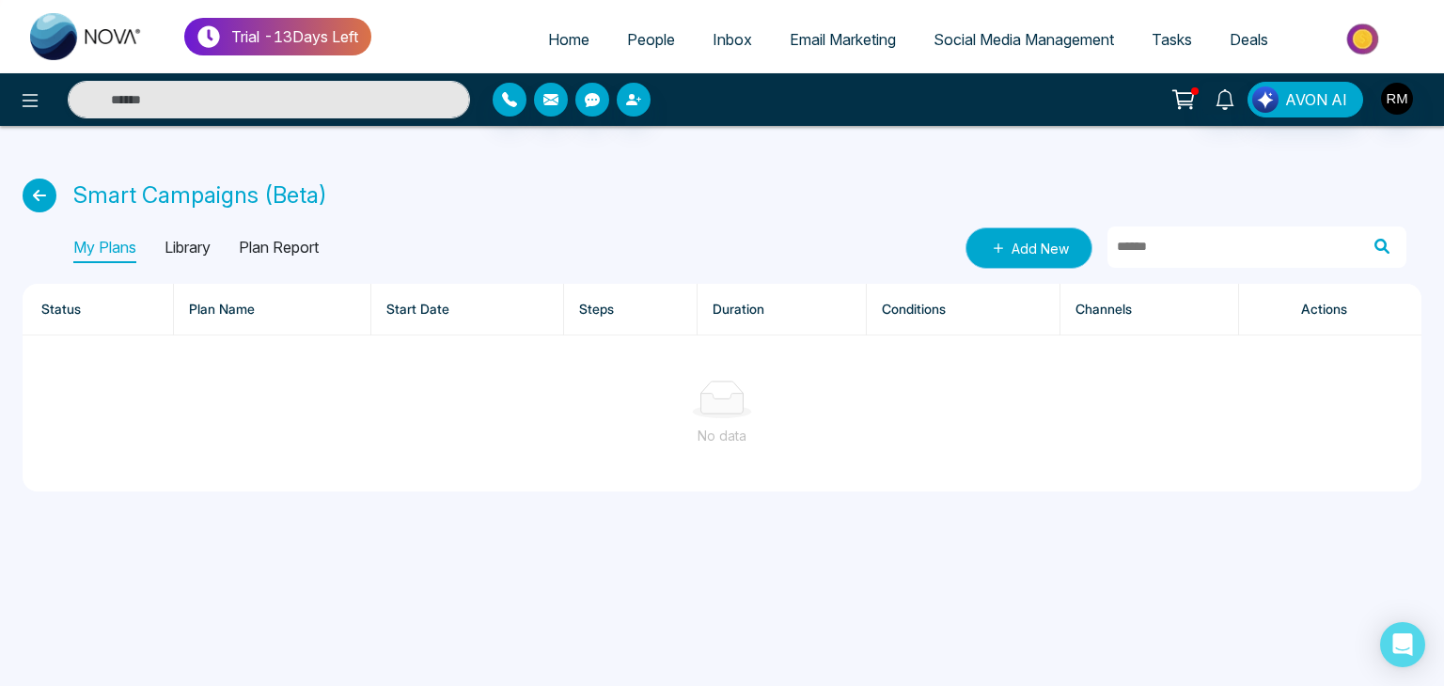
click at [1000, 248] on icon at bounding box center [998, 247] width 9 height 9
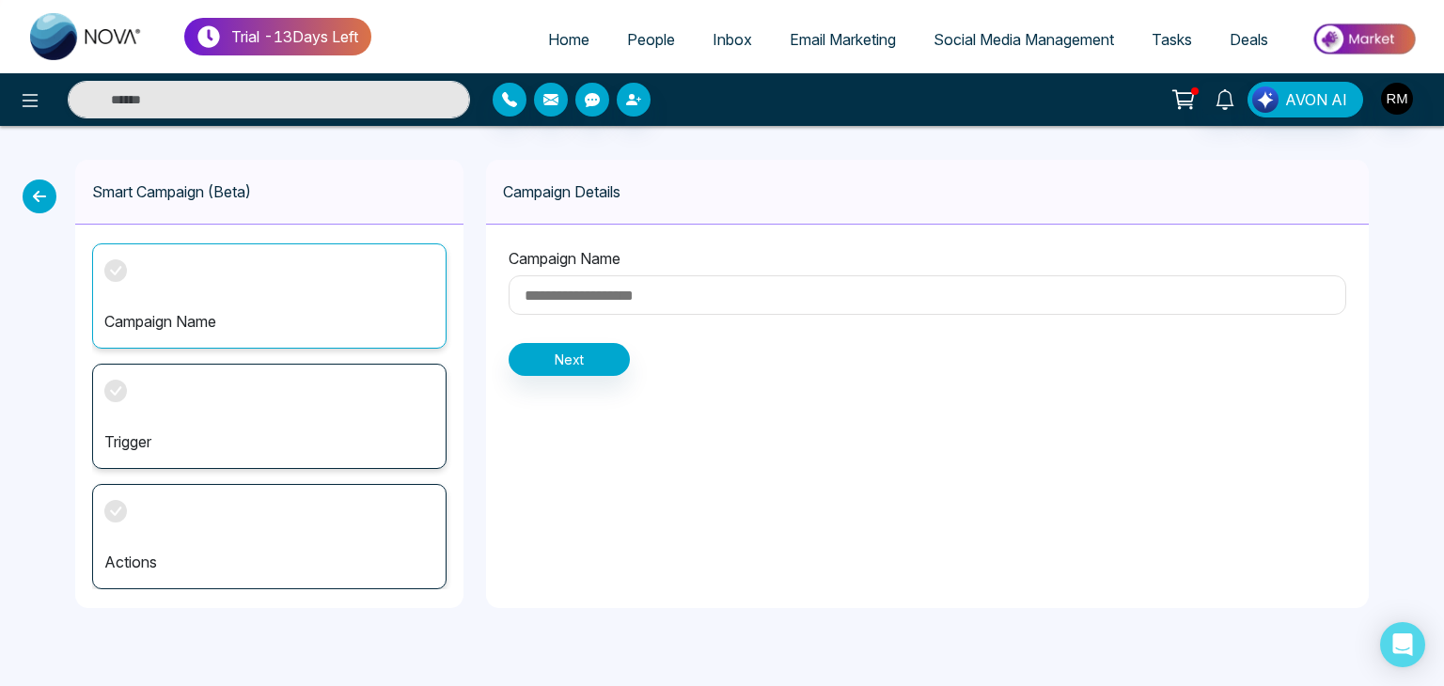
click at [744, 302] on input at bounding box center [928, 294] width 838 height 39
click at [737, 302] on input at bounding box center [928, 294] width 838 height 39
type input "***"
click at [579, 369] on button "Next" at bounding box center [569, 359] width 121 height 33
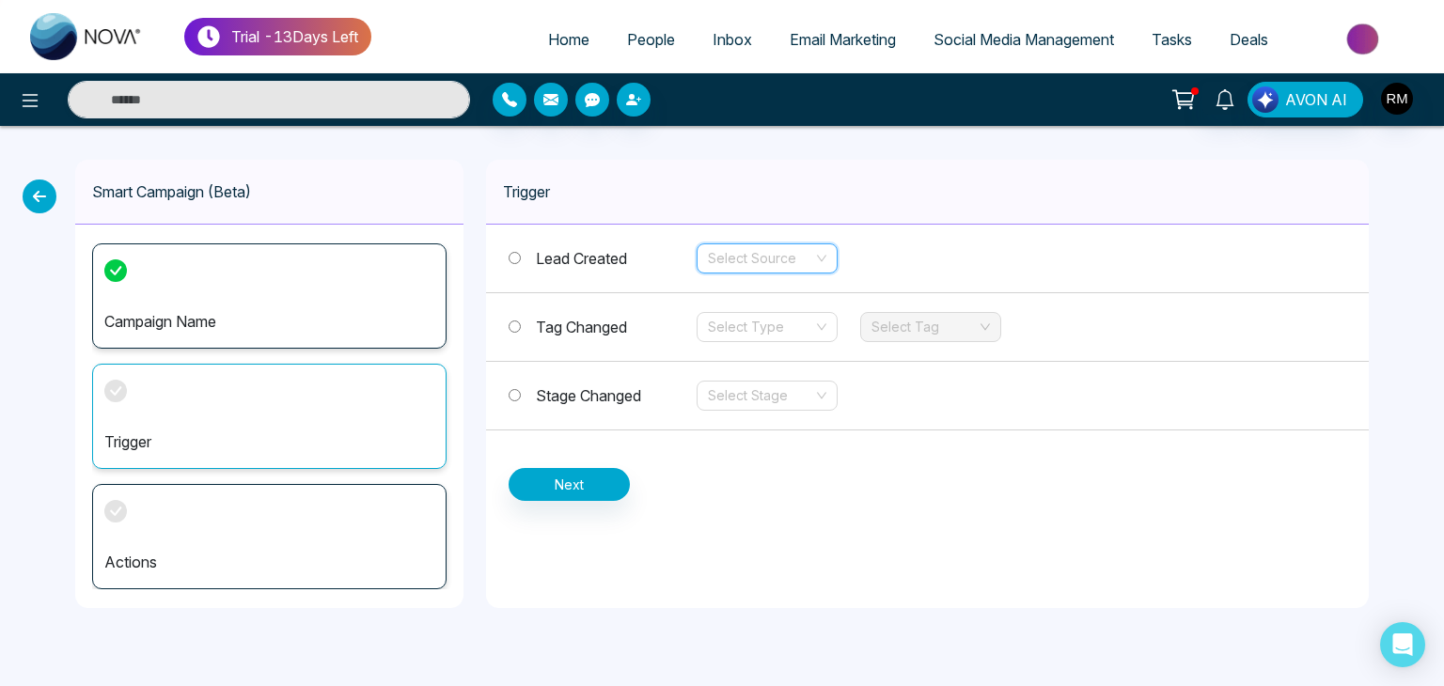
click at [801, 267] on input "search" at bounding box center [760, 258] width 105 height 28
drag, startPoint x: 925, startPoint y: 351, endPoint x: 800, endPoint y: 323, distance: 128.0
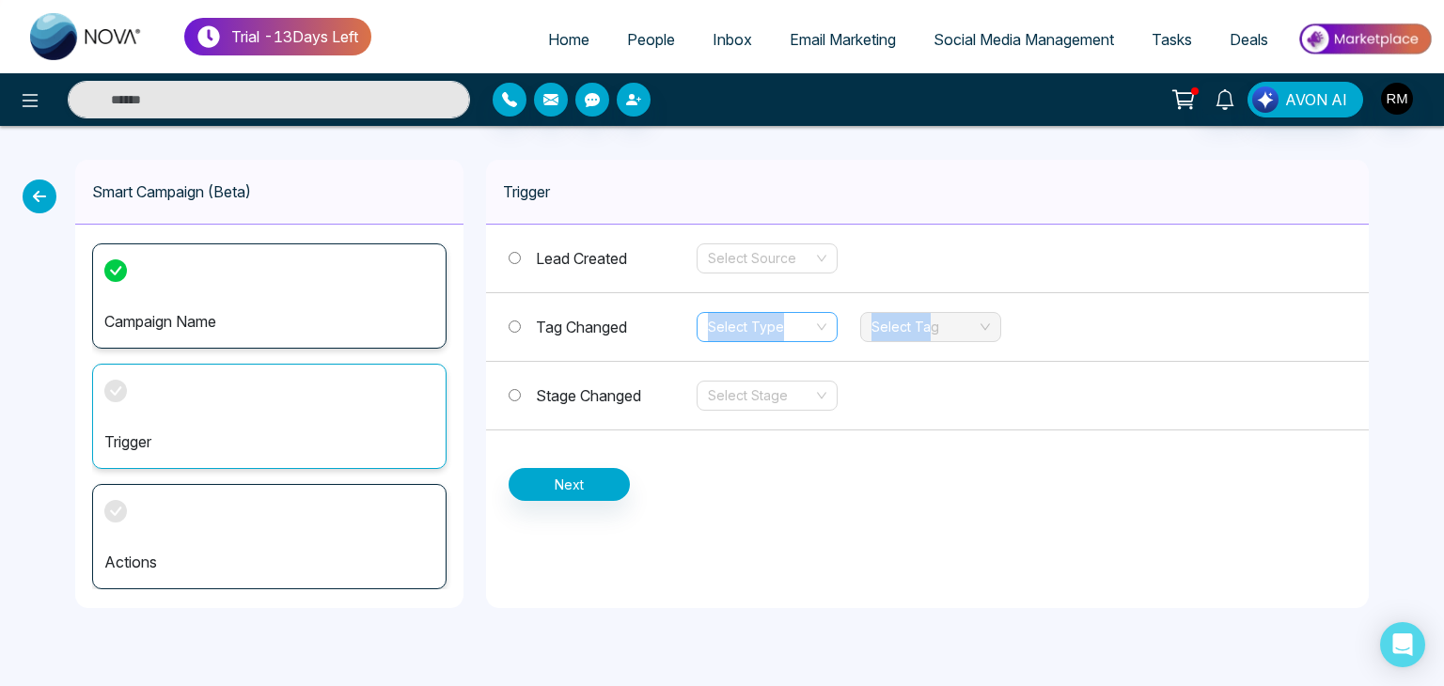
click at [800, 323] on div "Tag Changed Select Type Select Tag" at bounding box center [927, 327] width 883 height 69
click at [817, 331] on div "Select Type" at bounding box center [767, 327] width 141 height 30
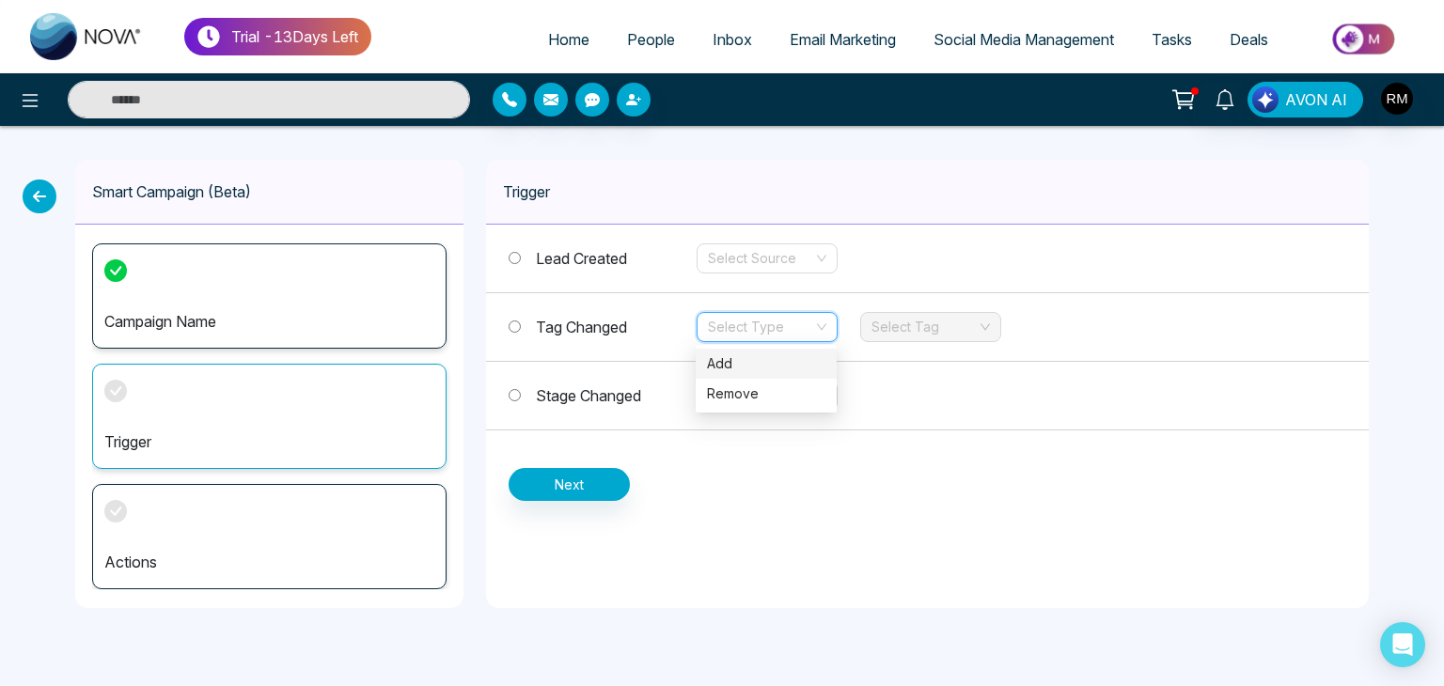
click at [746, 366] on div "Add" at bounding box center [766, 363] width 118 height 21
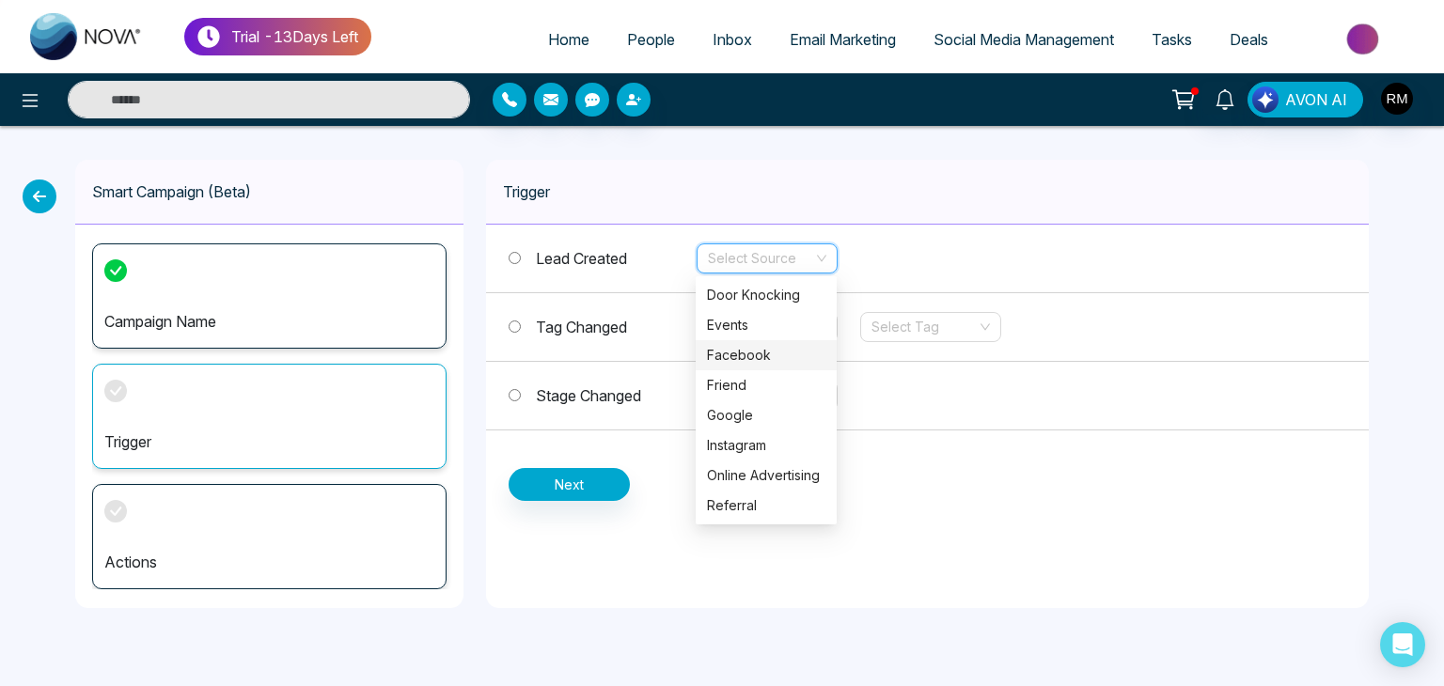
click at [805, 257] on input "search" at bounding box center [760, 258] width 105 height 28
click at [752, 362] on div "Facebook" at bounding box center [766, 355] width 118 height 21
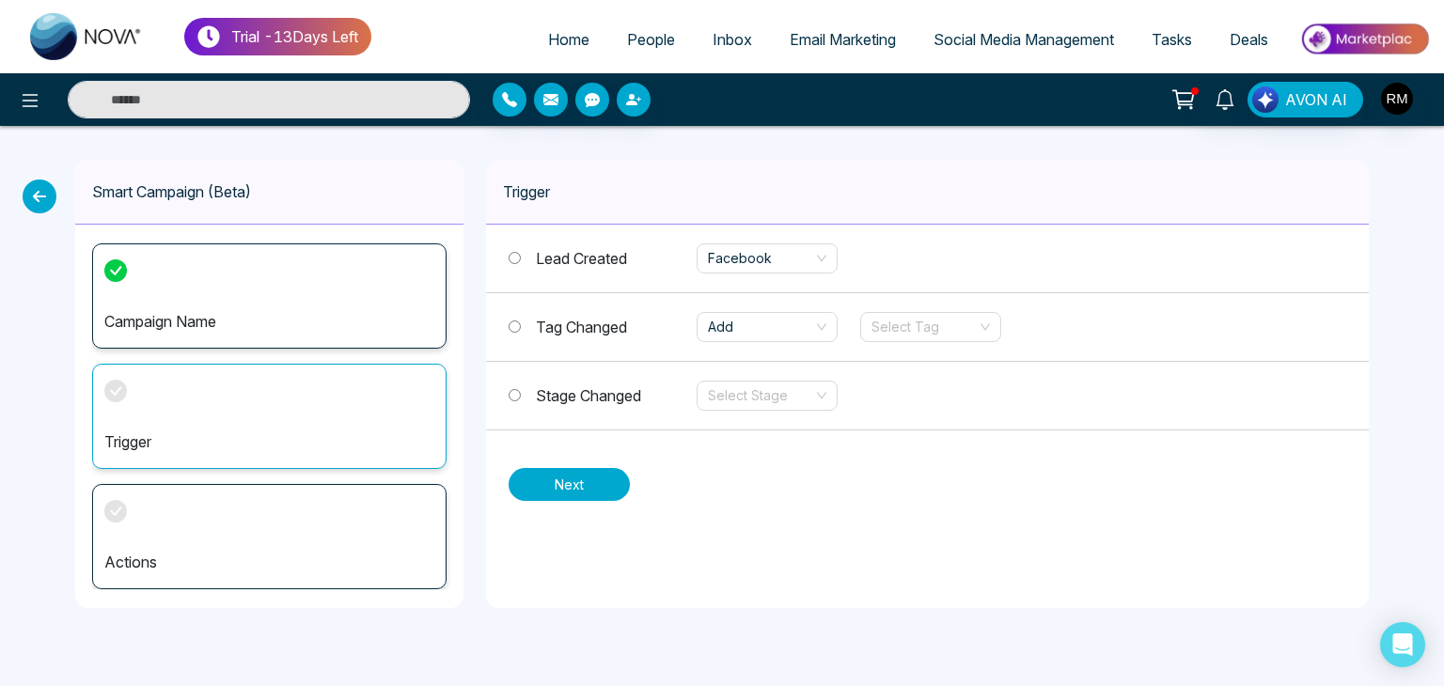
click at [568, 479] on button "Next" at bounding box center [569, 484] width 121 height 33
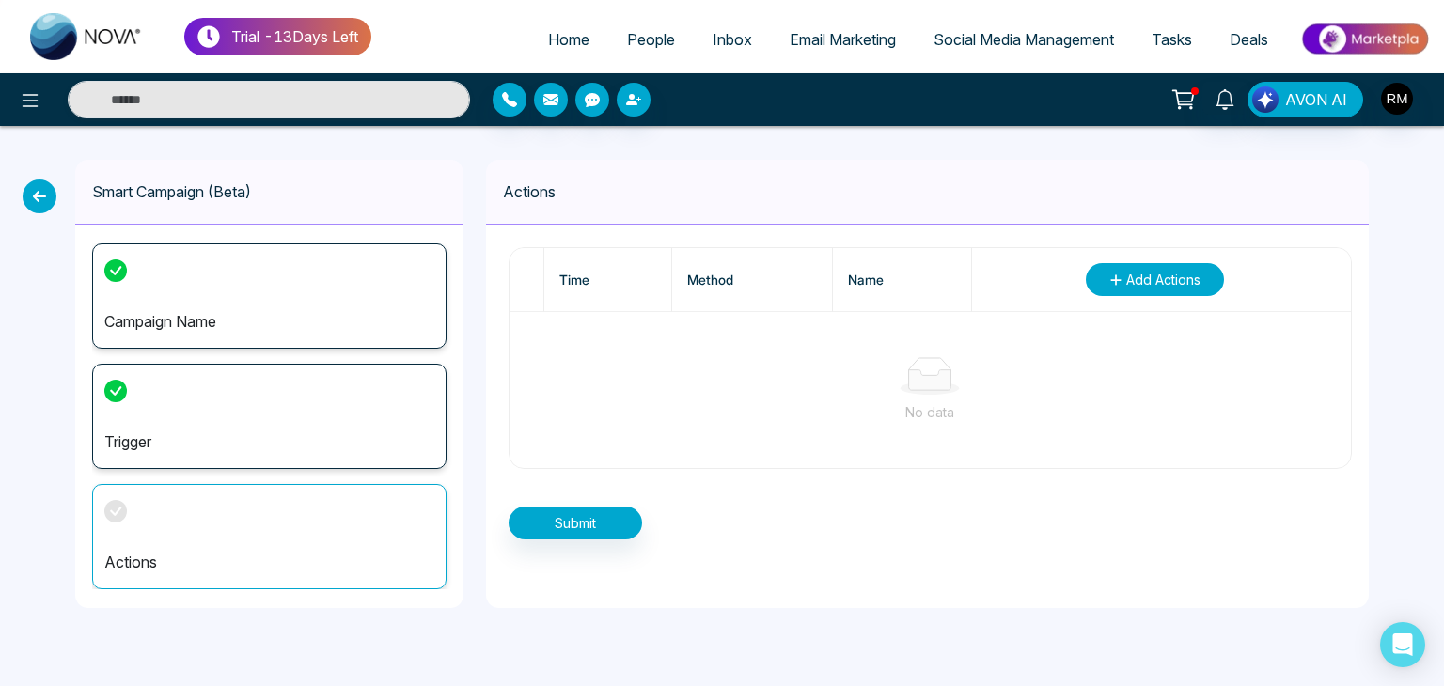
click at [1194, 272] on span "Add Actions" at bounding box center [1163, 280] width 74 height 20
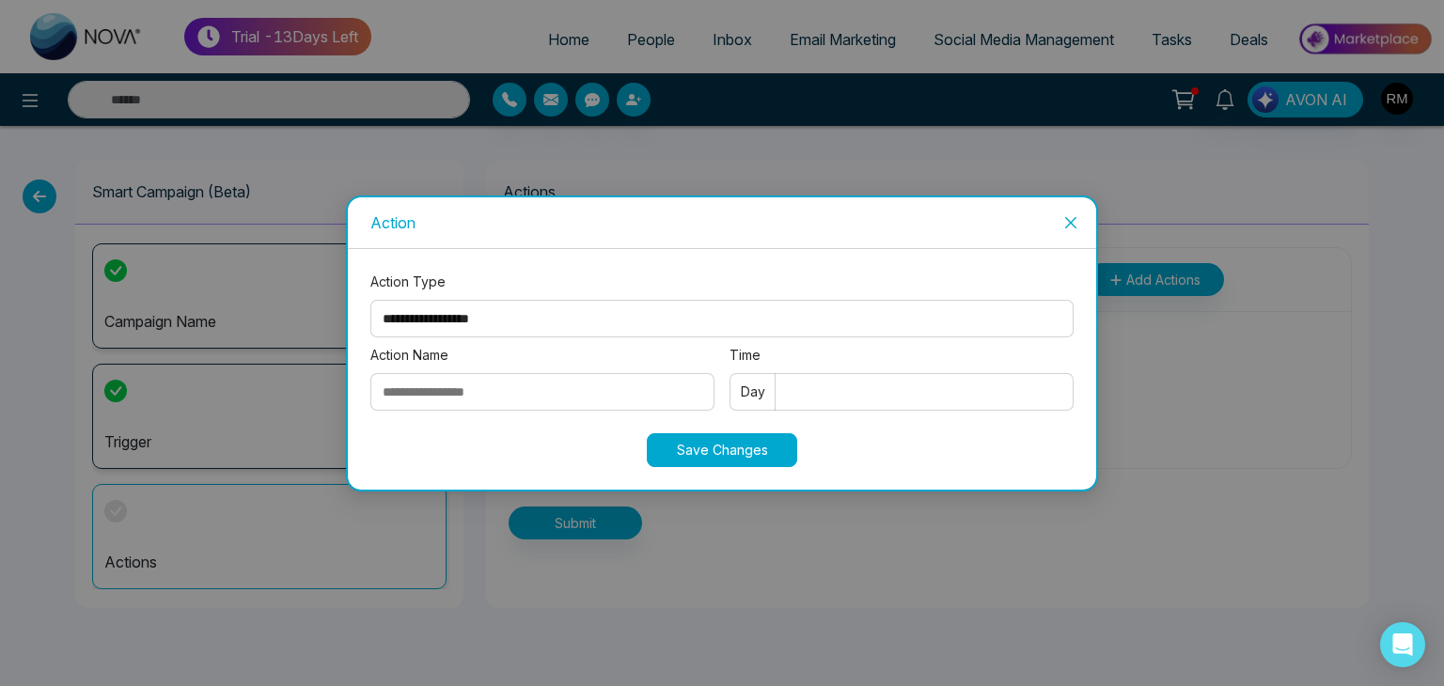
click at [634, 332] on select "**********" at bounding box center [721, 319] width 703 height 38
select select "*****"
click at [370, 300] on select "**********" at bounding box center [721, 319] width 703 height 38
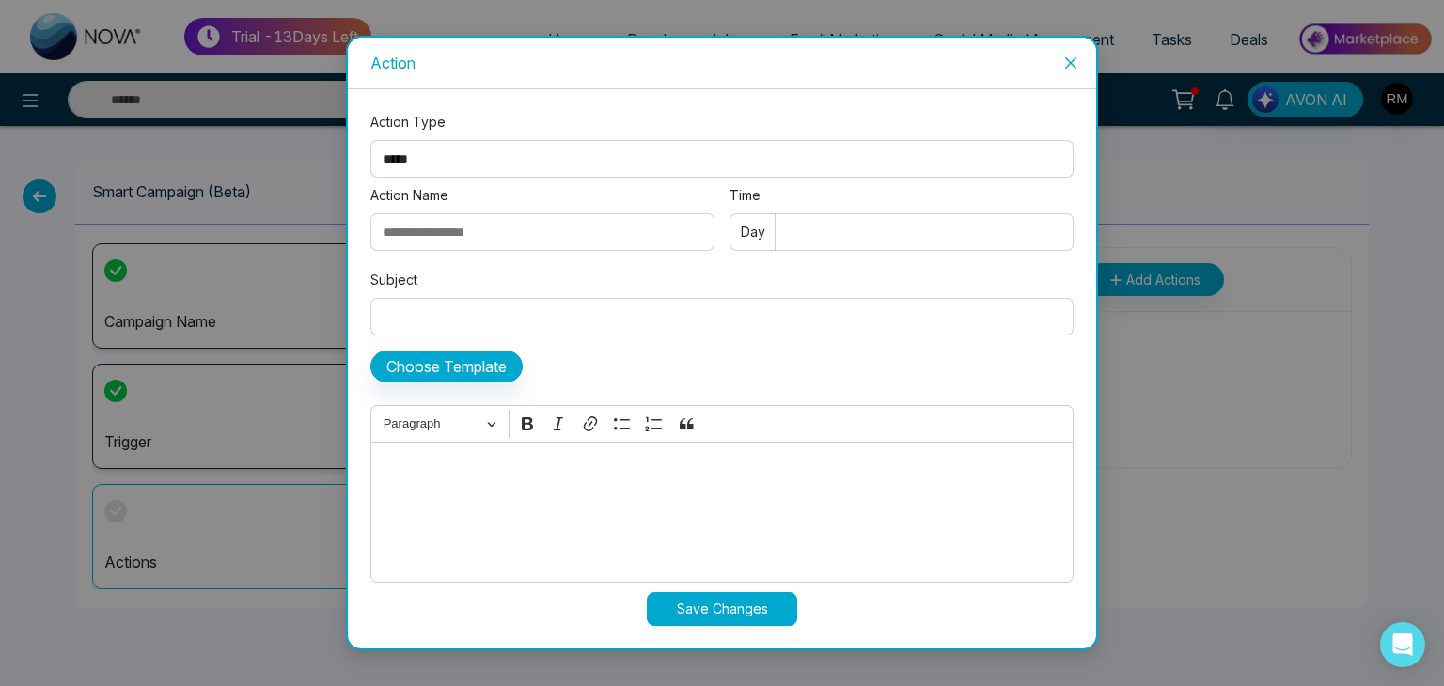
click at [1069, 62] on icon "close" at bounding box center [1070, 62] width 15 height 15
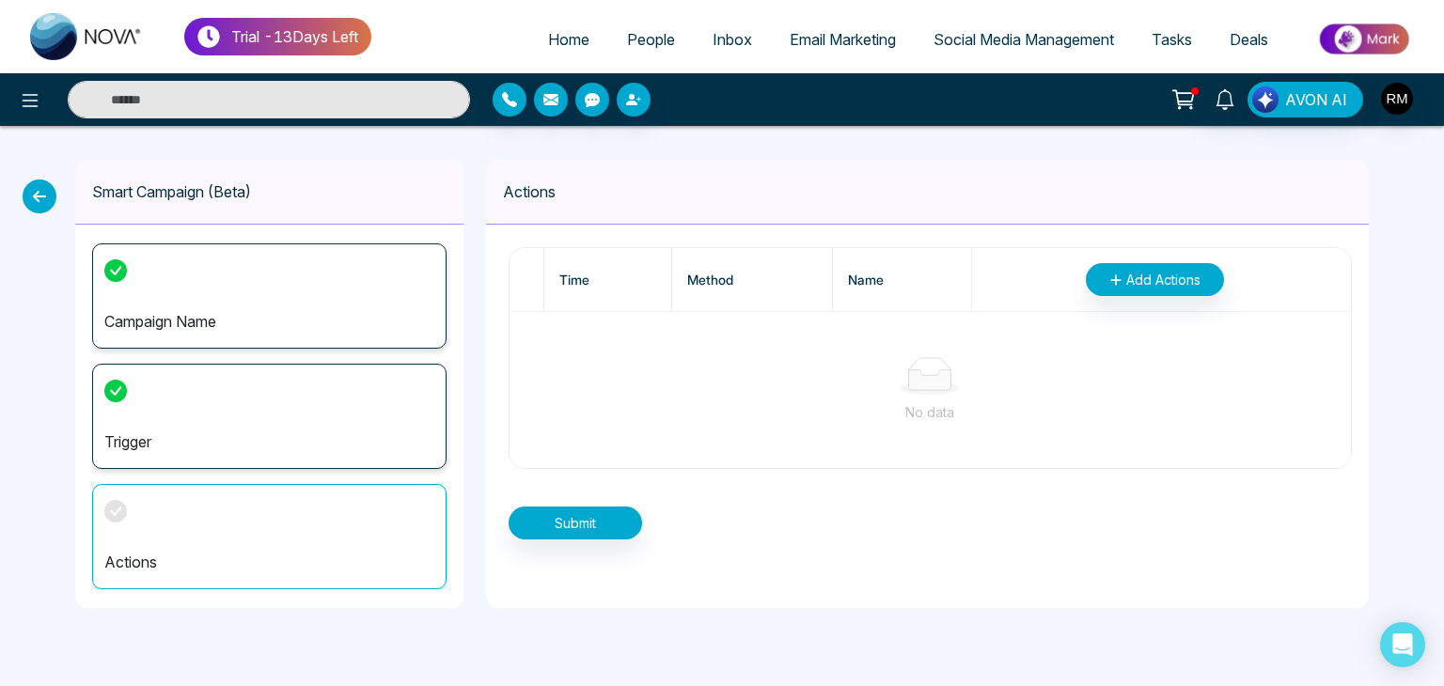
click at [49, 216] on div "Smart Campaign (Beta) Campaign Name Trigger Actions Actions Time Method Name Ad…" at bounding box center [722, 384] width 1444 height 516
click at [36, 200] on icon at bounding box center [40, 197] width 34 height 34
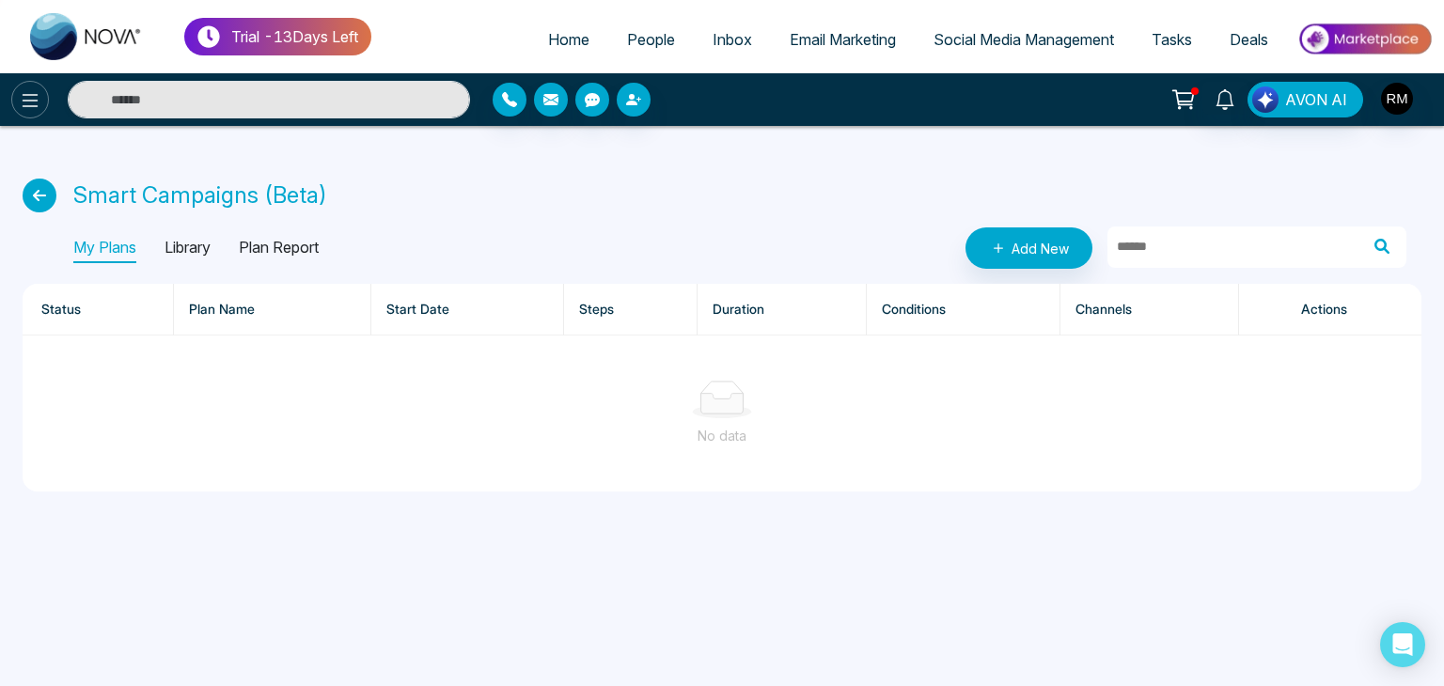
click at [38, 112] on button at bounding box center [30, 100] width 38 height 38
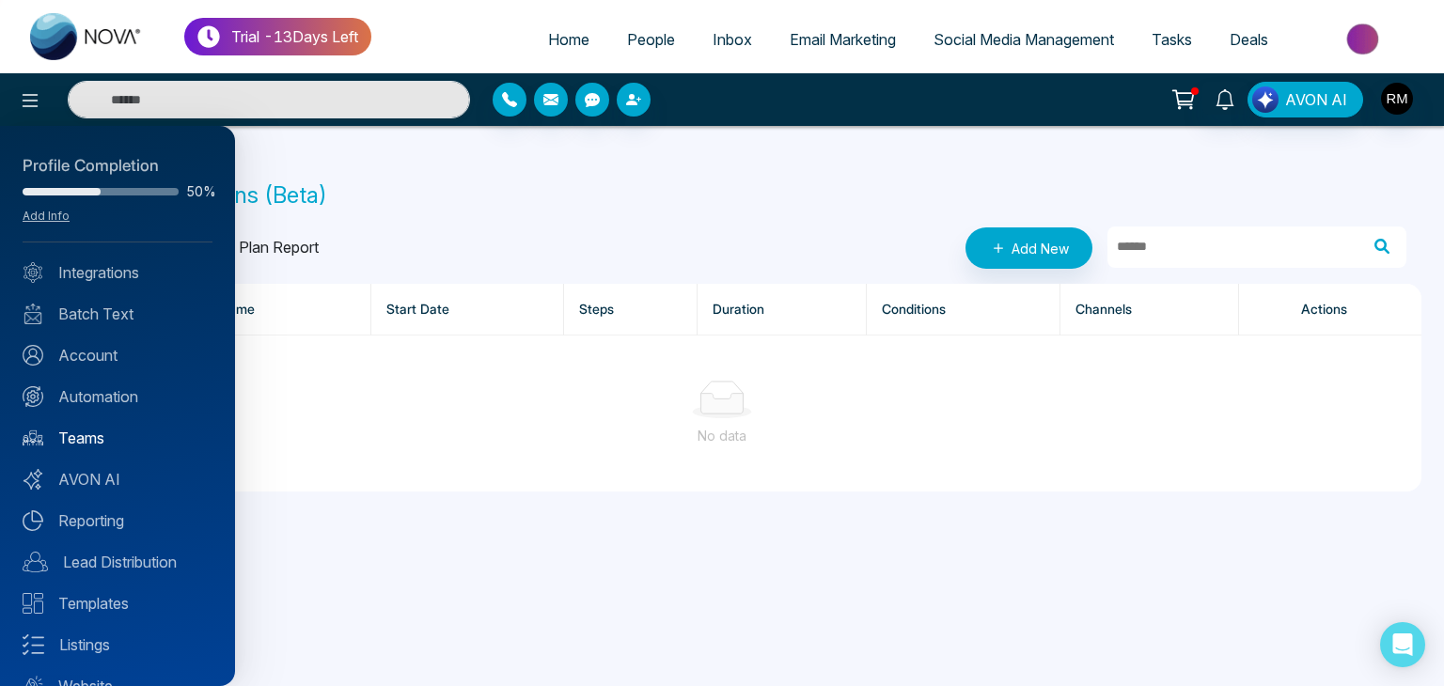
click at [97, 430] on link "Teams" at bounding box center [118, 438] width 190 height 23
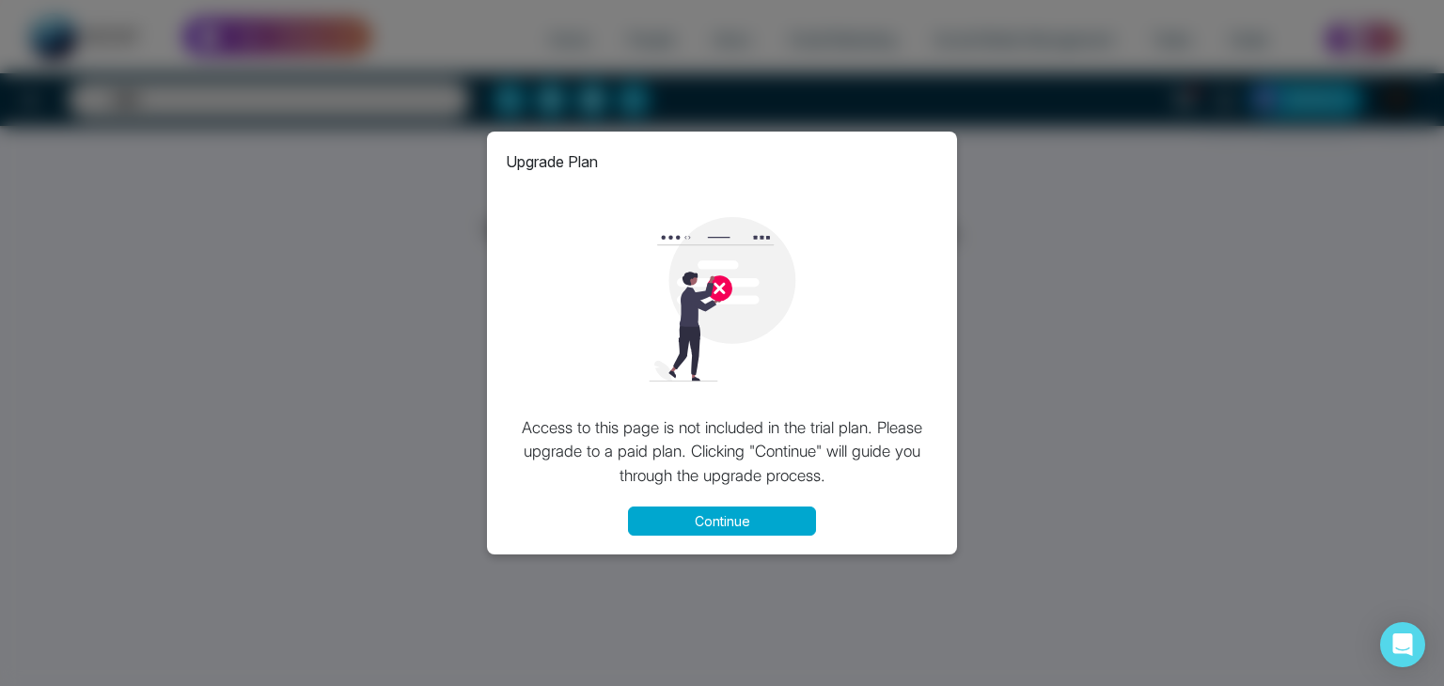
click at [963, 371] on div "Upgrade Plan Access to this page is not included in the trial plan. Please upgr…" at bounding box center [722, 343] width 1444 height 686
click at [748, 505] on div "Upgrade Plan Access to this page is not included in the trial plan. Please upgr…" at bounding box center [722, 343] width 470 height 423
drag, startPoint x: 725, startPoint y: 516, endPoint x: 175, endPoint y: 266, distance: 604.2
click at [175, 266] on div "Upgrade Plan Access to this page is not included in the trial plan. Please upgr…" at bounding box center [722, 343] width 1444 height 686
click at [169, 228] on div "Upgrade Plan Access to this page is not included in the trial plan. Please upgr…" at bounding box center [722, 343] width 1444 height 686
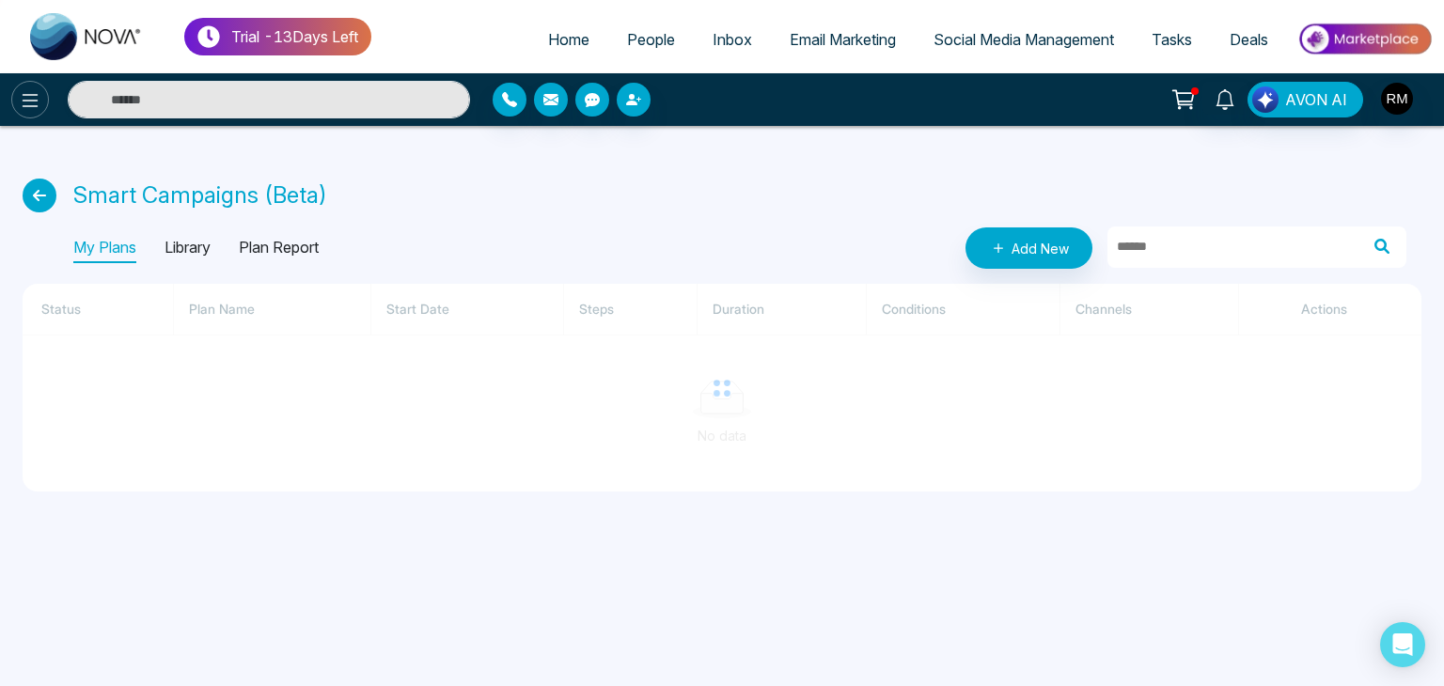
click at [44, 102] on button at bounding box center [30, 100] width 38 height 38
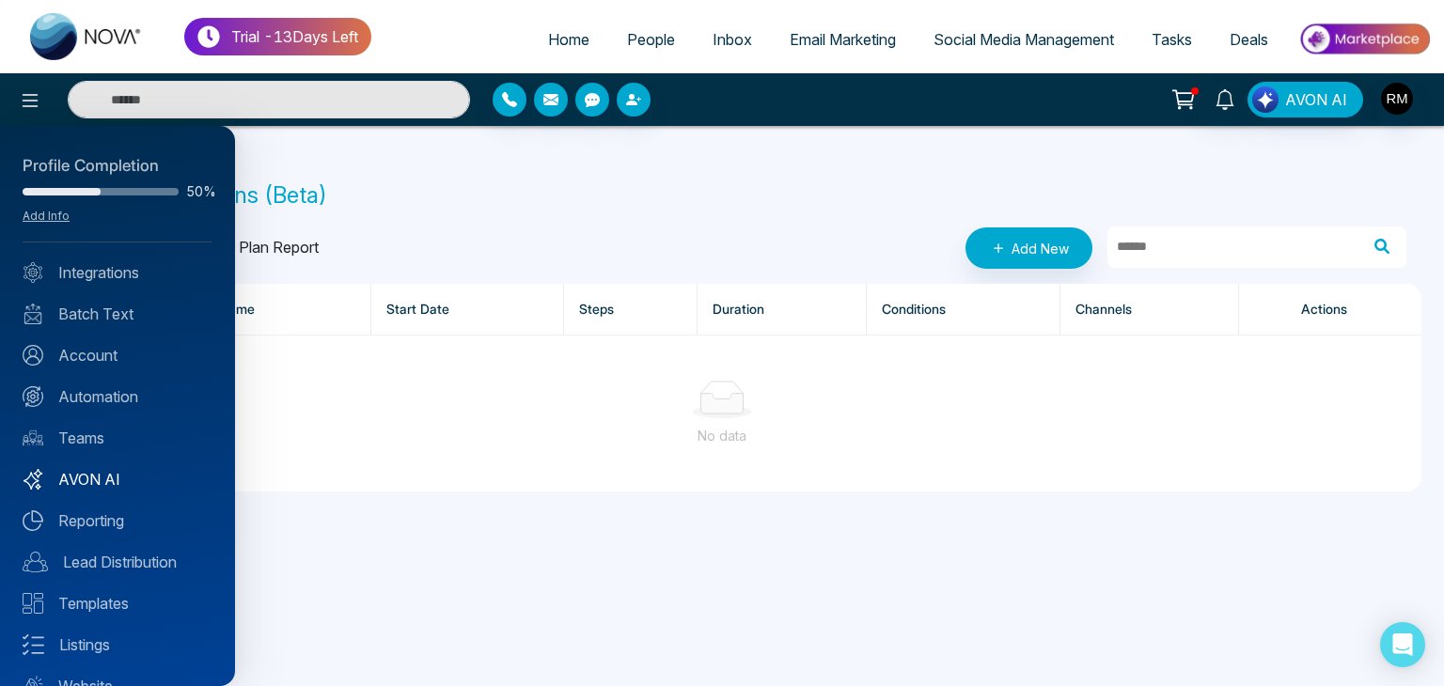
click at [118, 482] on link "AVON AI" at bounding box center [118, 479] width 190 height 23
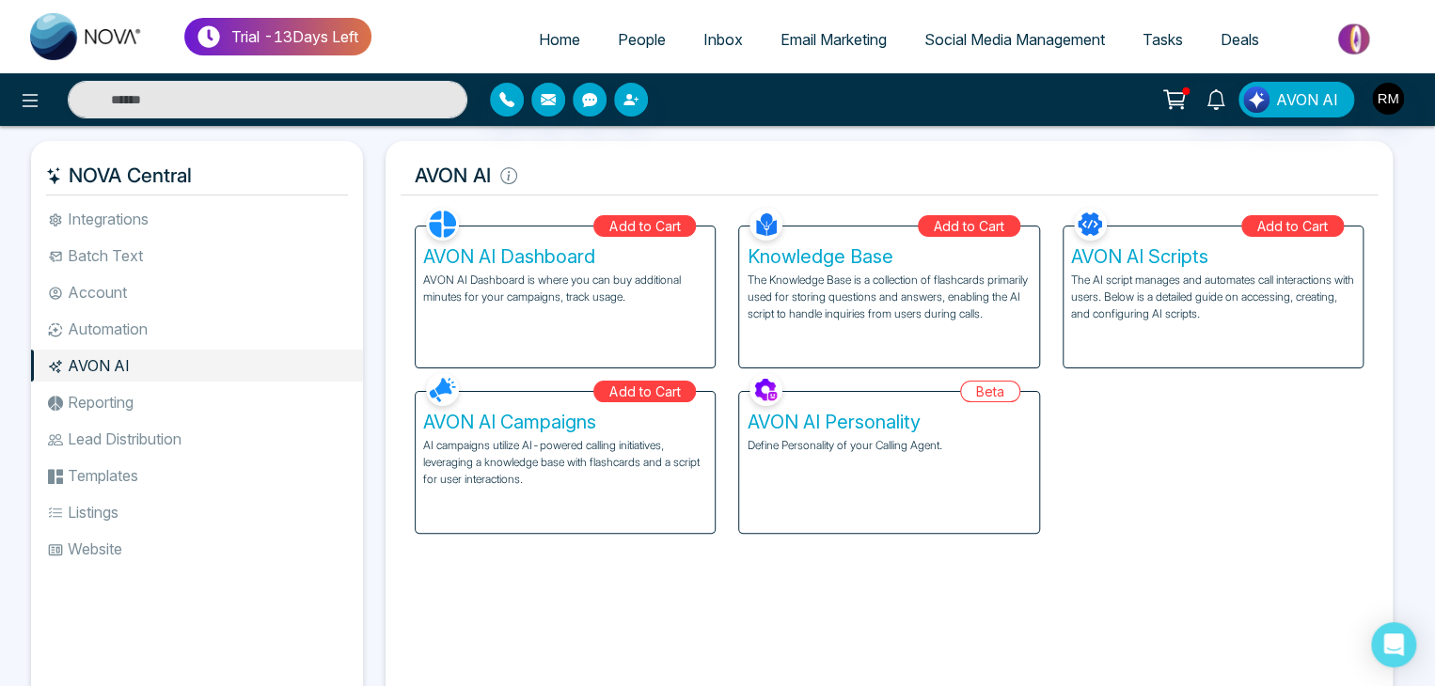
click at [855, 409] on div "AVON AI Personality Define Personality of your Calling Agent." at bounding box center [888, 462] width 299 height 141
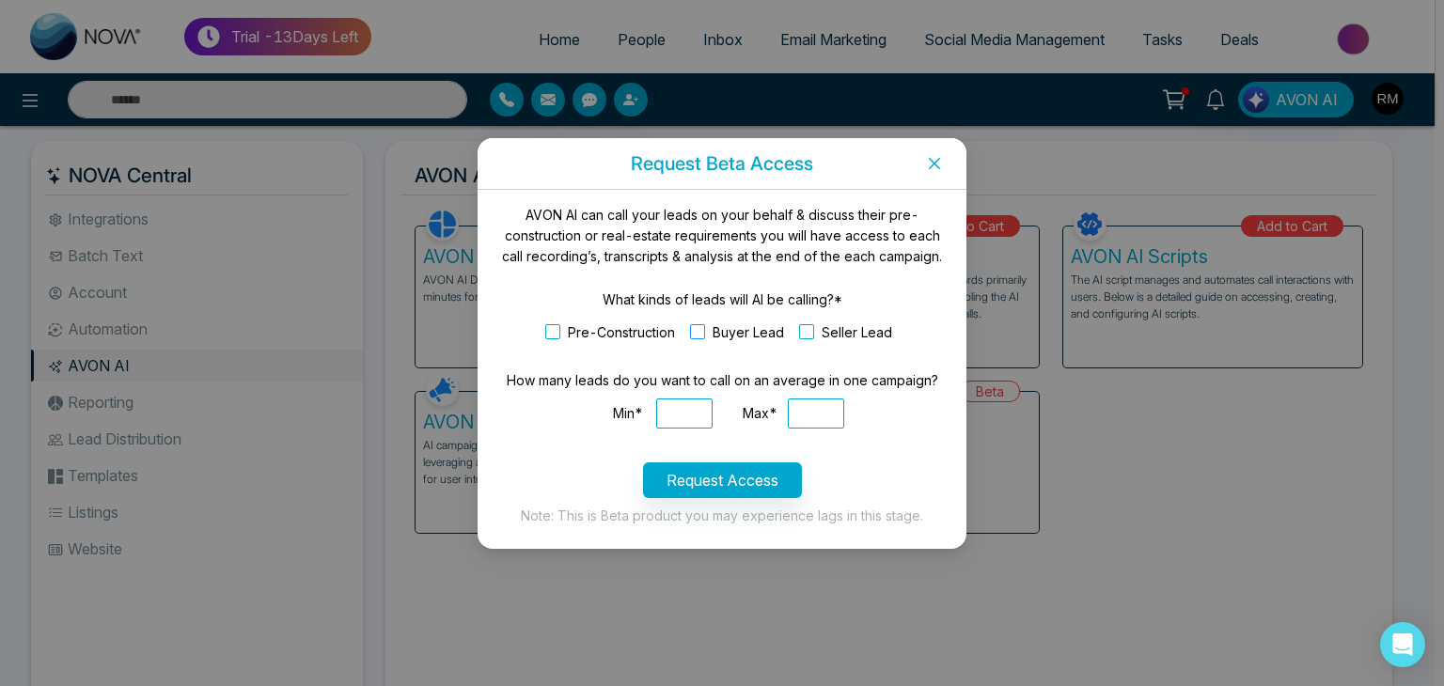
click at [714, 328] on span "Buyer Lead" at bounding box center [748, 332] width 86 height 21
click at [679, 411] on input "Min*" at bounding box center [684, 414] width 56 height 30
click at [948, 164] on span "Close" at bounding box center [935, 163] width 64 height 51
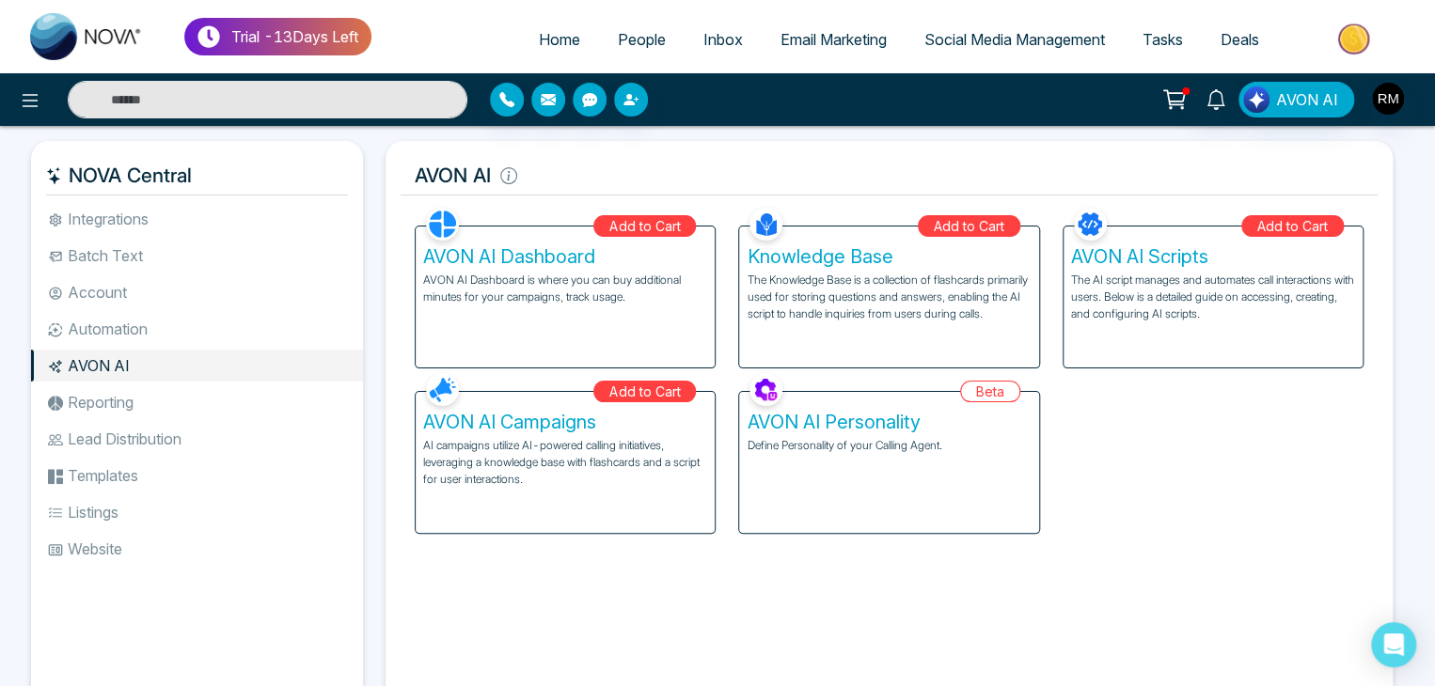
click at [793, 48] on span "Email Marketing" at bounding box center [833, 39] width 106 height 19
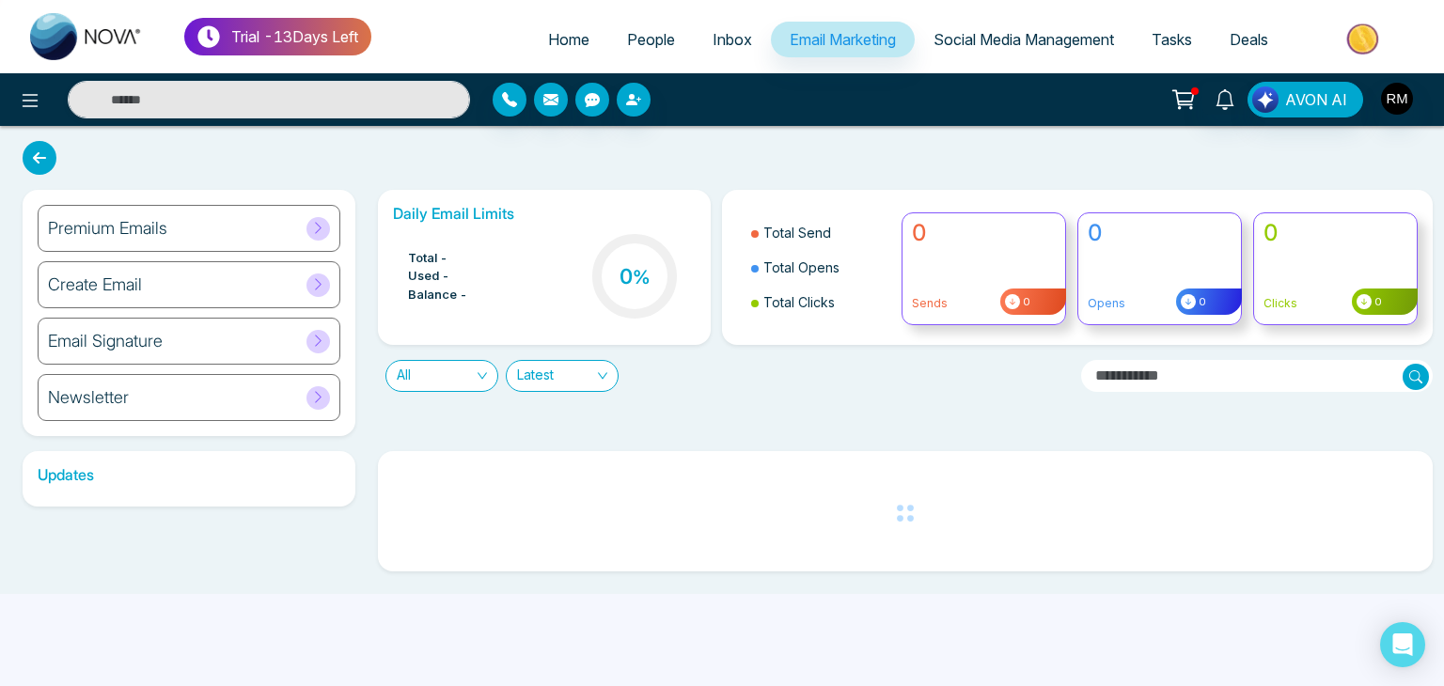
click at [273, 239] on div "Premium Emails" at bounding box center [189, 228] width 303 height 47
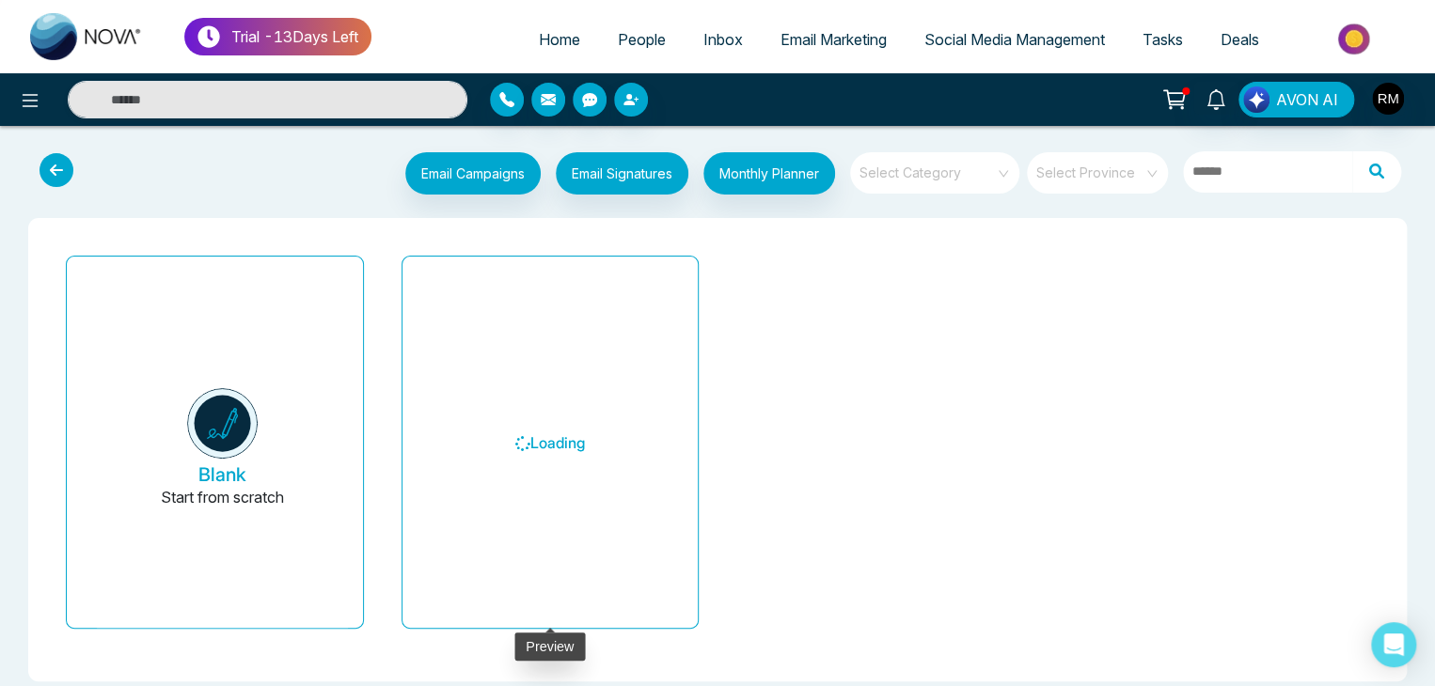
click at [566, 377] on h6 "Loading" at bounding box center [550, 443] width 251 height 343
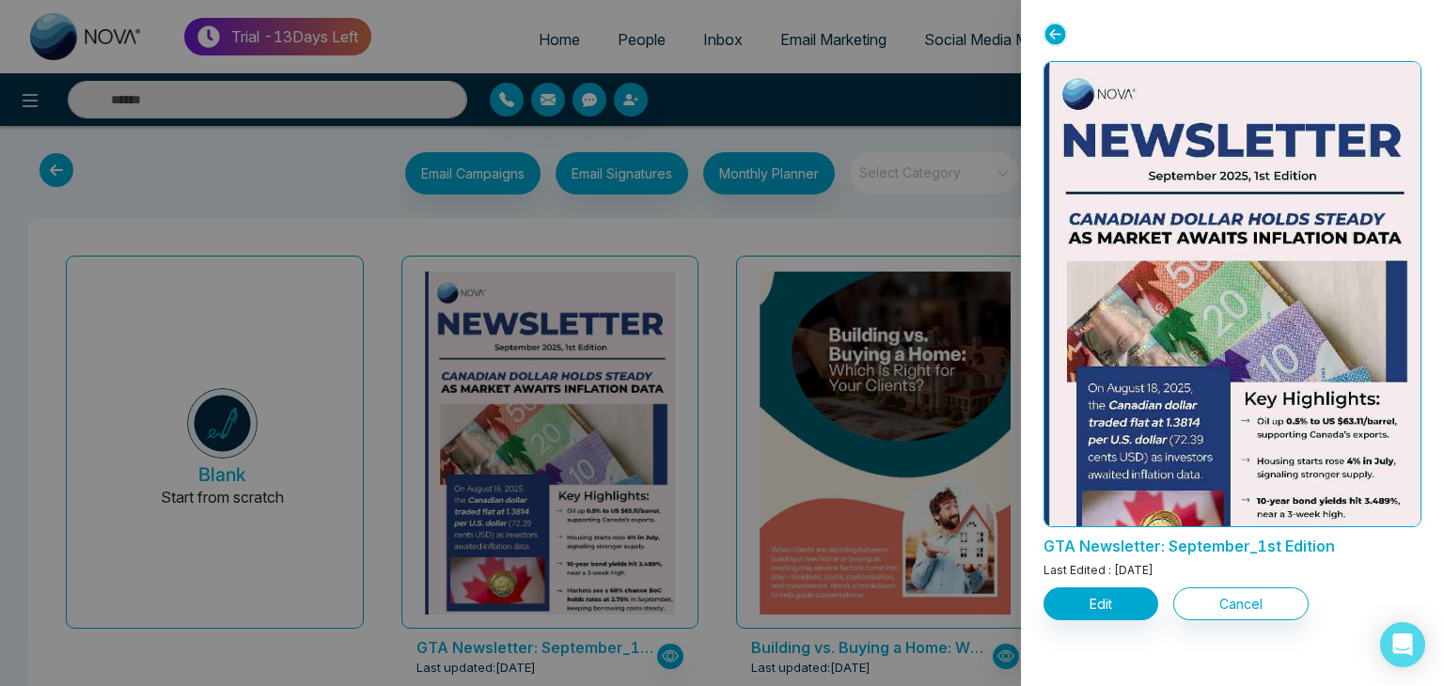
click at [428, 222] on div at bounding box center [722, 343] width 1444 height 686
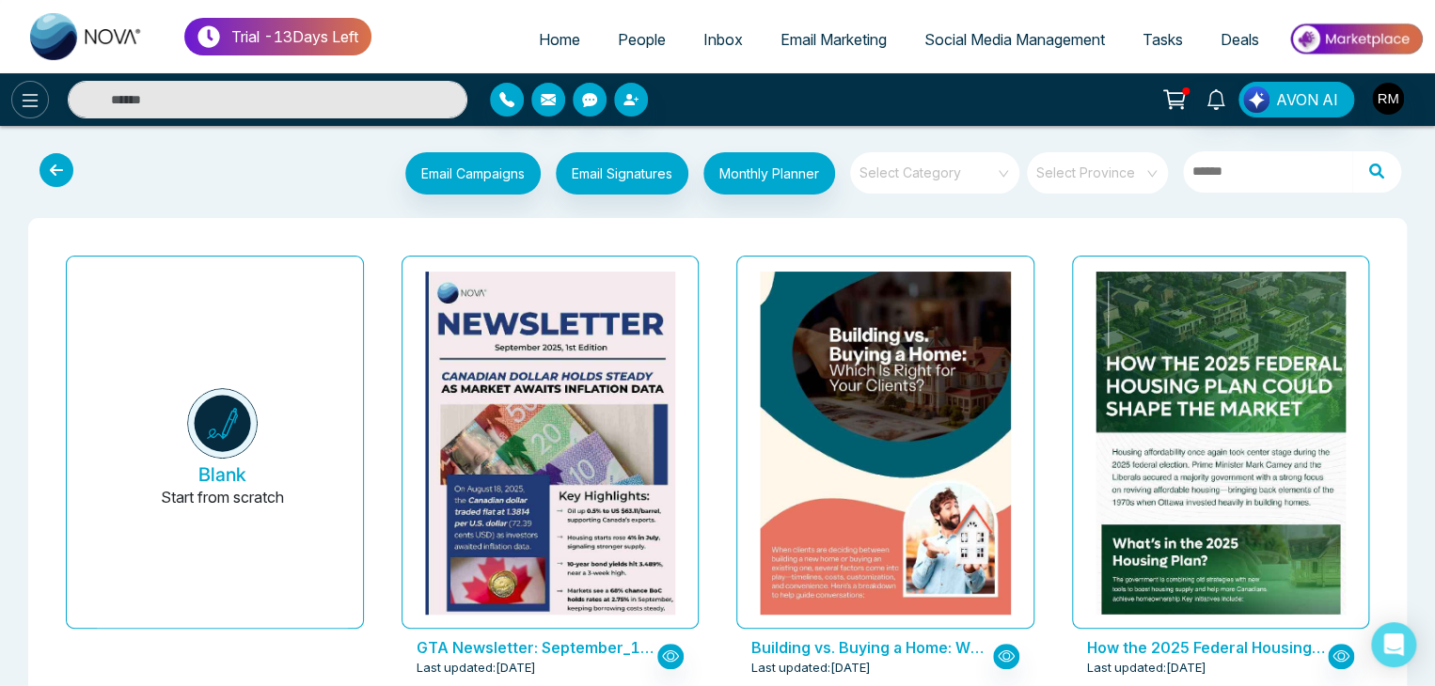
click at [39, 90] on icon at bounding box center [30, 100] width 23 height 23
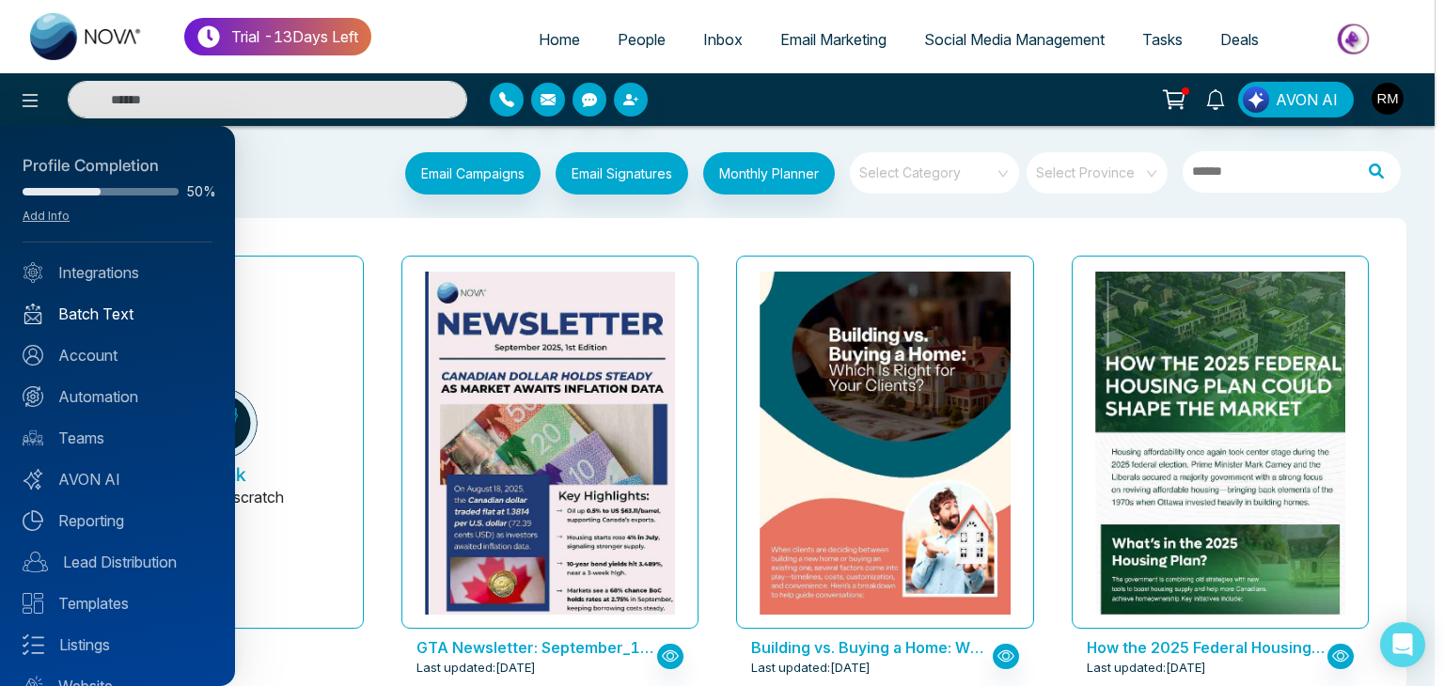
click at [118, 323] on link "Batch Text" at bounding box center [118, 314] width 190 height 23
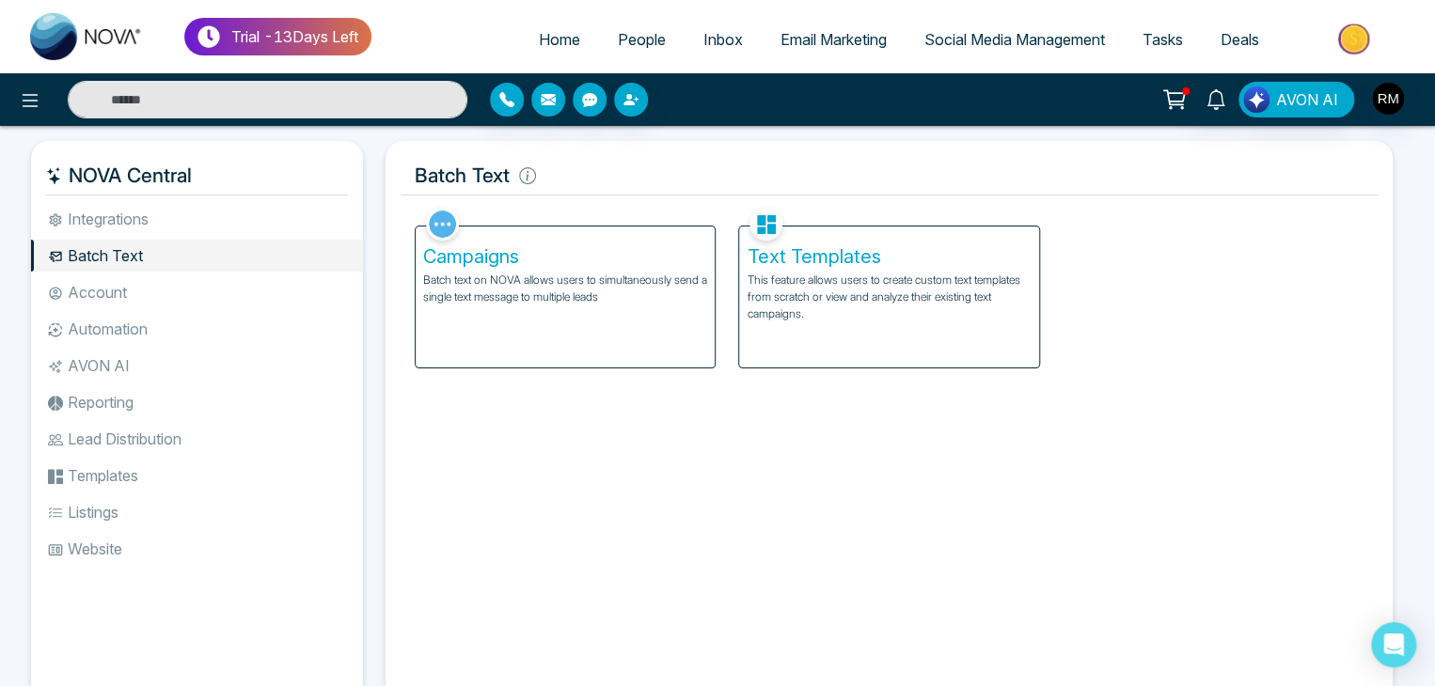
click at [510, 279] on p "Batch text on NOVA allows users to simultaneously send a single text message to…" at bounding box center [565, 289] width 284 height 34
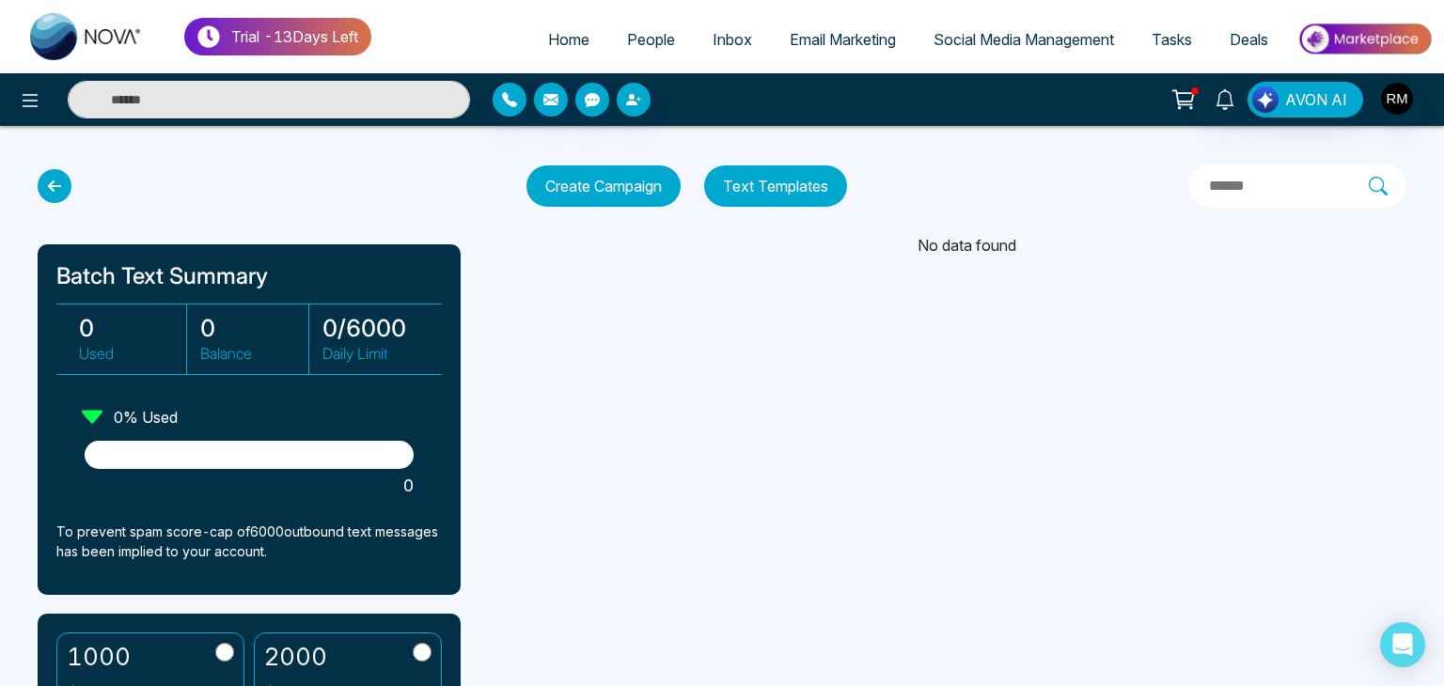
click at [49, 182] on icon at bounding box center [55, 186] width 34 height 34
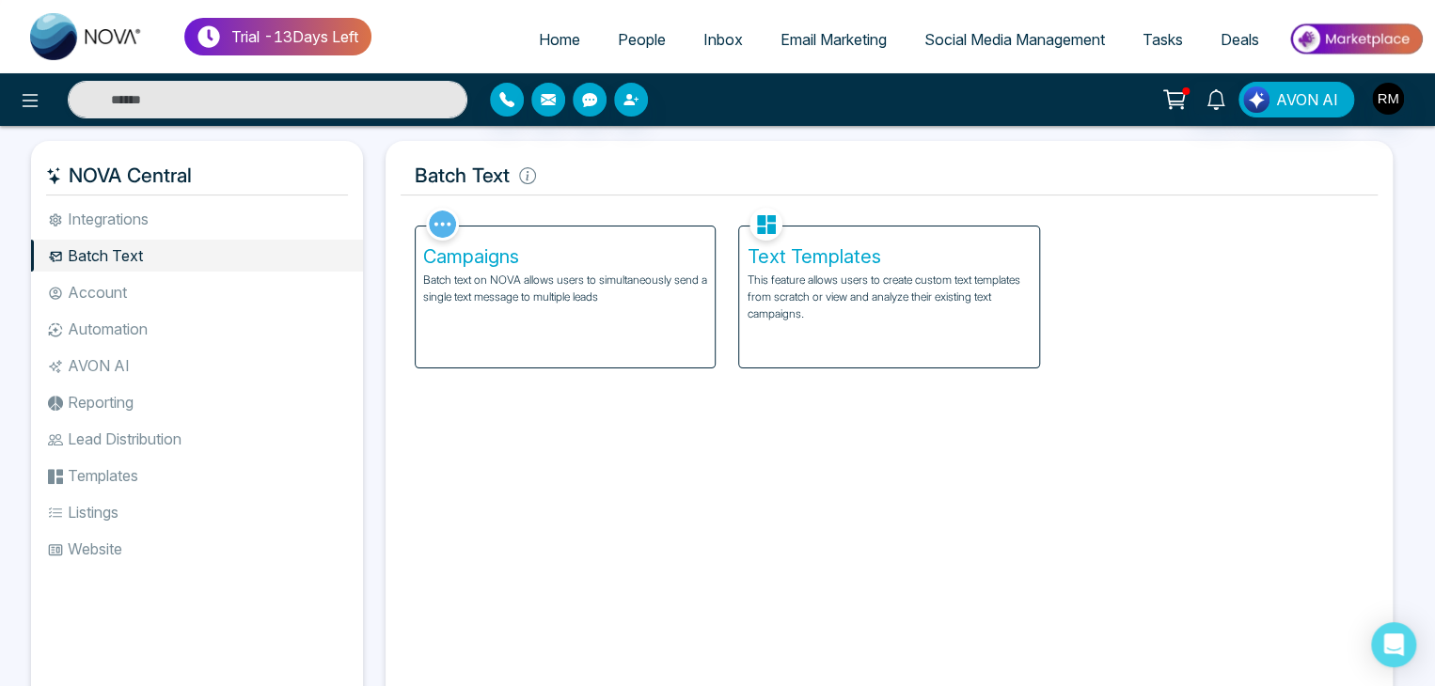
click at [116, 339] on li "Automation" at bounding box center [197, 329] width 332 height 32
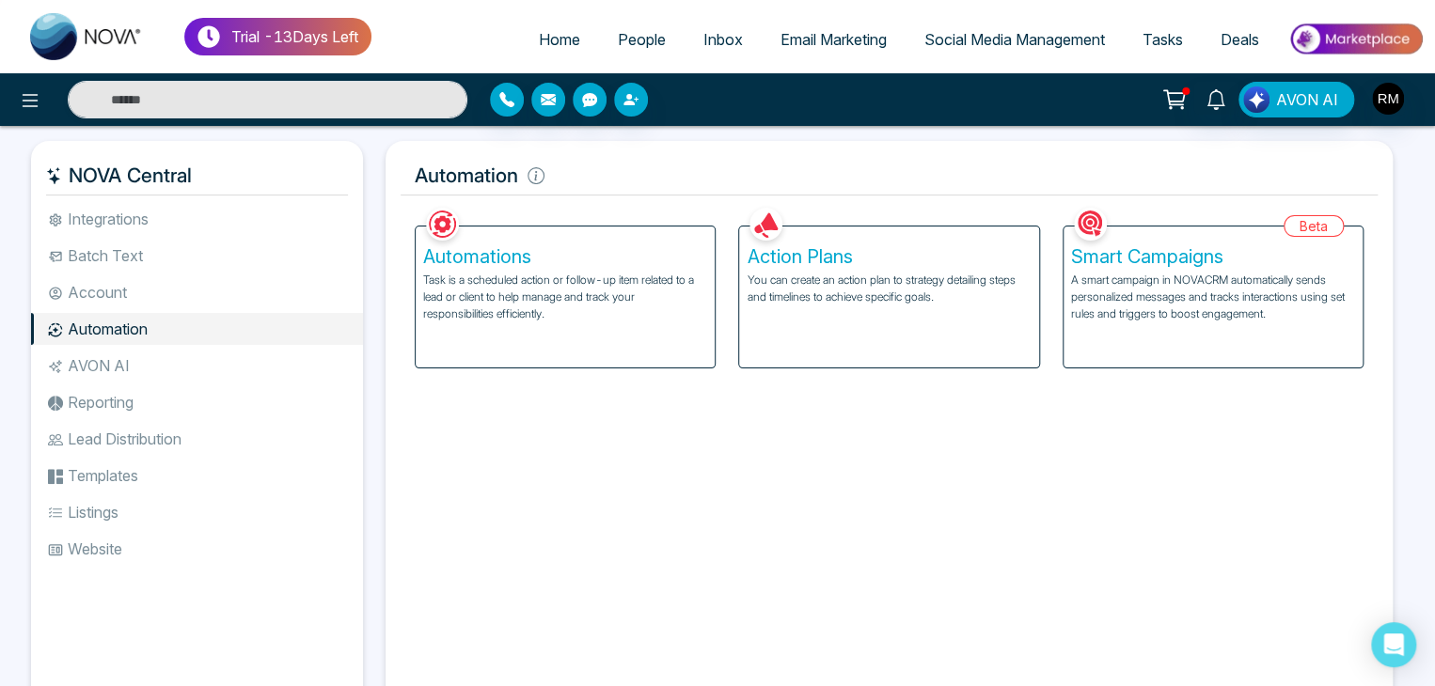
click at [846, 43] on span "Email Marketing" at bounding box center [833, 39] width 106 height 19
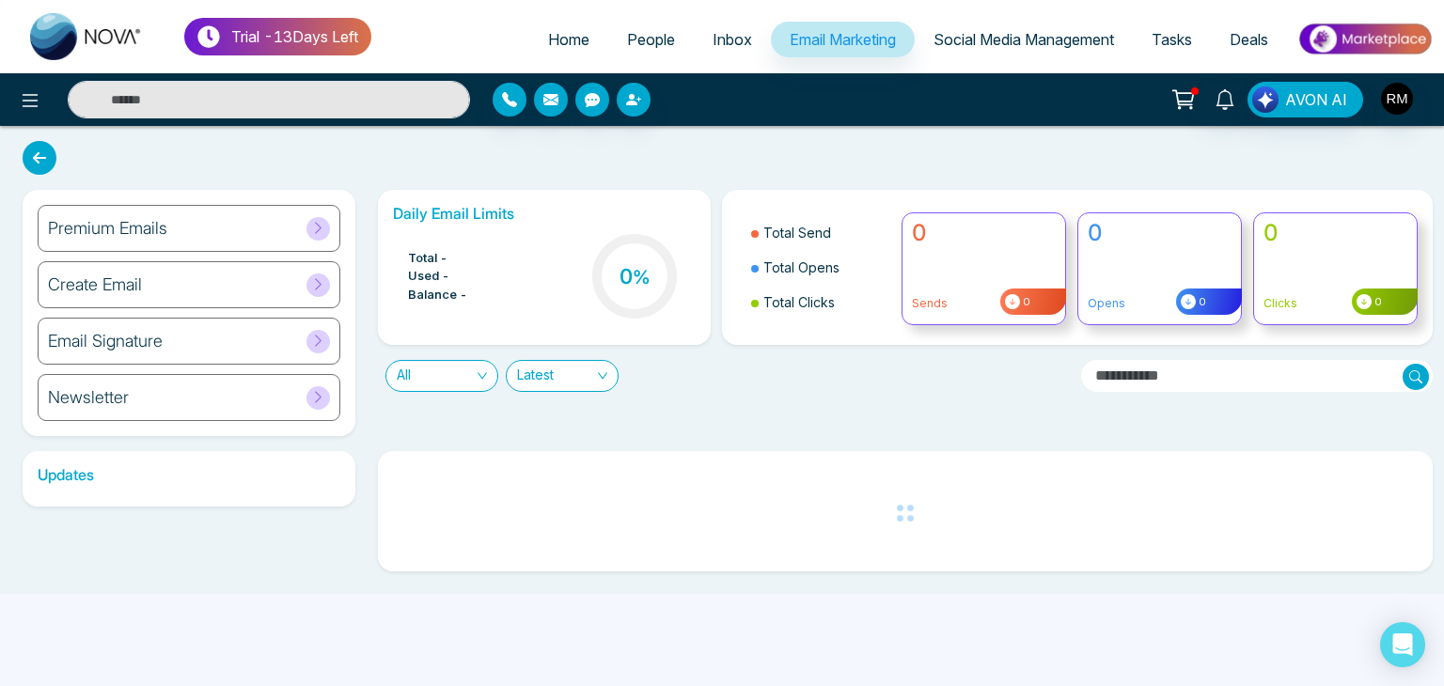
click at [259, 242] on div "Premium Emails" at bounding box center [189, 228] width 303 height 47
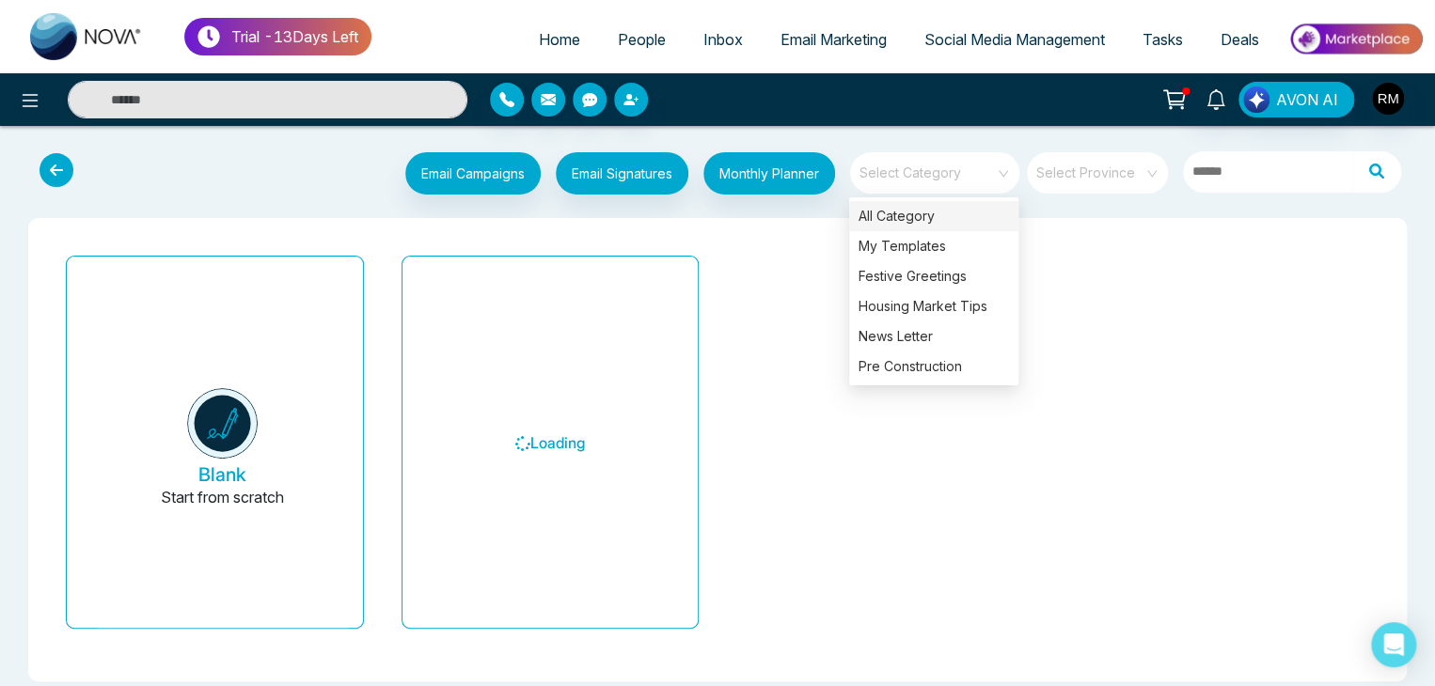
click at [965, 186] on span at bounding box center [927, 172] width 135 height 41
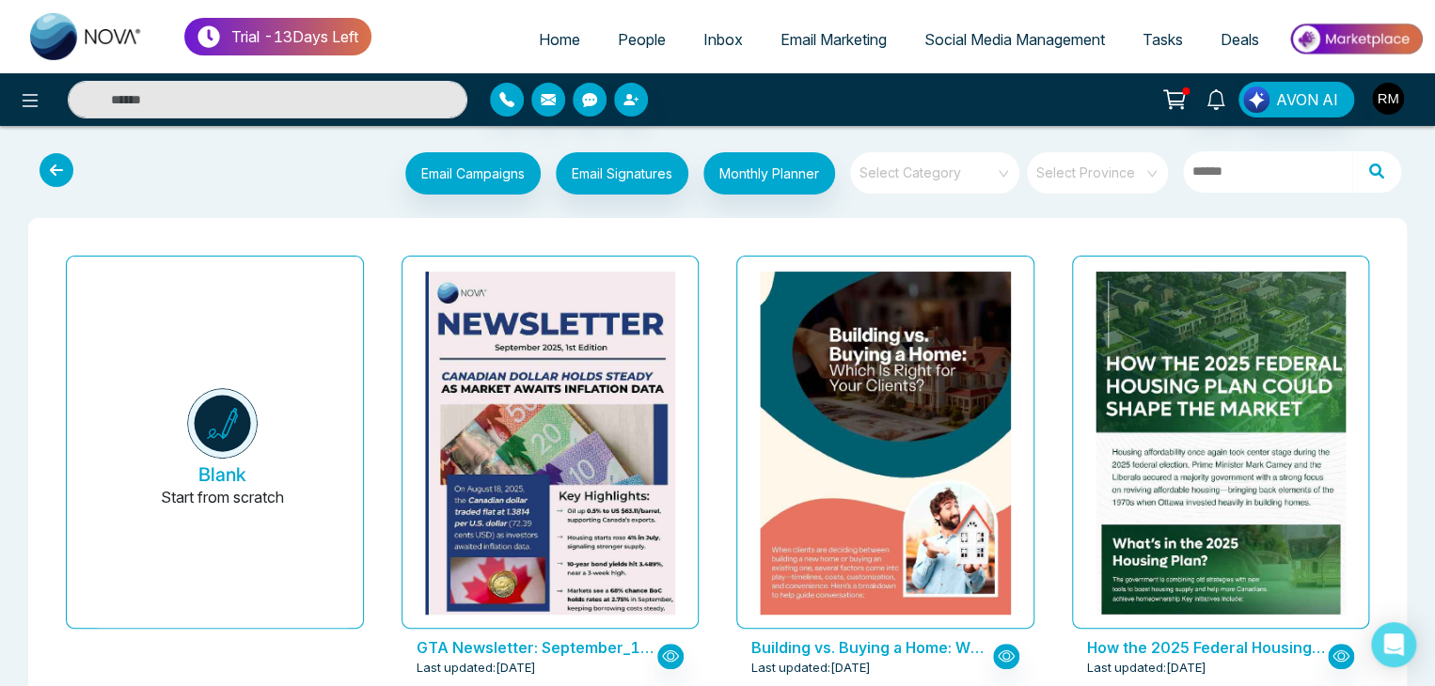
click at [1385, 99] on img "button" at bounding box center [1388, 99] width 32 height 32
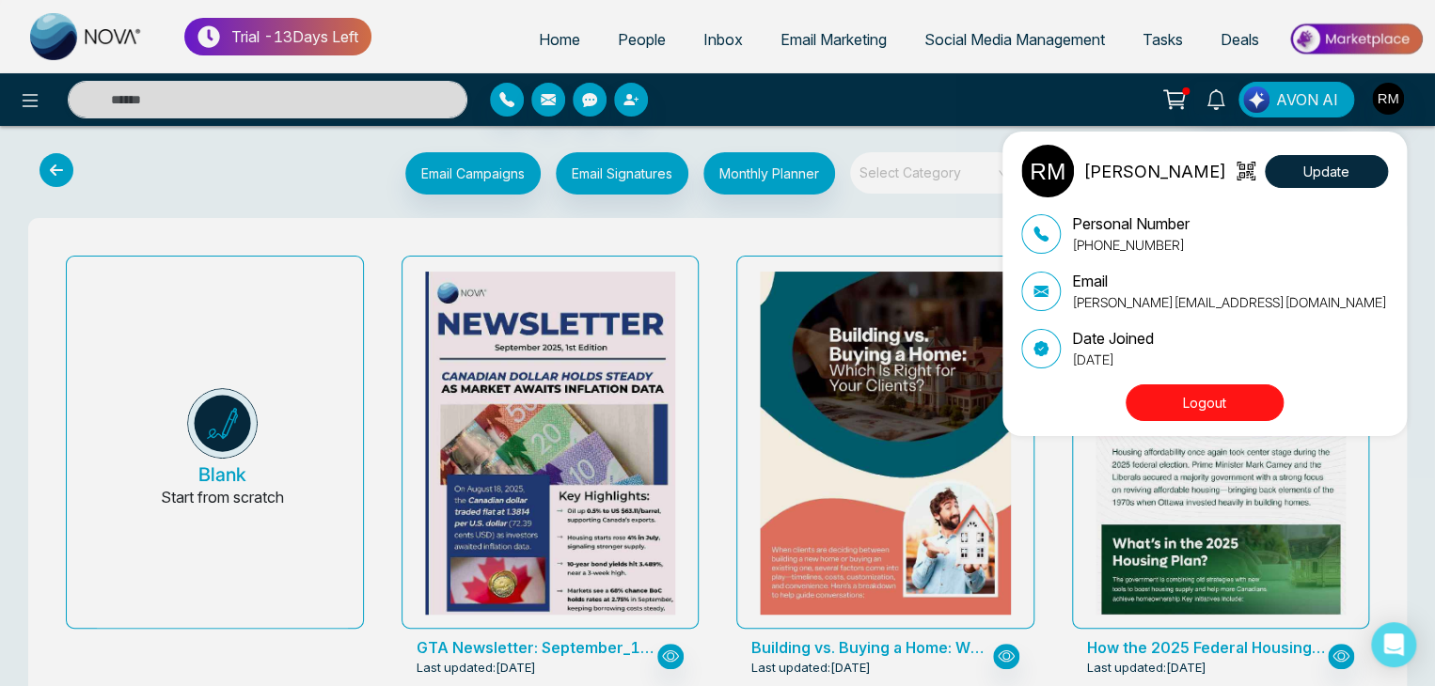
click at [1172, 404] on button "Logout" at bounding box center [1204, 403] width 158 height 37
